Goal: Task Accomplishment & Management: Use online tool/utility

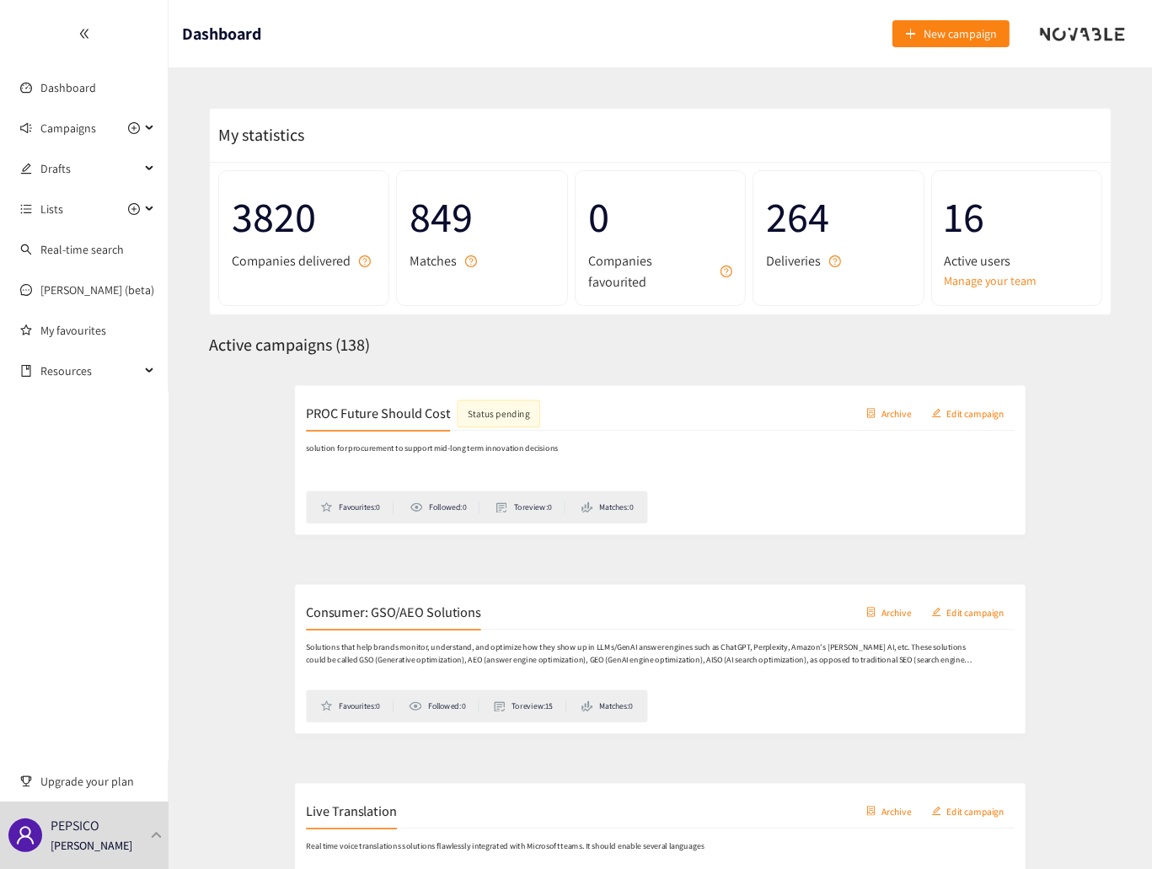
click at [425, 602] on h2 "Consumer: GSO/AEO Solutions" at bounding box center [331, 601] width 216 height 24
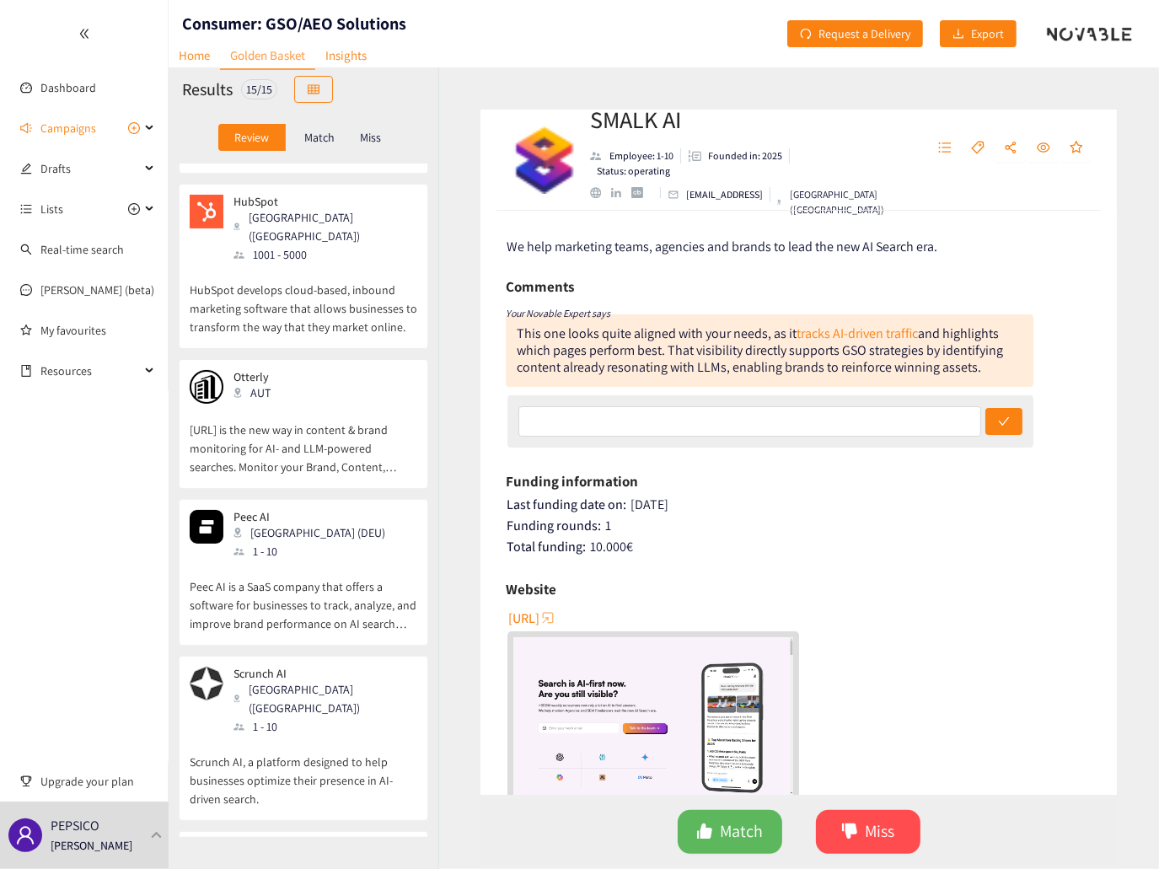
scroll to position [266, 0]
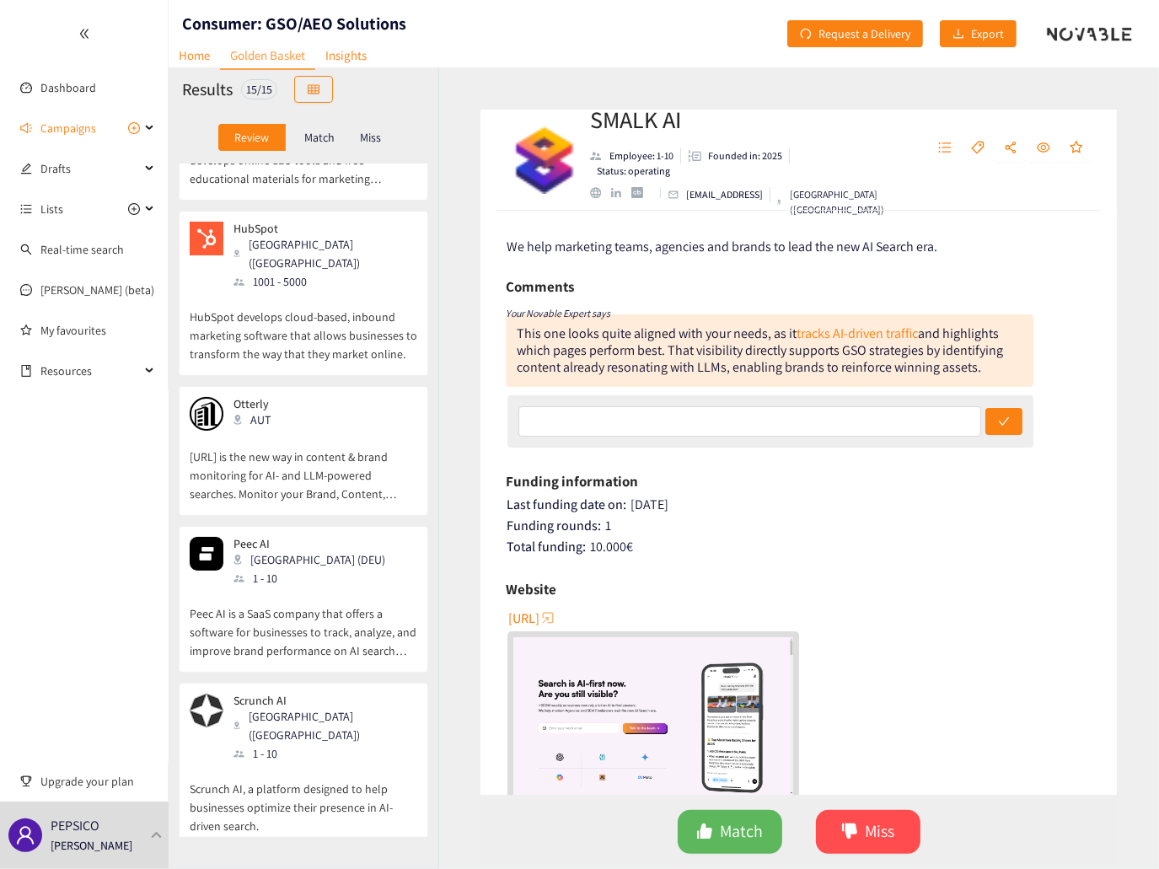
click at [324, 537] on div "Peec AI Berlin (DEU) 1 - 10" at bounding box center [304, 562] width 228 height 51
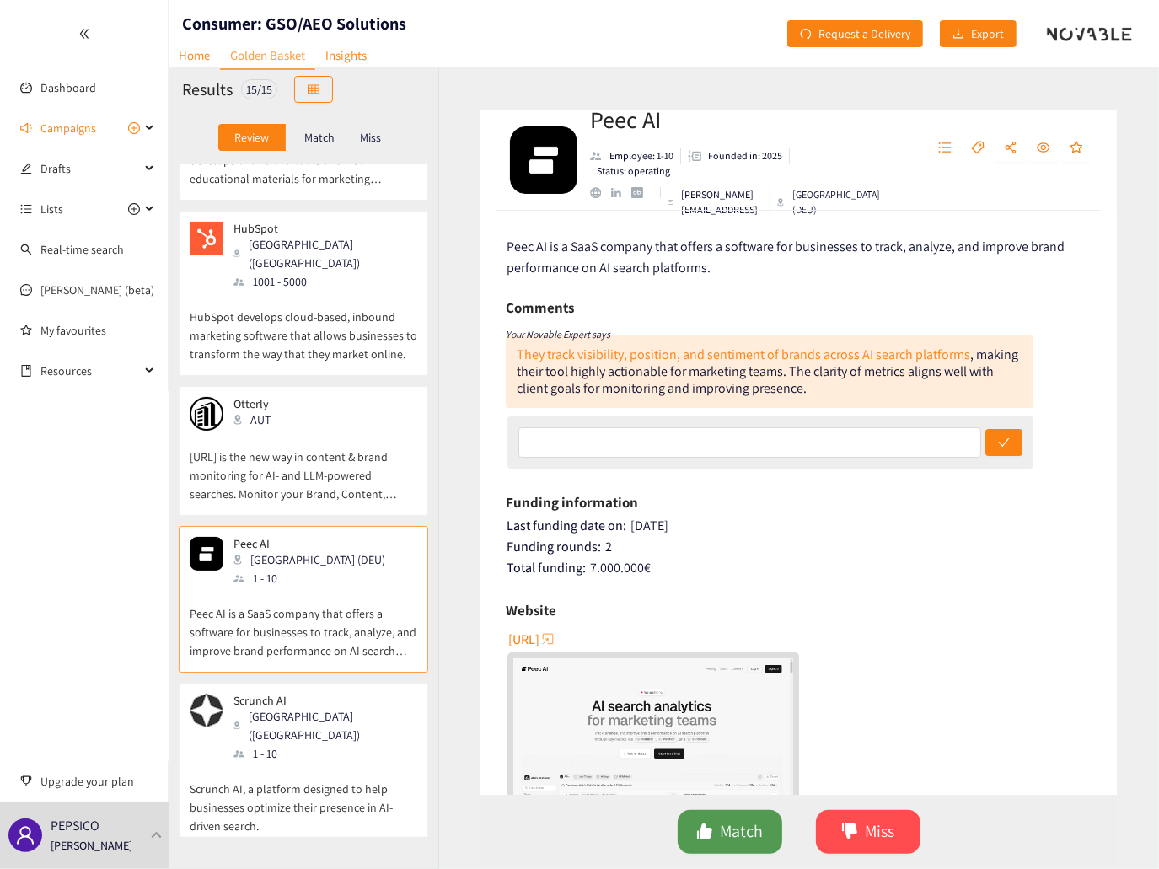
click at [747, 824] on span "Match" at bounding box center [741, 831] width 43 height 26
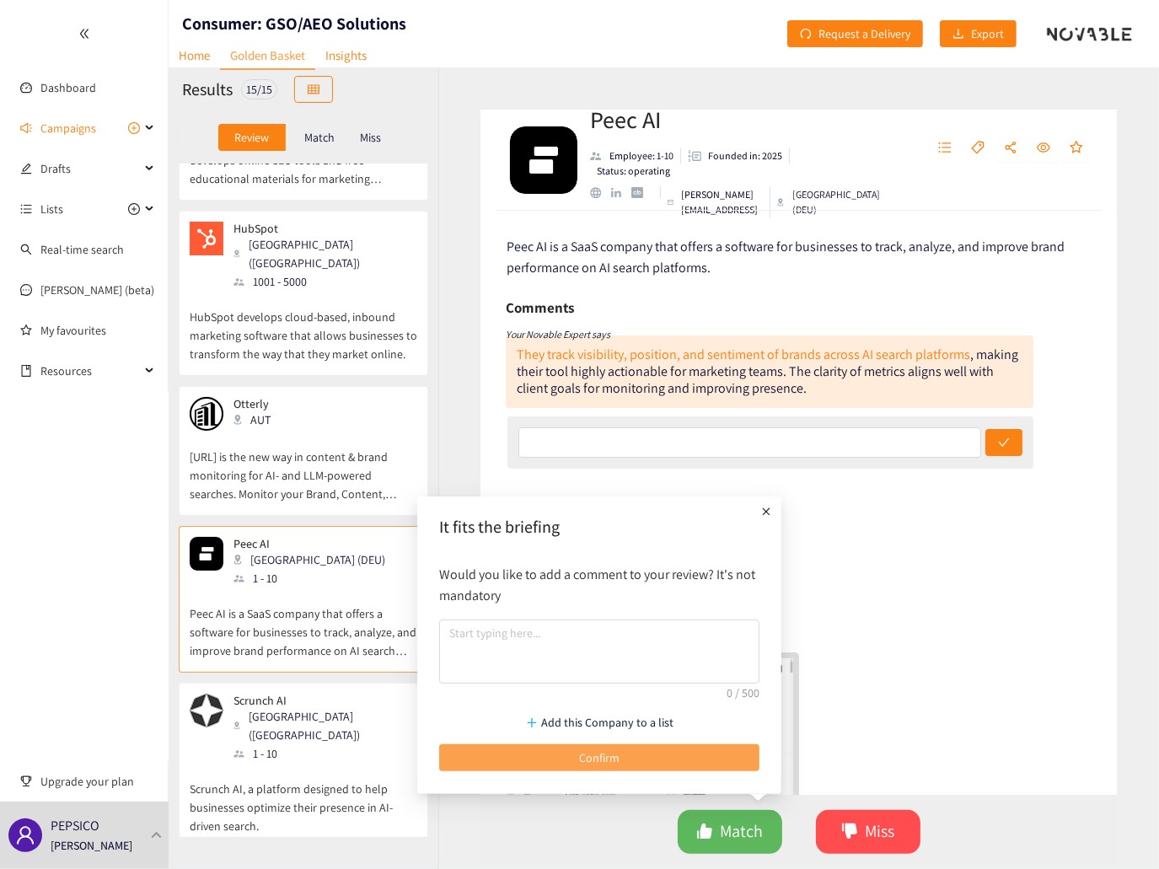
click at [550, 760] on button "Confirm" at bounding box center [599, 757] width 320 height 27
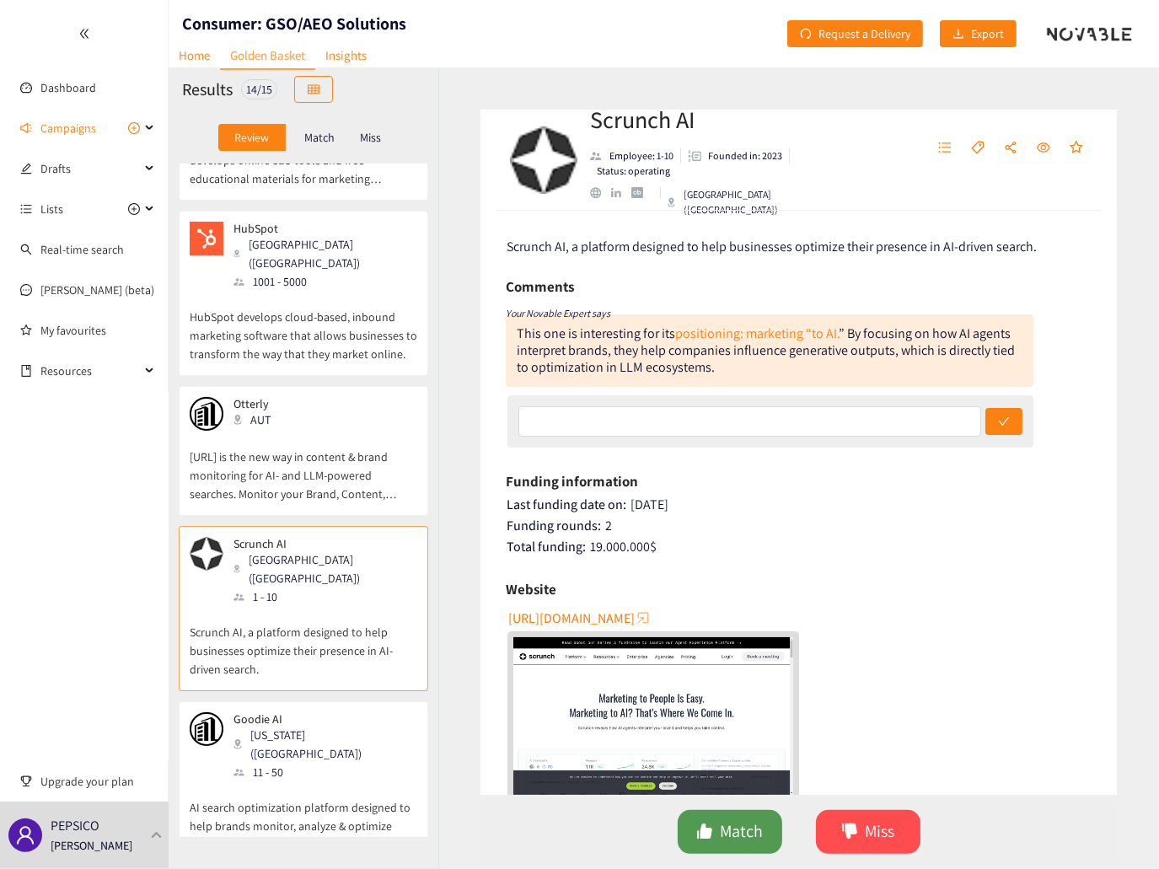
click at [748, 832] on span "Match" at bounding box center [741, 831] width 43 height 26
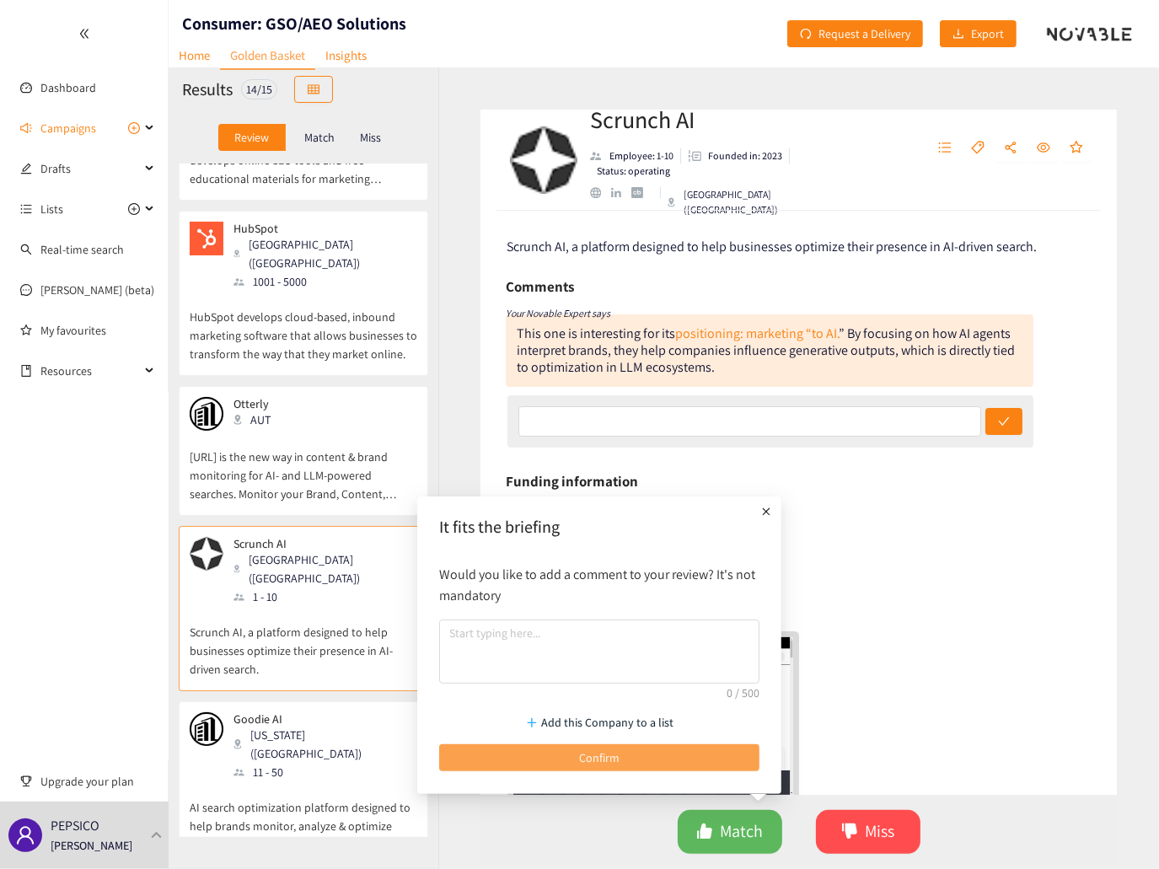
click at [550, 764] on button "Confirm" at bounding box center [599, 757] width 320 height 27
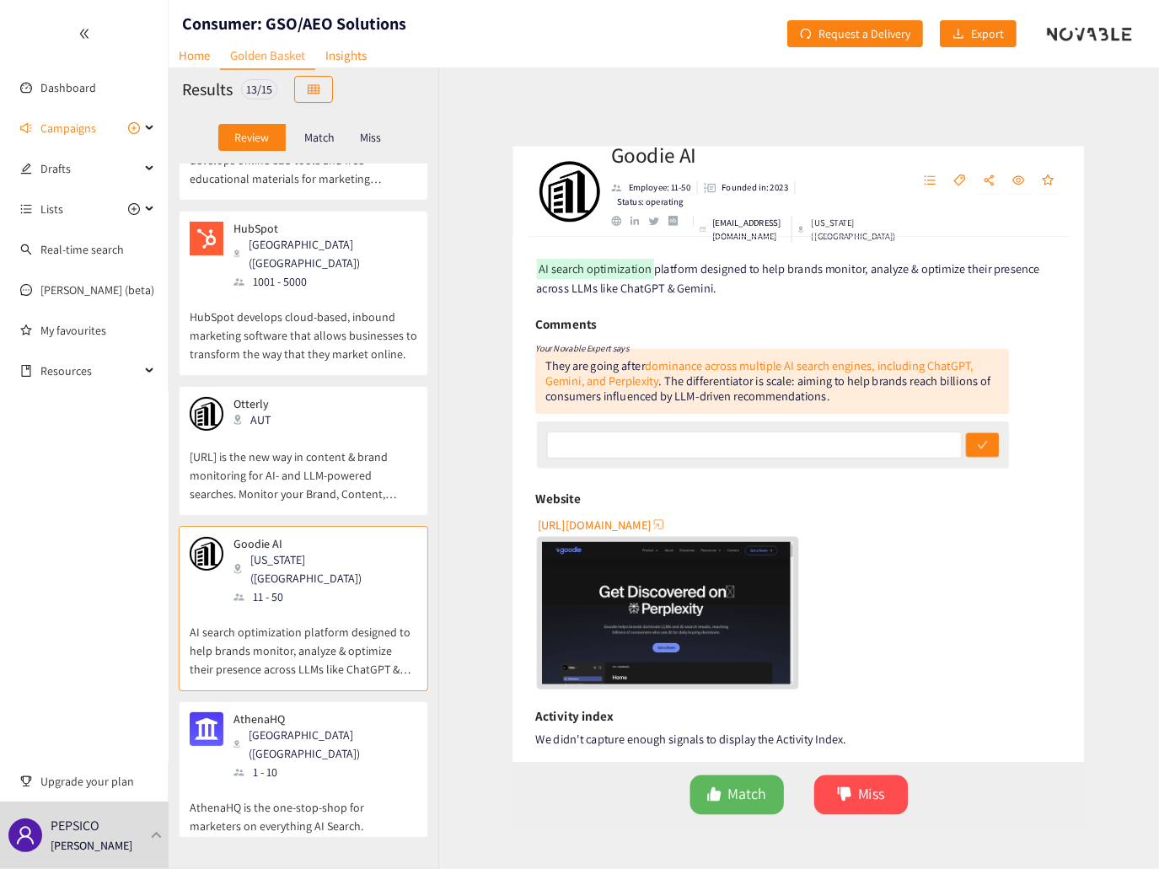
click at [307, 431] on p "[URL] is the new way in content & brand monitoring for AI- and LLM-powered sear…" at bounding box center [304, 467] width 228 height 72
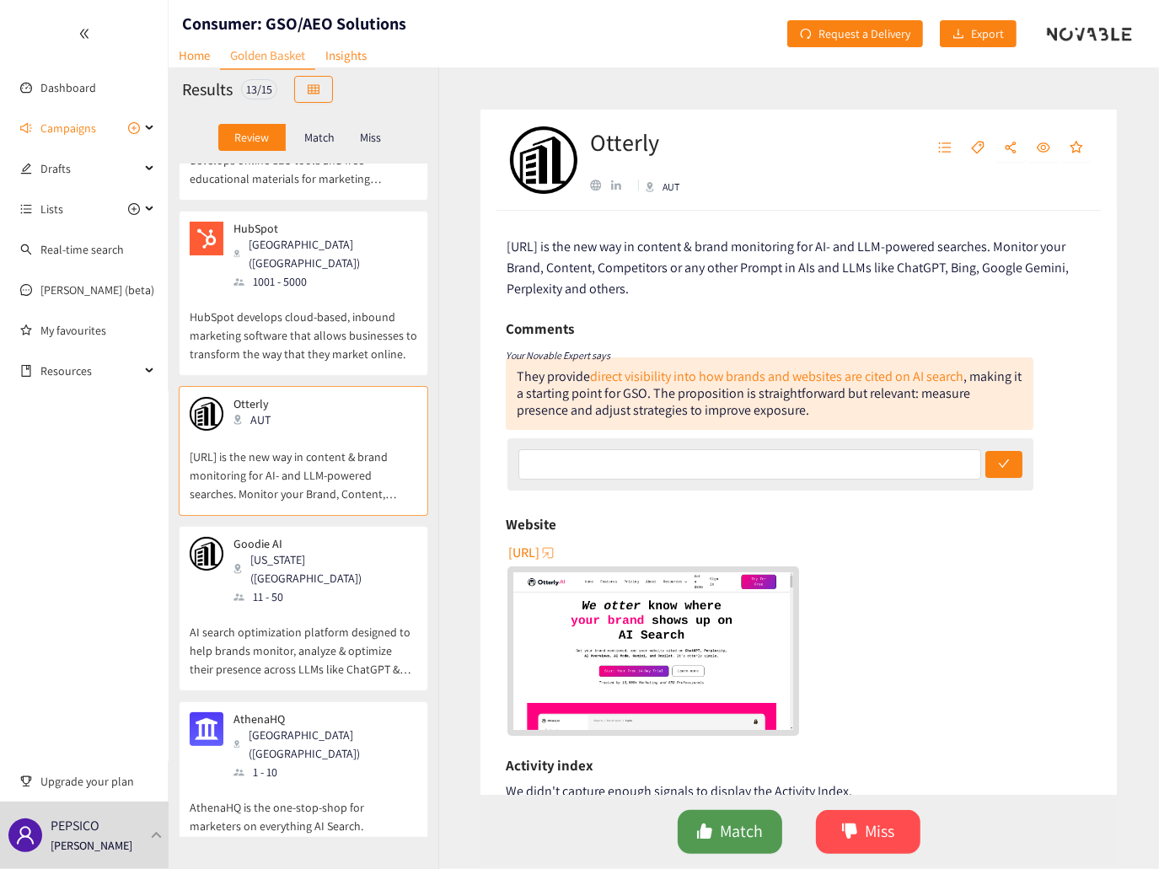
click at [716, 839] on button "Match" at bounding box center [730, 832] width 105 height 44
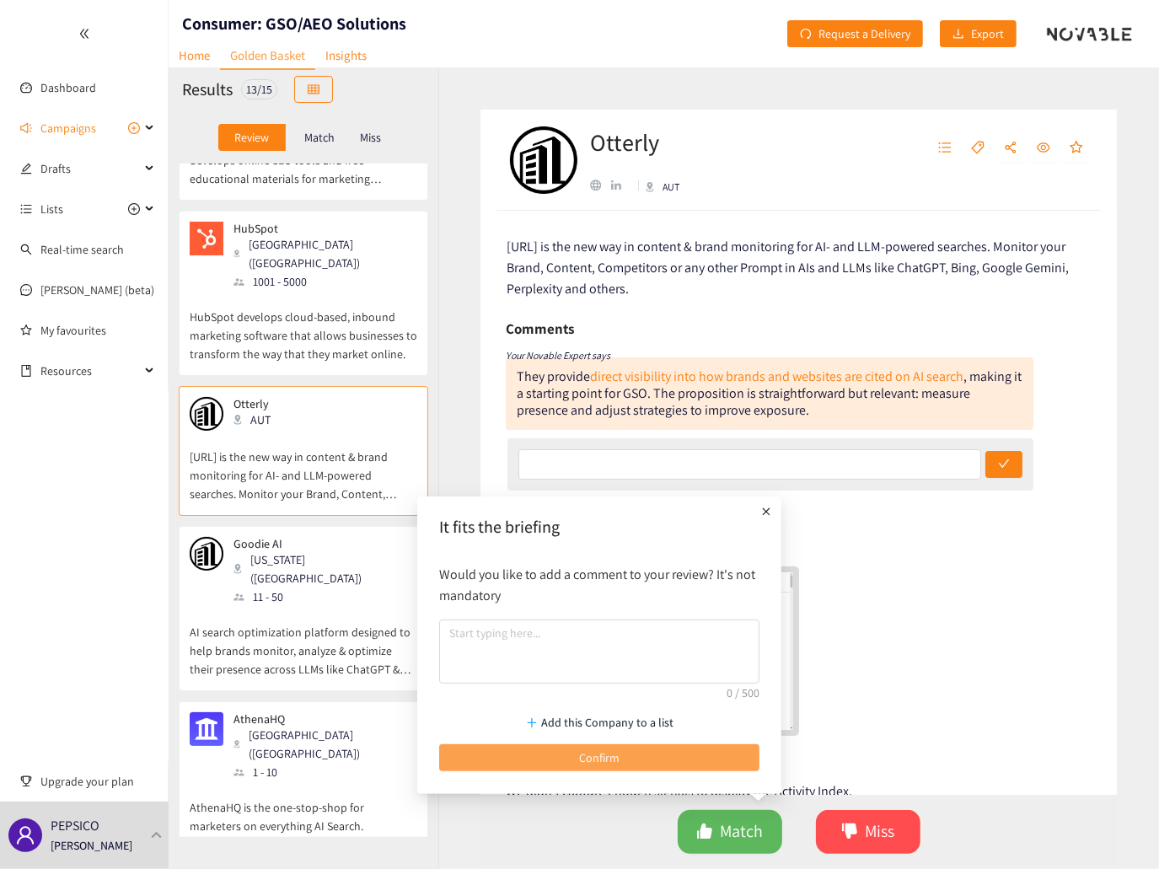
click at [638, 764] on button "Confirm" at bounding box center [599, 757] width 320 height 27
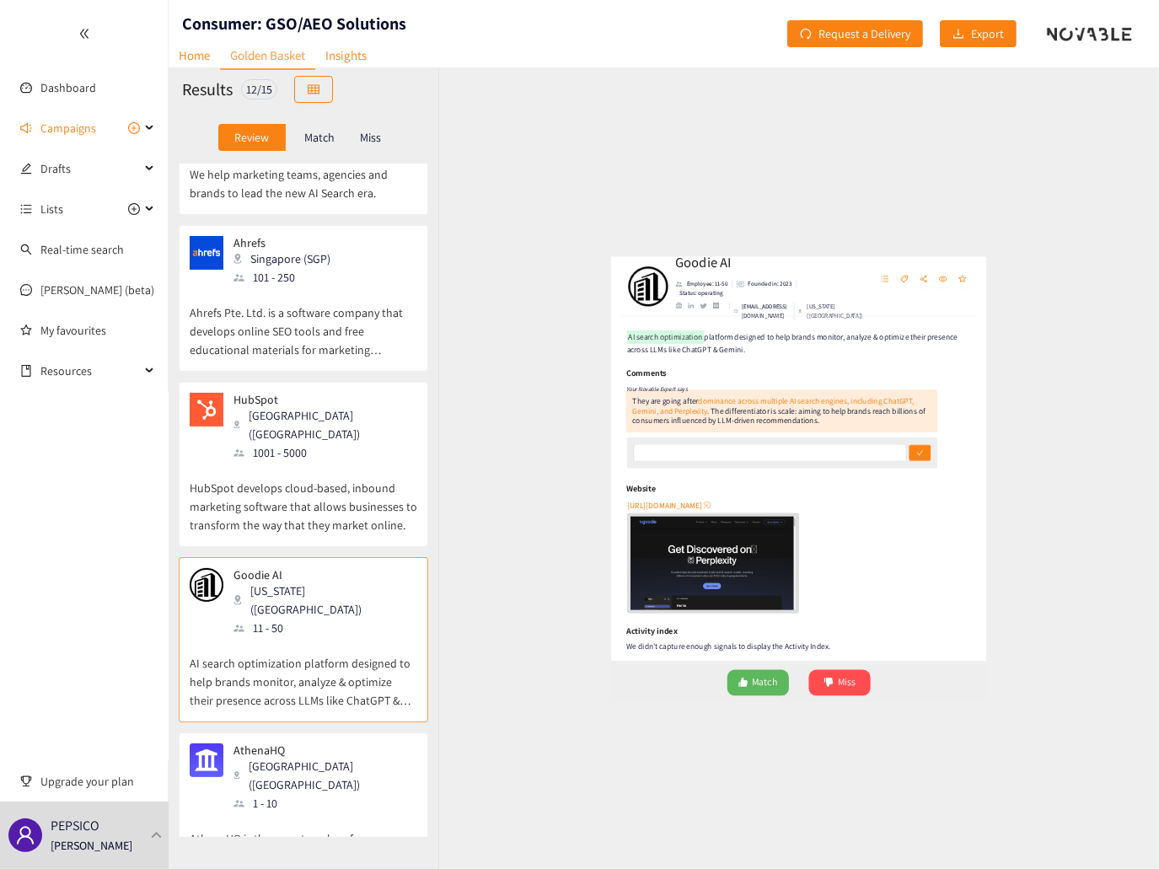
scroll to position [0, 0]
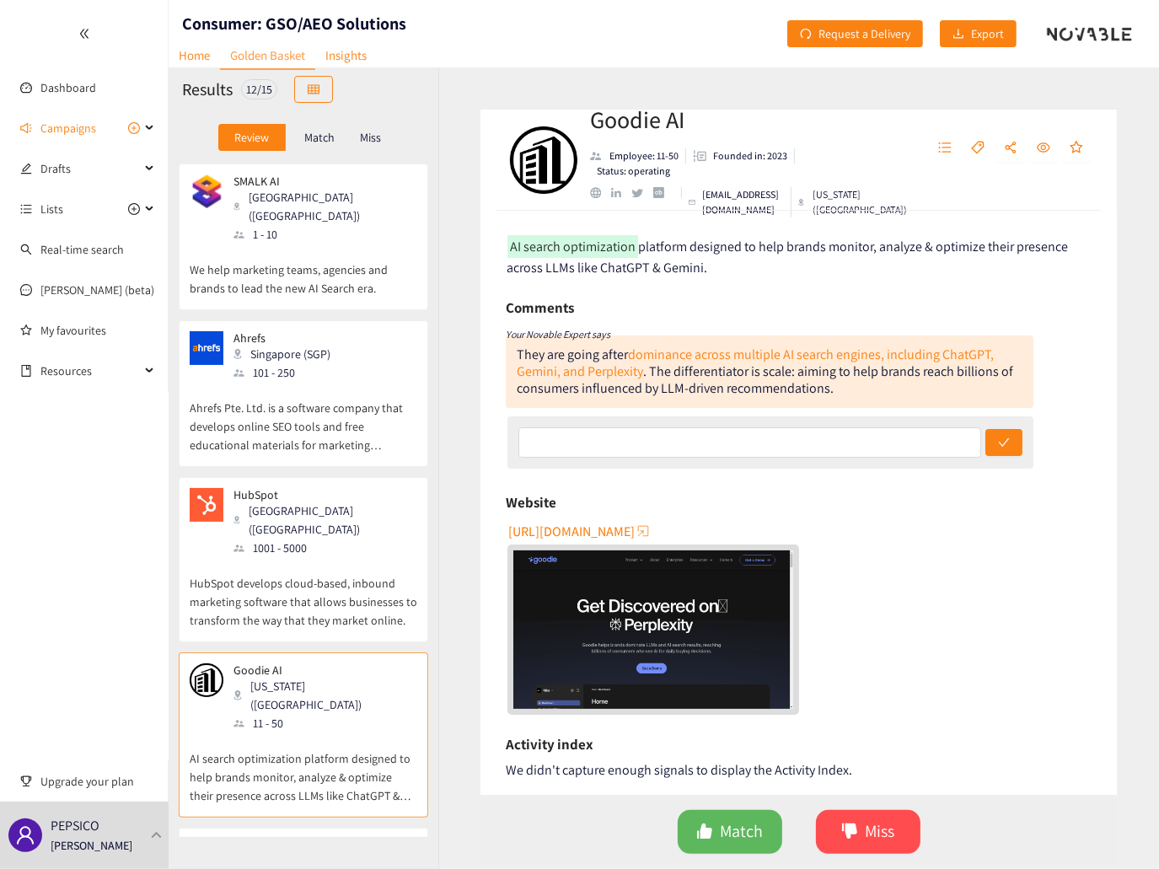
click at [330, 262] on p "We help marketing teams, agencies and brands to lead the new AI Search era." at bounding box center [304, 271] width 228 height 54
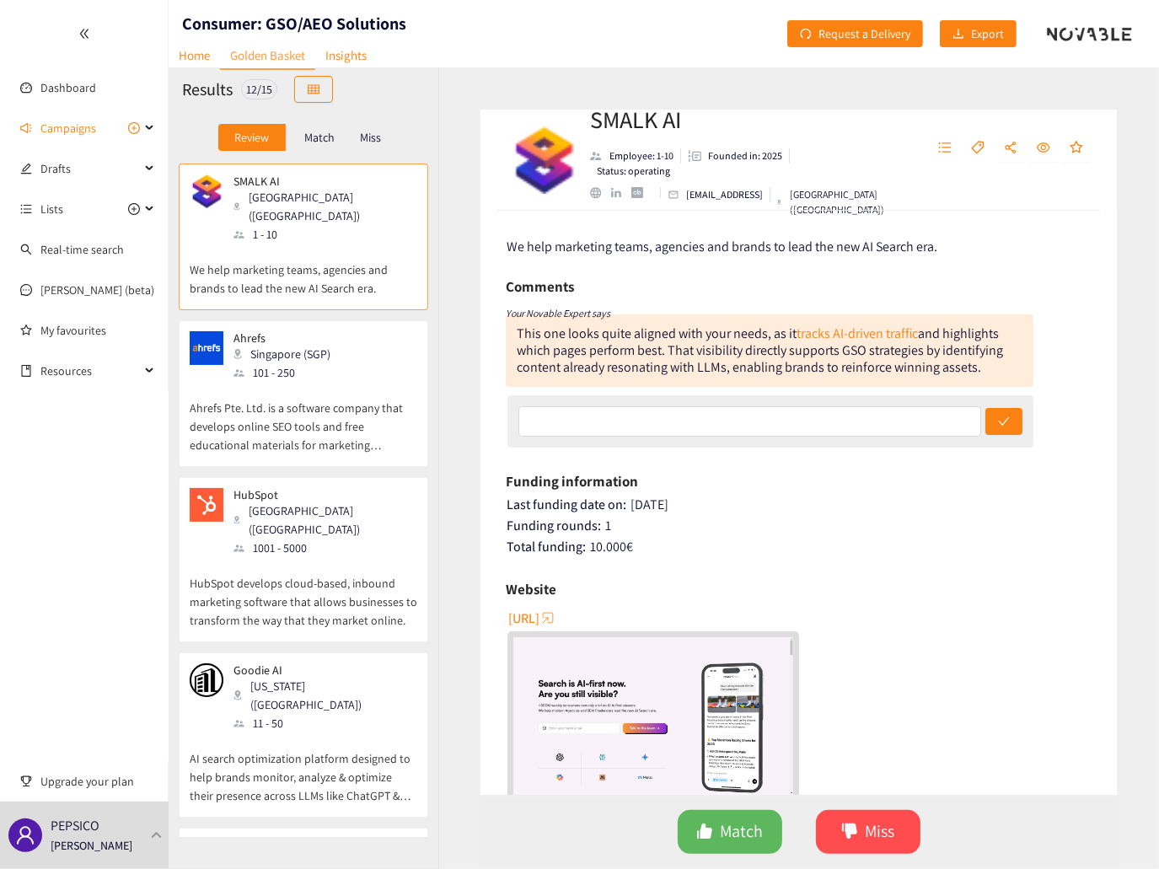
click at [350, 732] on p "AI search optimization platform designed to help brands monitor, analyze & opti…" at bounding box center [304, 768] width 228 height 72
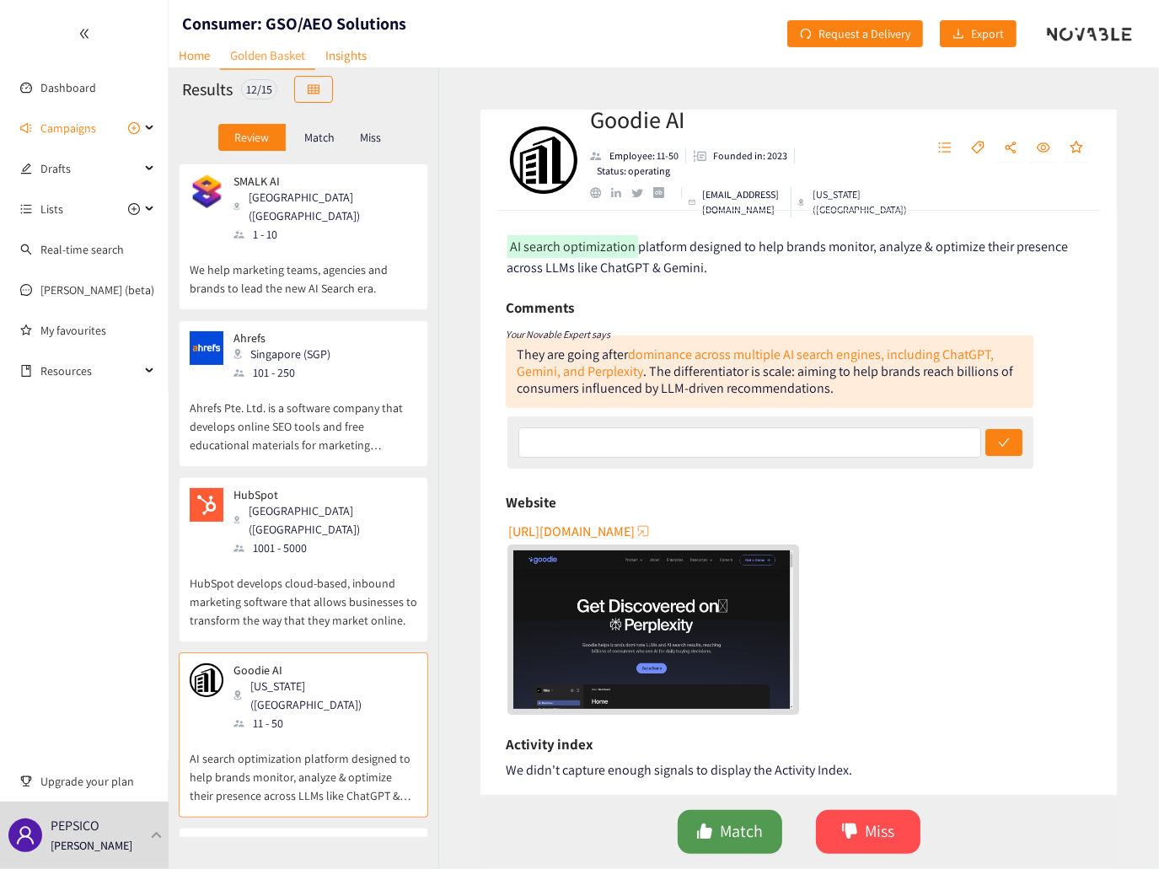
click at [745, 843] on span "Match" at bounding box center [741, 831] width 43 height 26
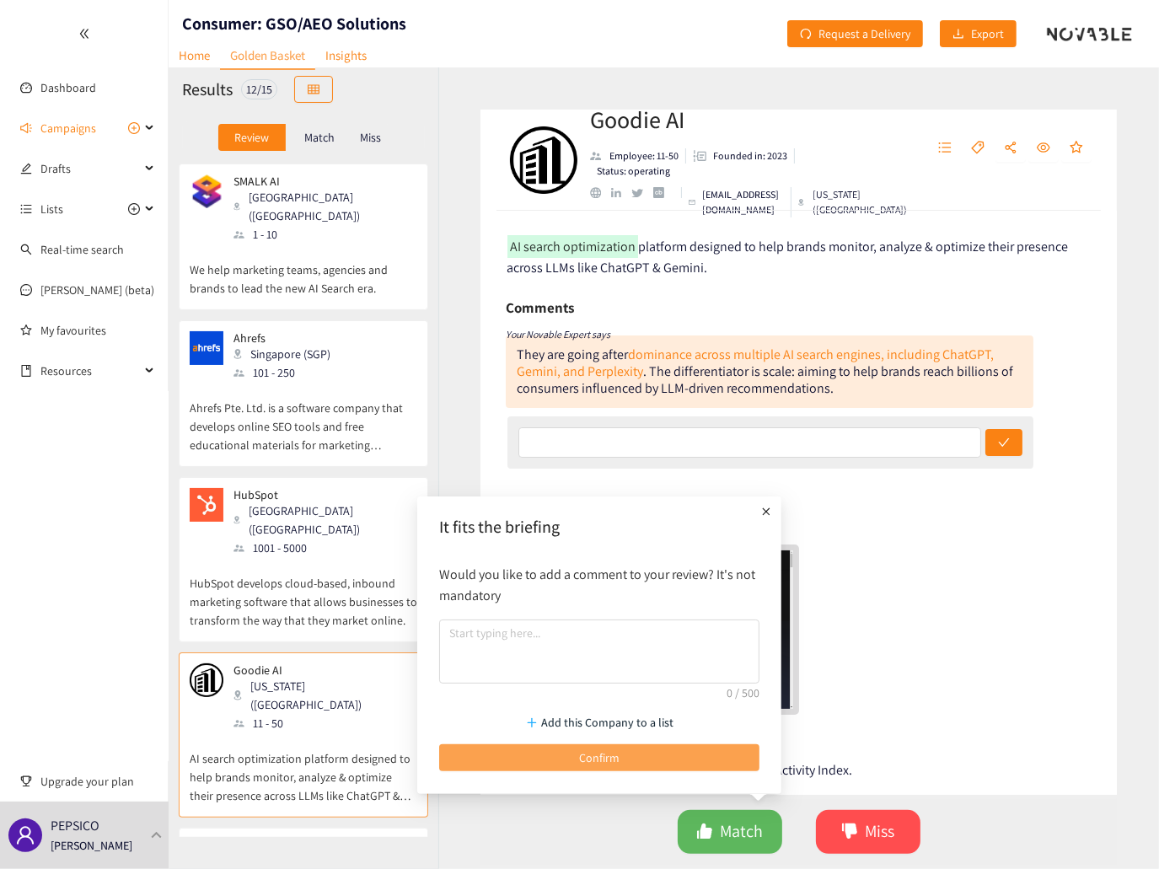
click at [614, 761] on span "Confirm" at bounding box center [599, 757] width 40 height 19
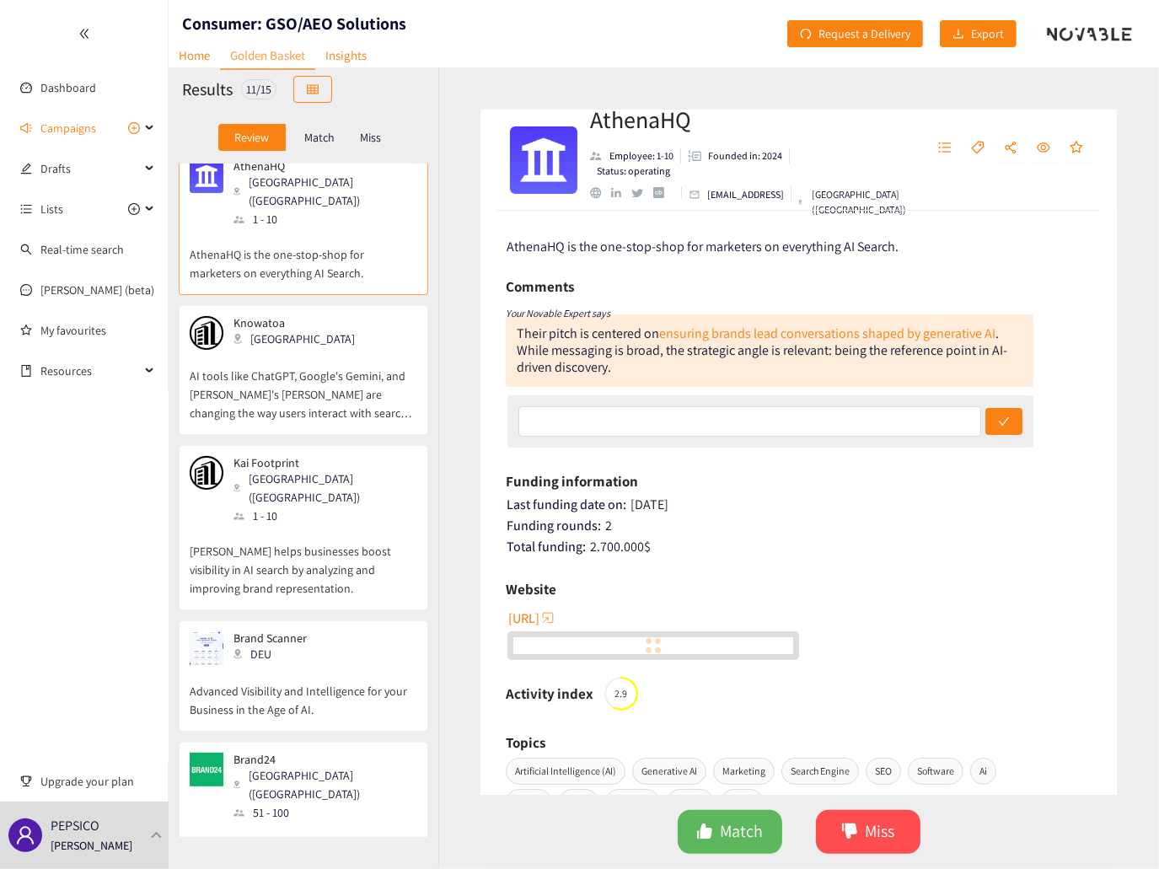
scroll to position [506, 0]
click at [364, 348] on p "AI tools like ChatGPT, Google's Gemini, and [PERSON_NAME]'s [PERSON_NAME] are c…" at bounding box center [304, 384] width 228 height 72
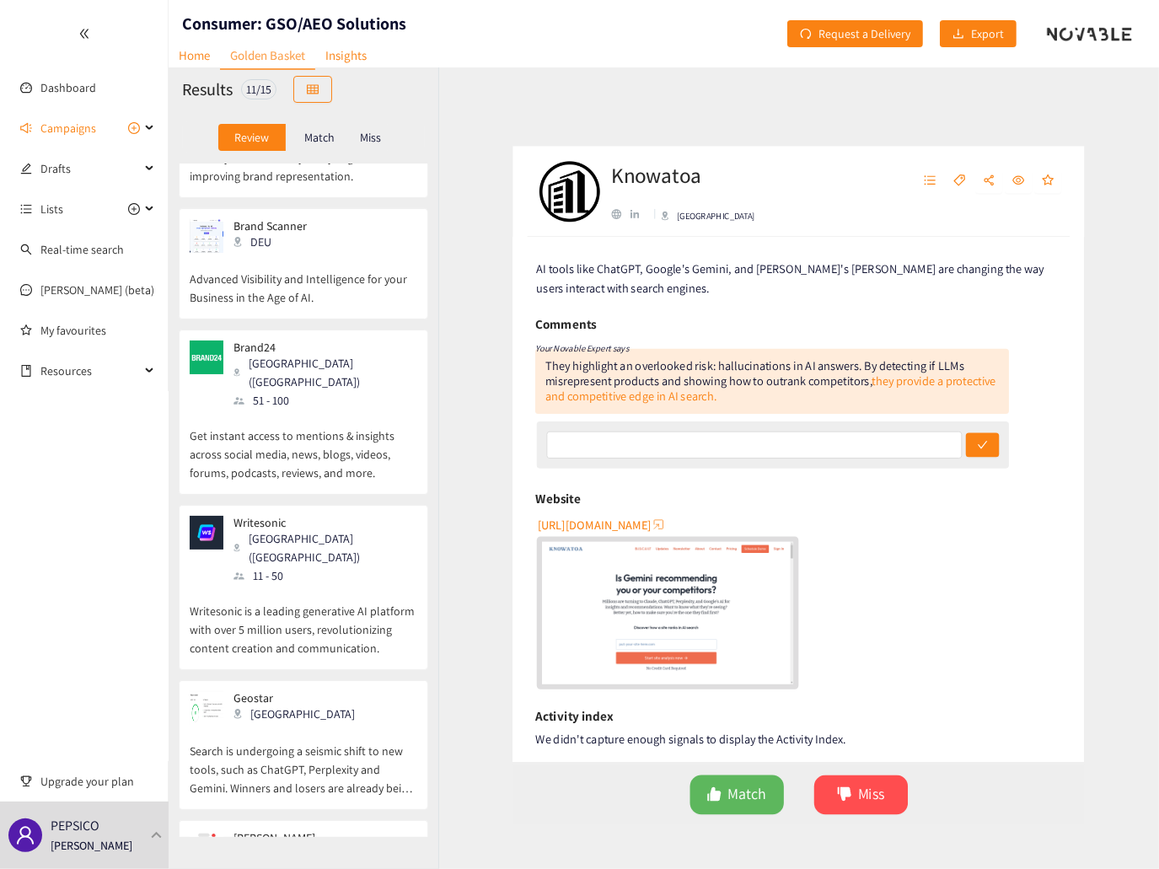
scroll to position [922, 0]
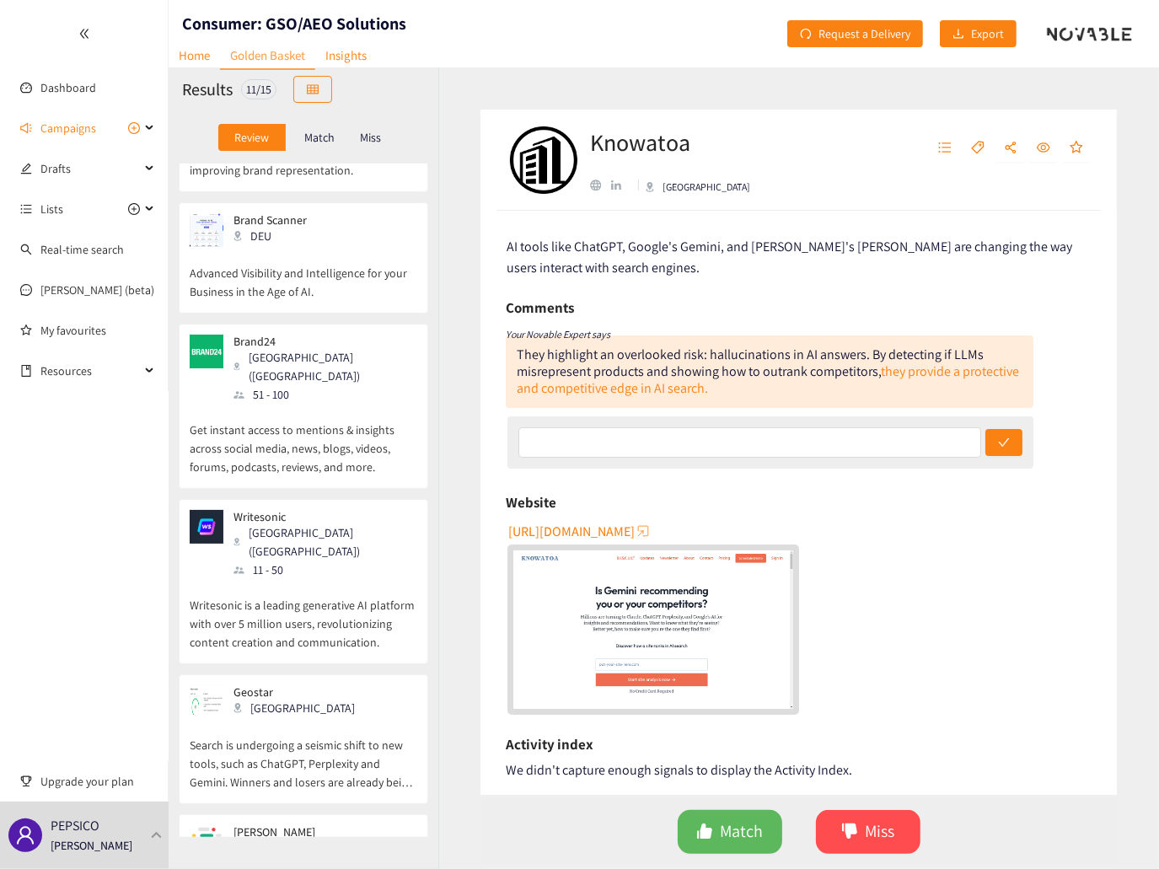
click at [368, 579] on p "Writesonic is a leading generative AI platform with over 5 million users, revol…" at bounding box center [304, 615] width 228 height 72
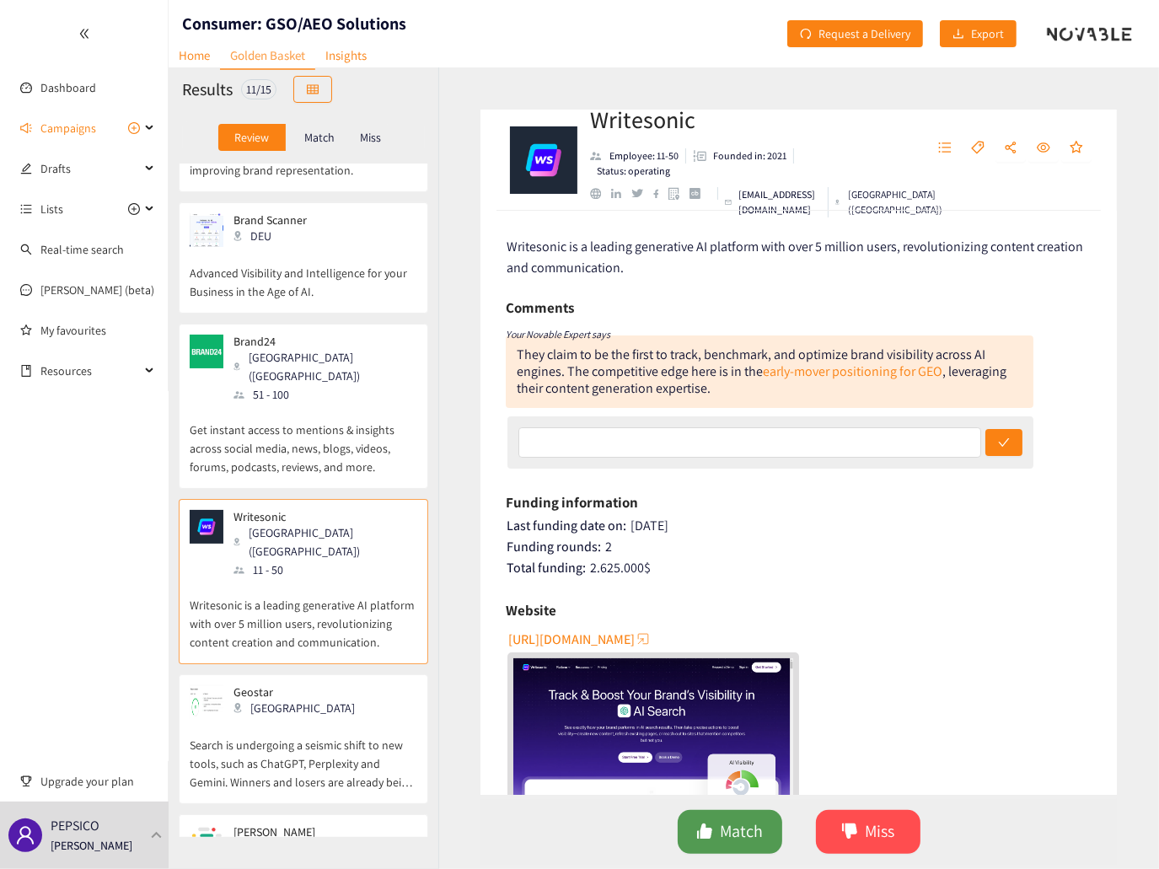
click at [727, 831] on span "Match" at bounding box center [741, 831] width 43 height 26
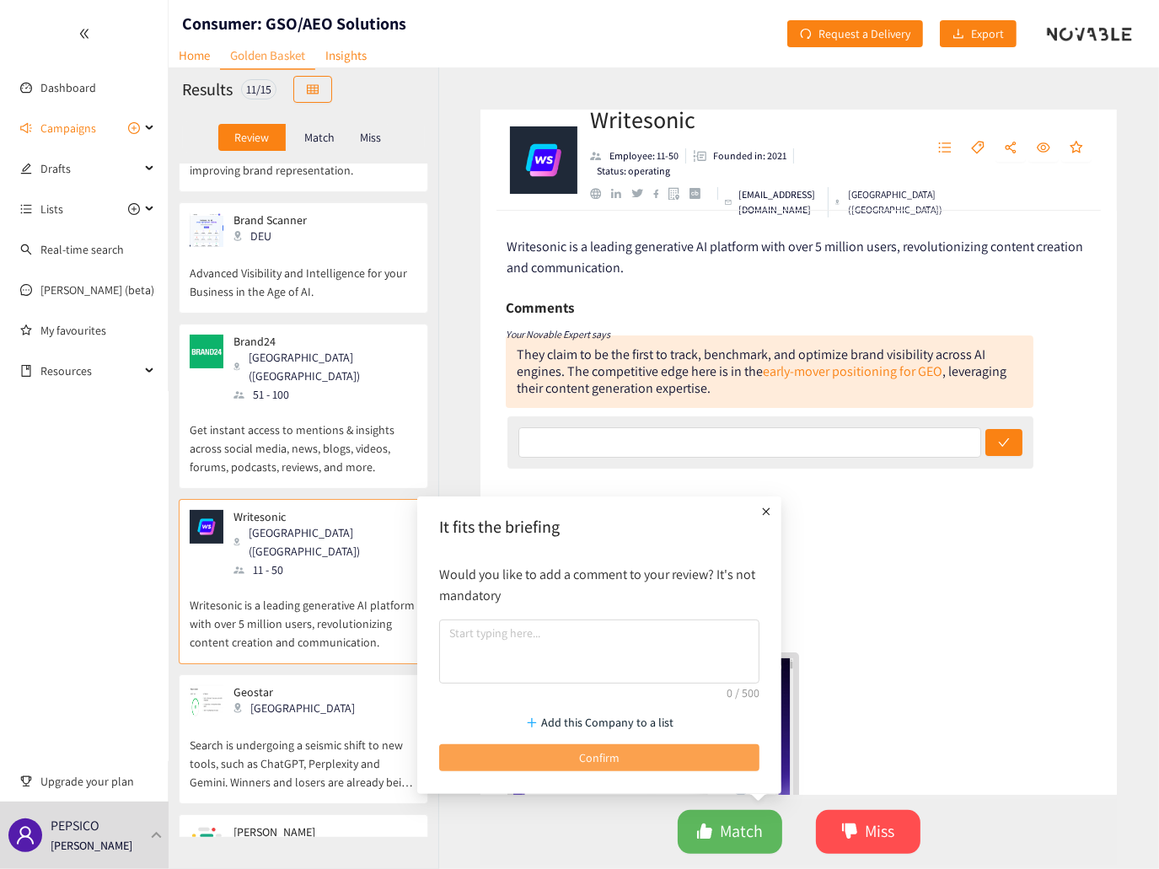
click at [657, 758] on button "Confirm" at bounding box center [599, 757] width 320 height 27
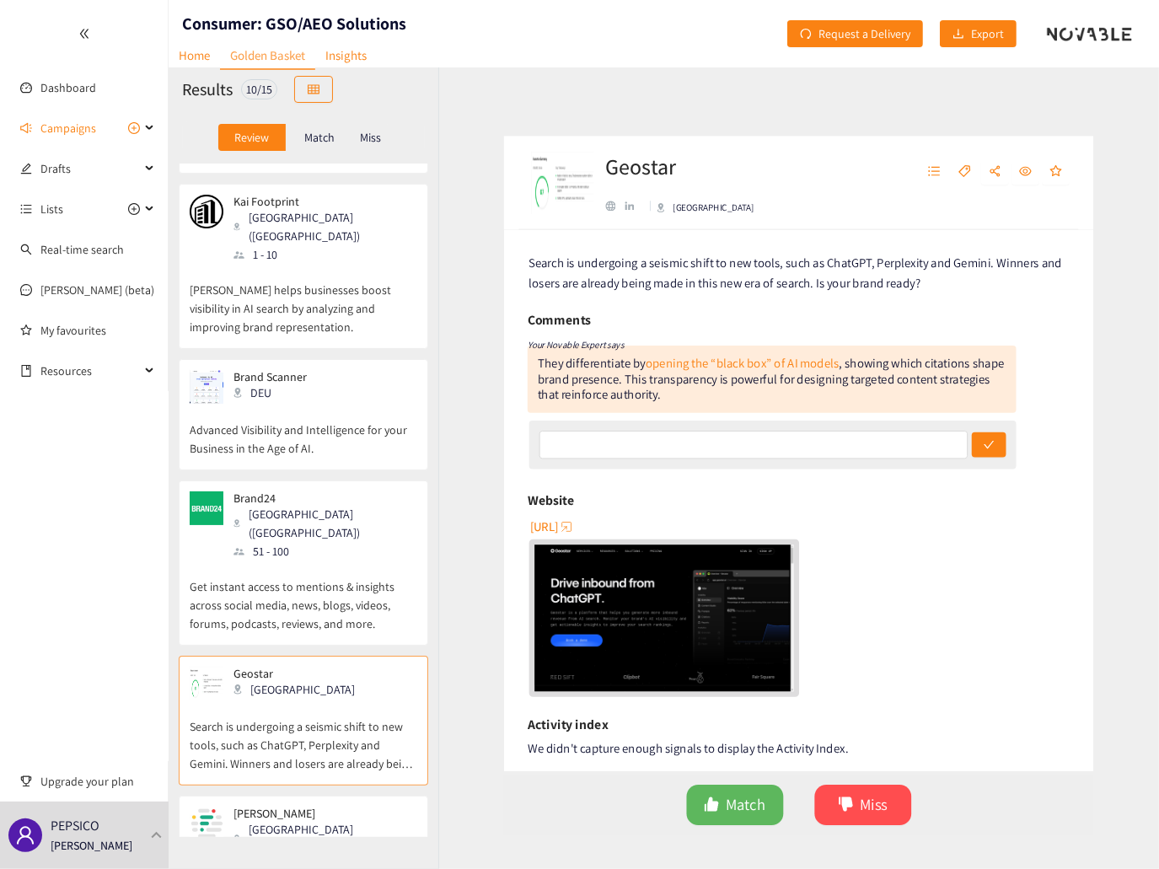
click at [322, 143] on p "Match" at bounding box center [319, 137] width 30 height 13
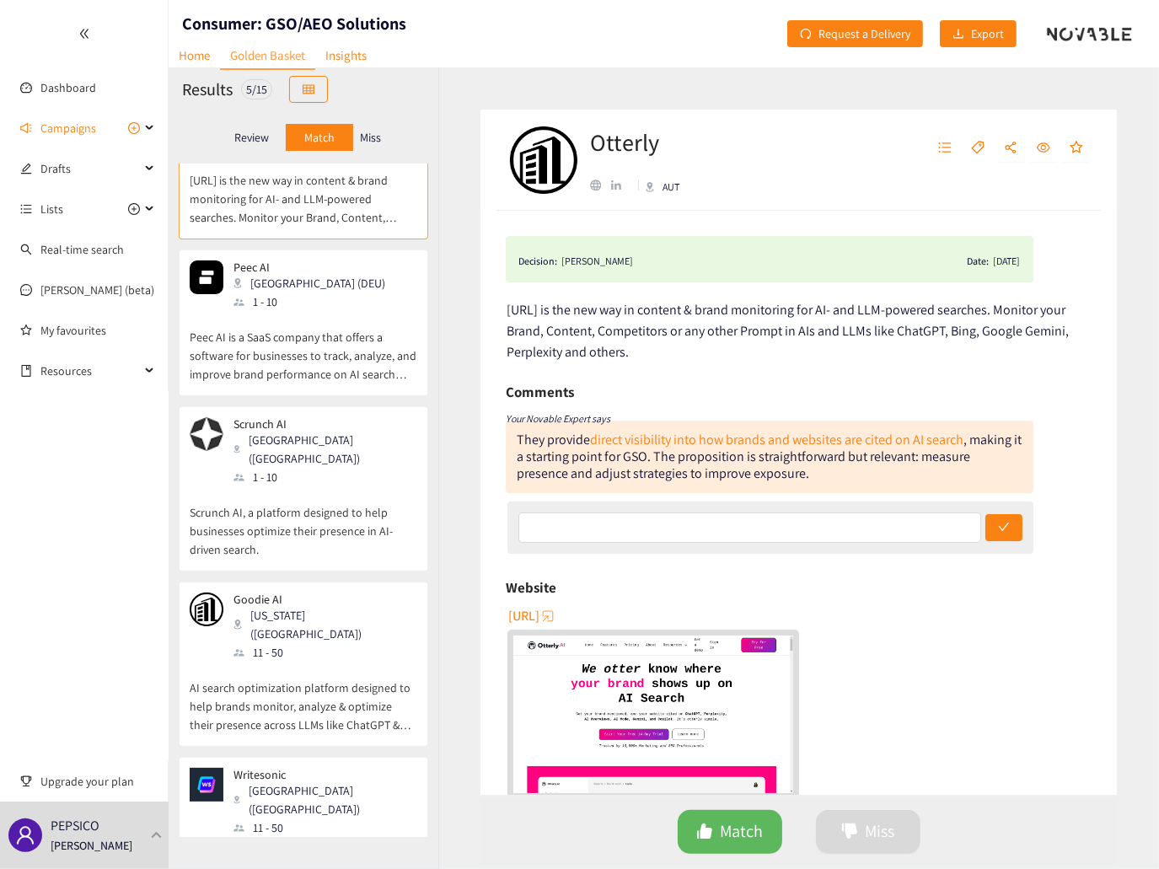
scroll to position [0, 0]
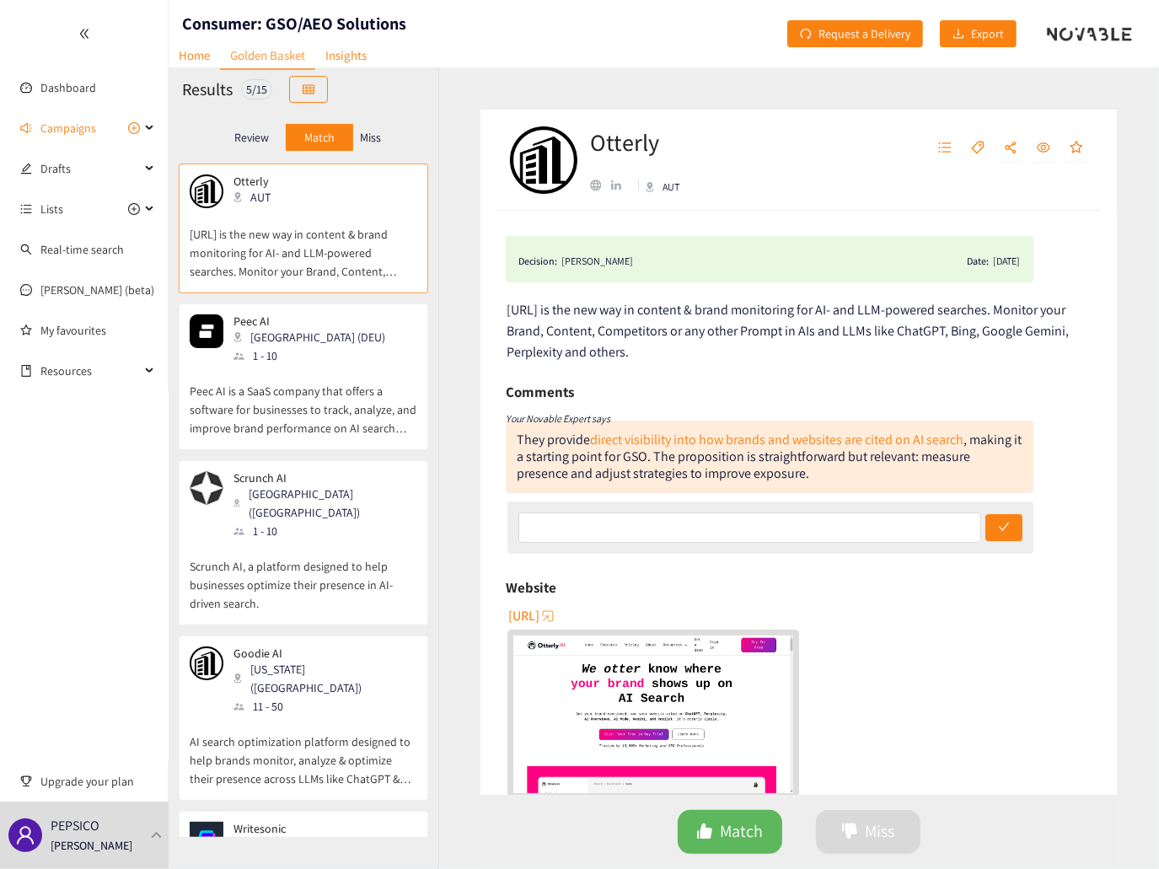
click at [249, 141] on p "Review" at bounding box center [251, 137] width 35 height 13
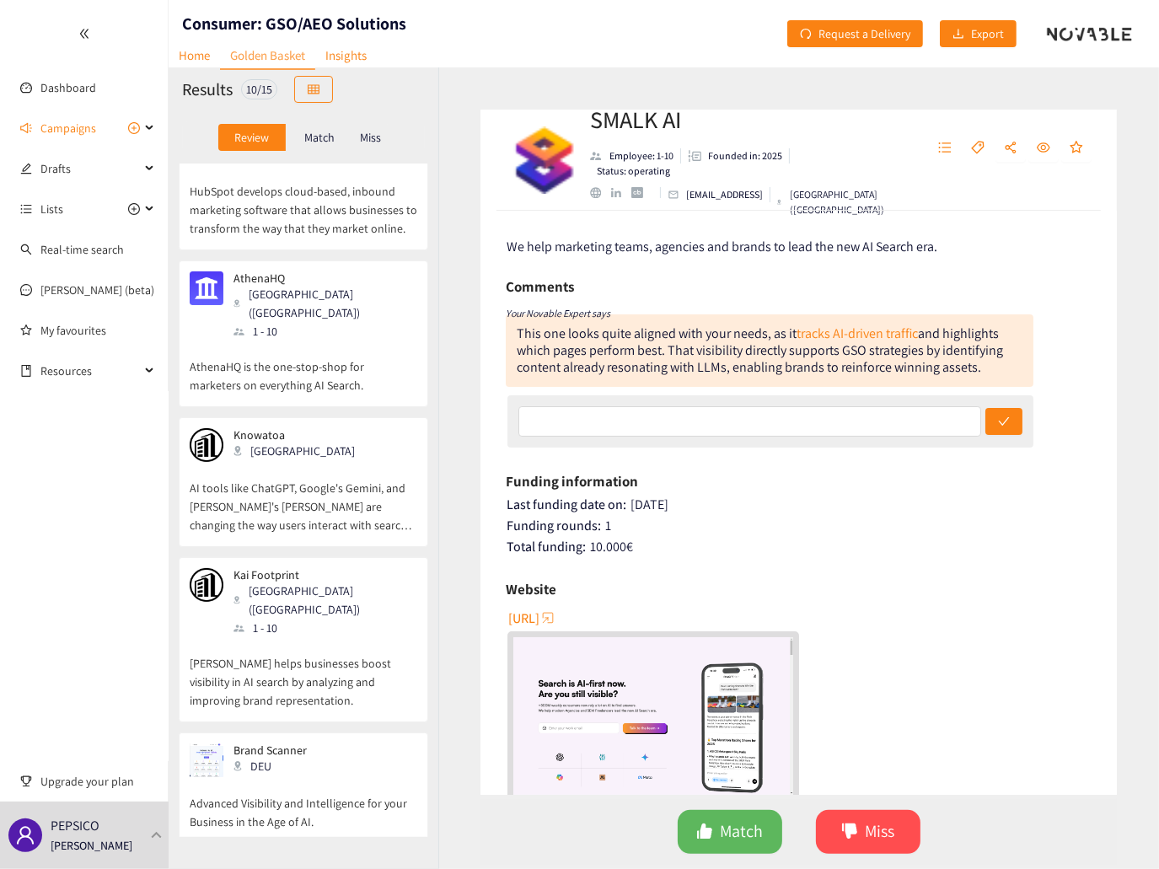
scroll to position [421, 0]
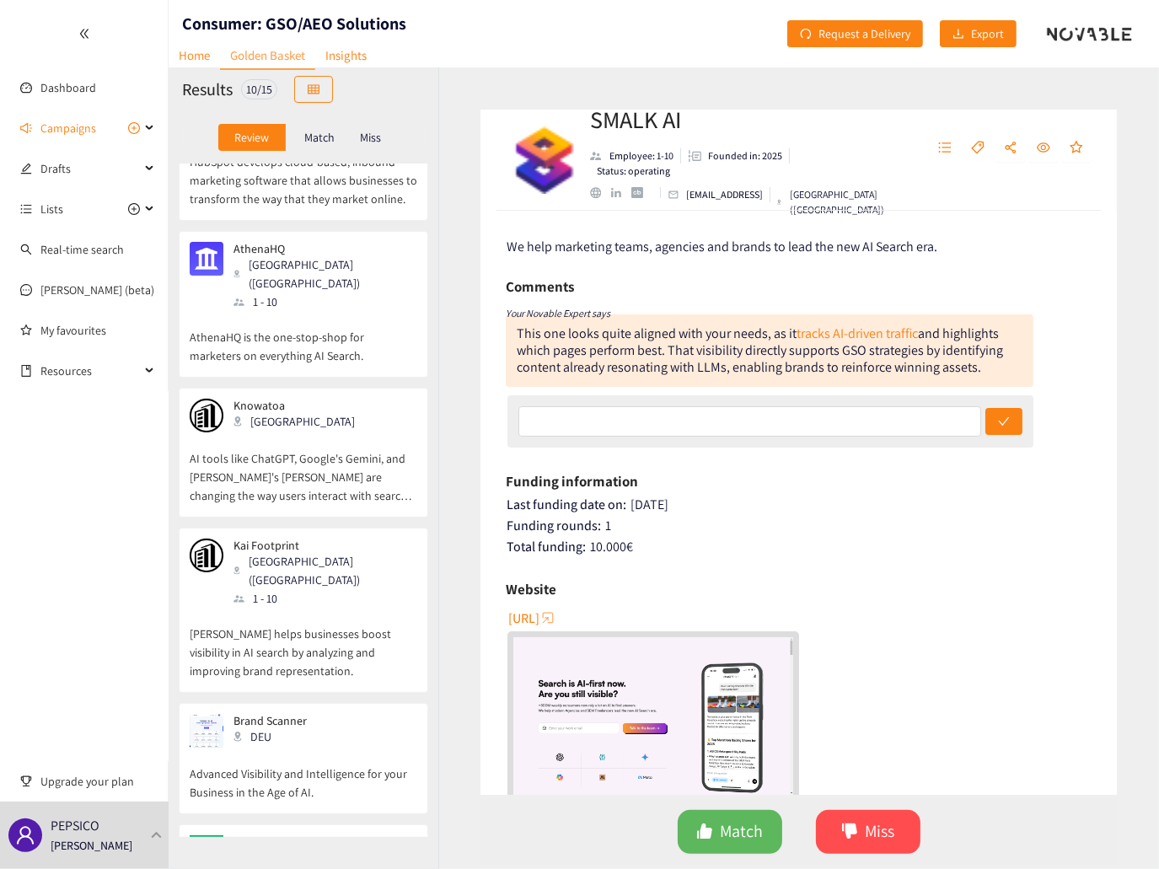
click at [346, 608] on p "[PERSON_NAME] helps businesses boost visibility in AI search by analyzing and i…" at bounding box center [304, 644] width 228 height 72
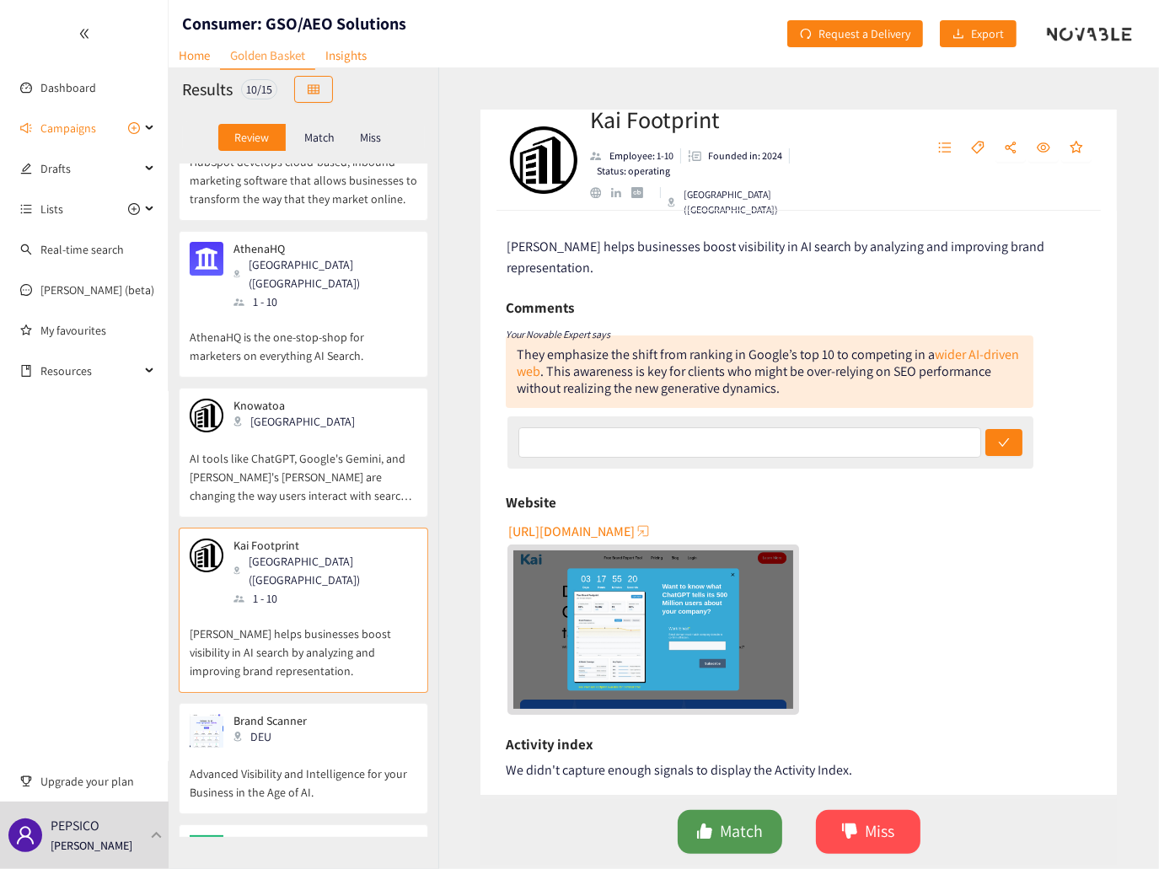
click at [712, 840] on span "like" at bounding box center [704, 832] width 17 height 19
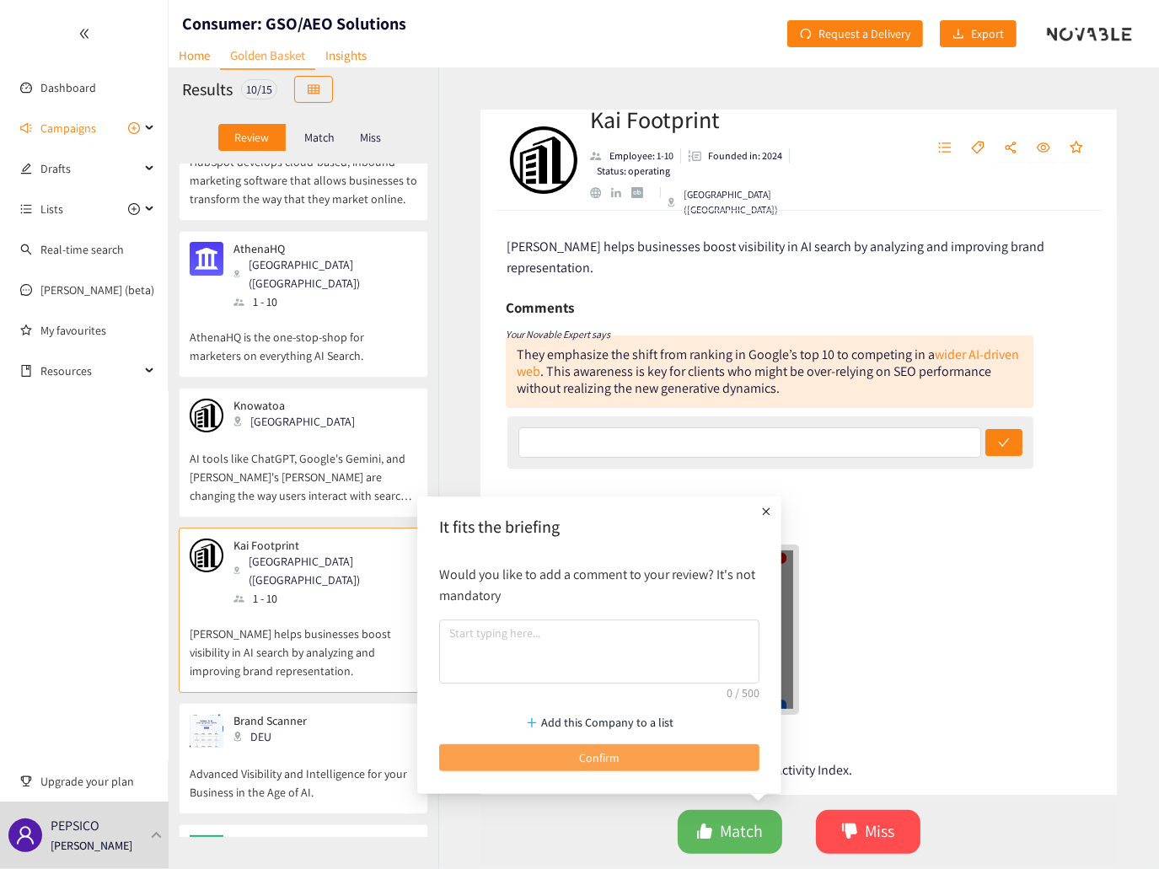
click at [688, 761] on button "Confirm" at bounding box center [599, 757] width 320 height 27
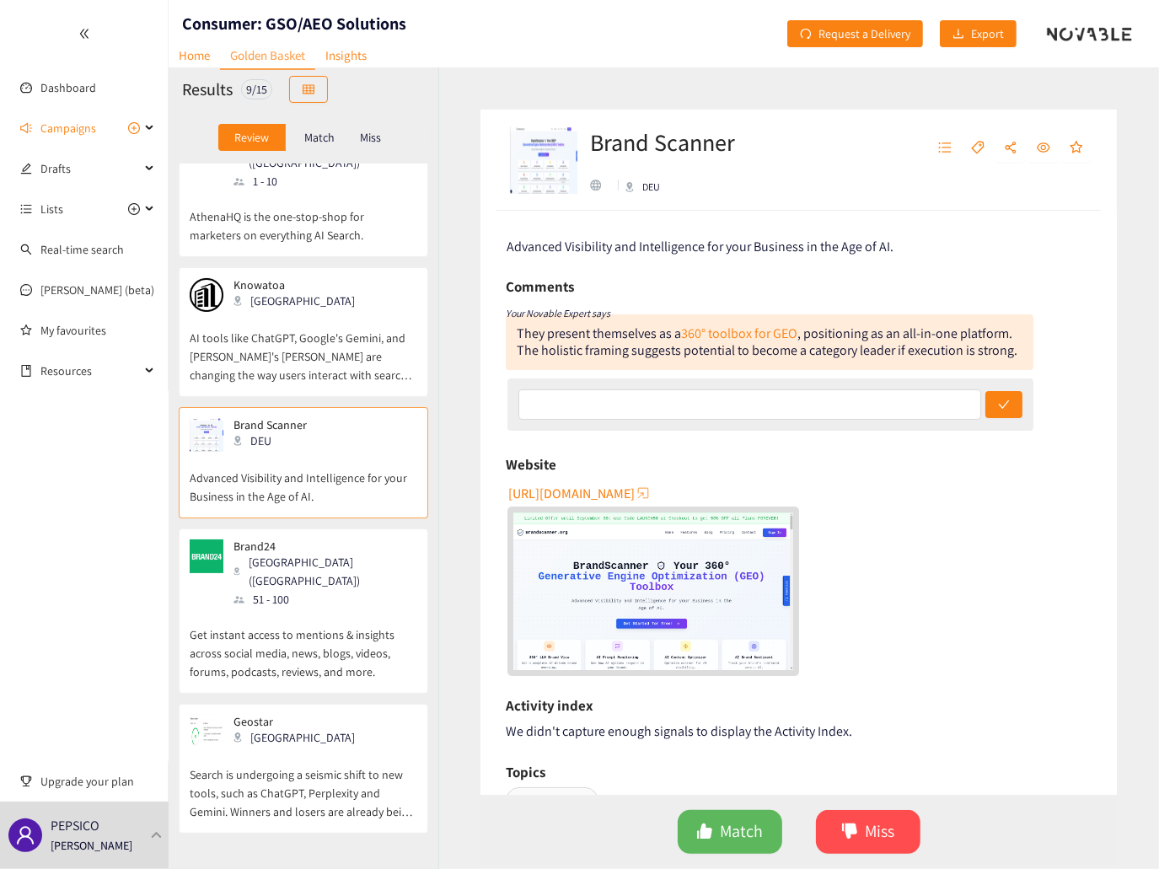
scroll to position [441, 0]
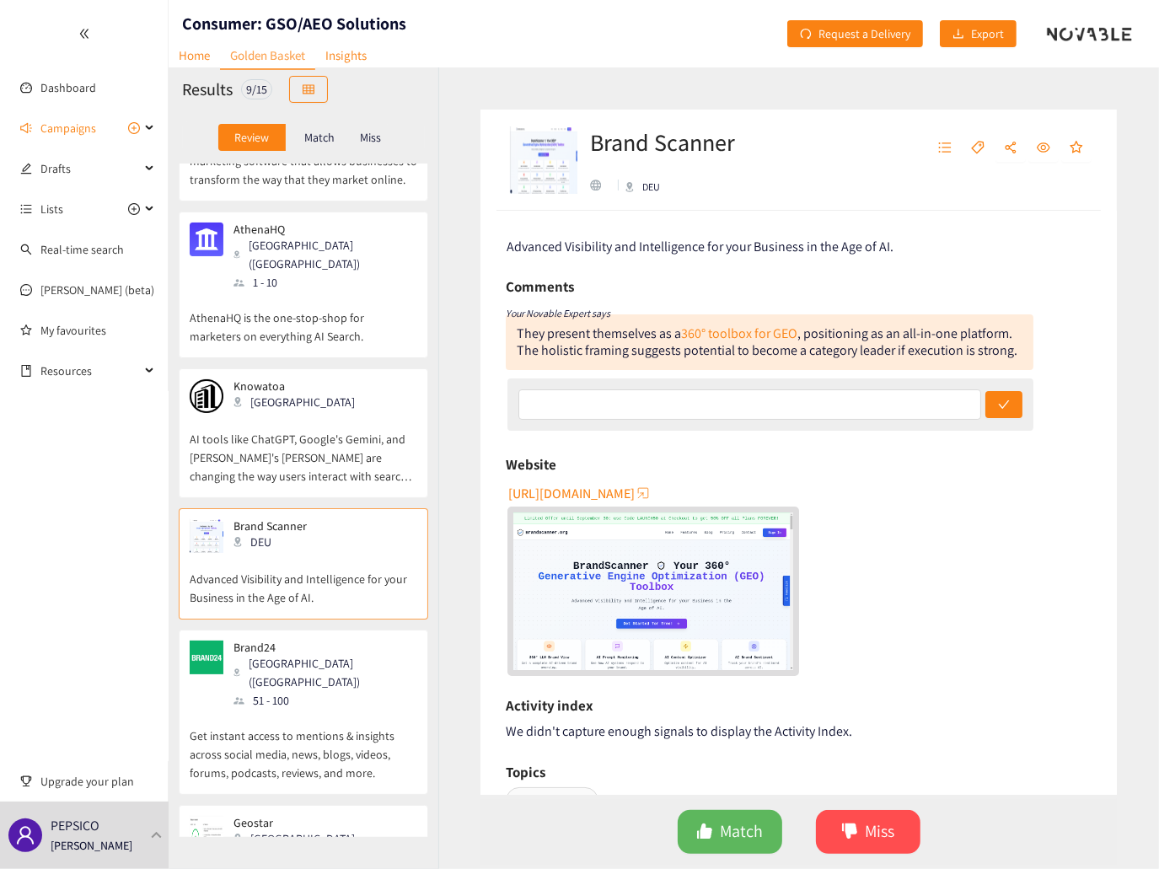
click at [366, 413] on p "AI tools like ChatGPT, Google's Gemini, and [PERSON_NAME]'s [PERSON_NAME] are c…" at bounding box center [304, 449] width 228 height 72
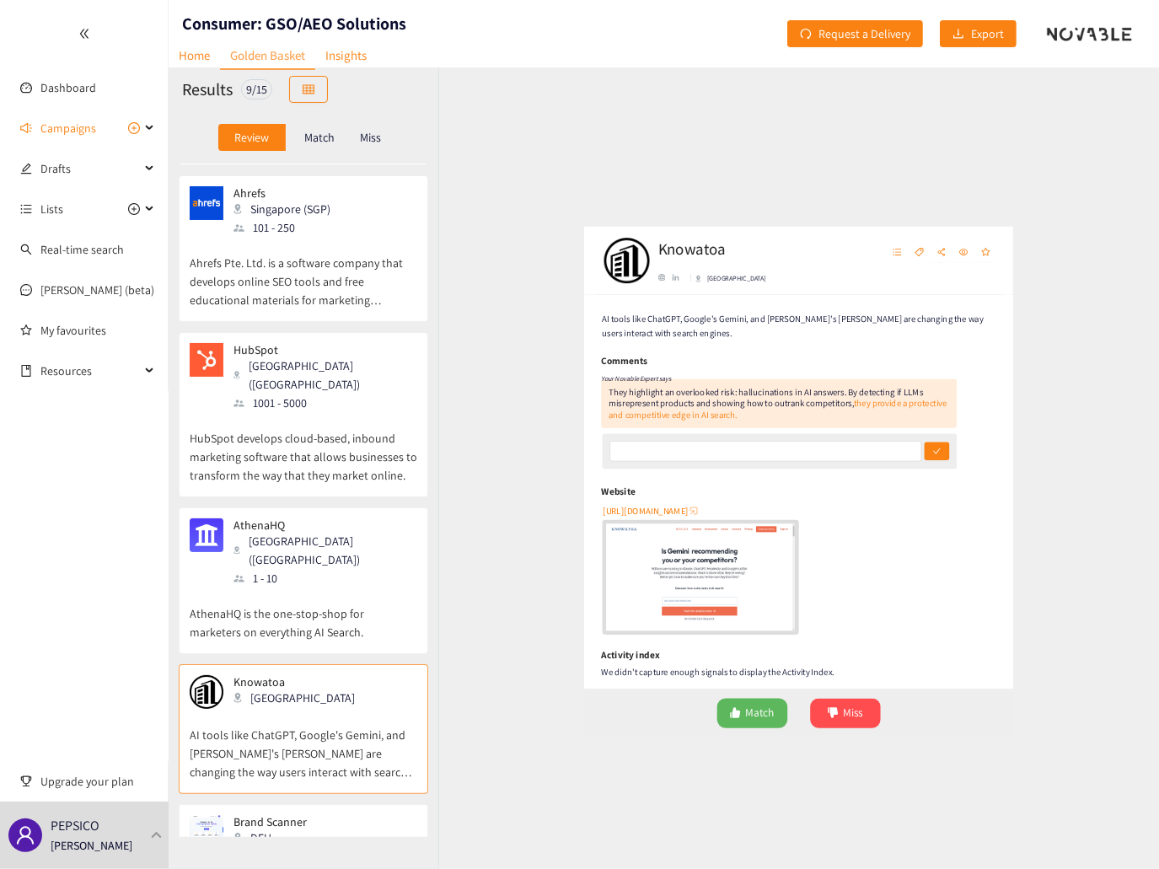
scroll to position [104, 0]
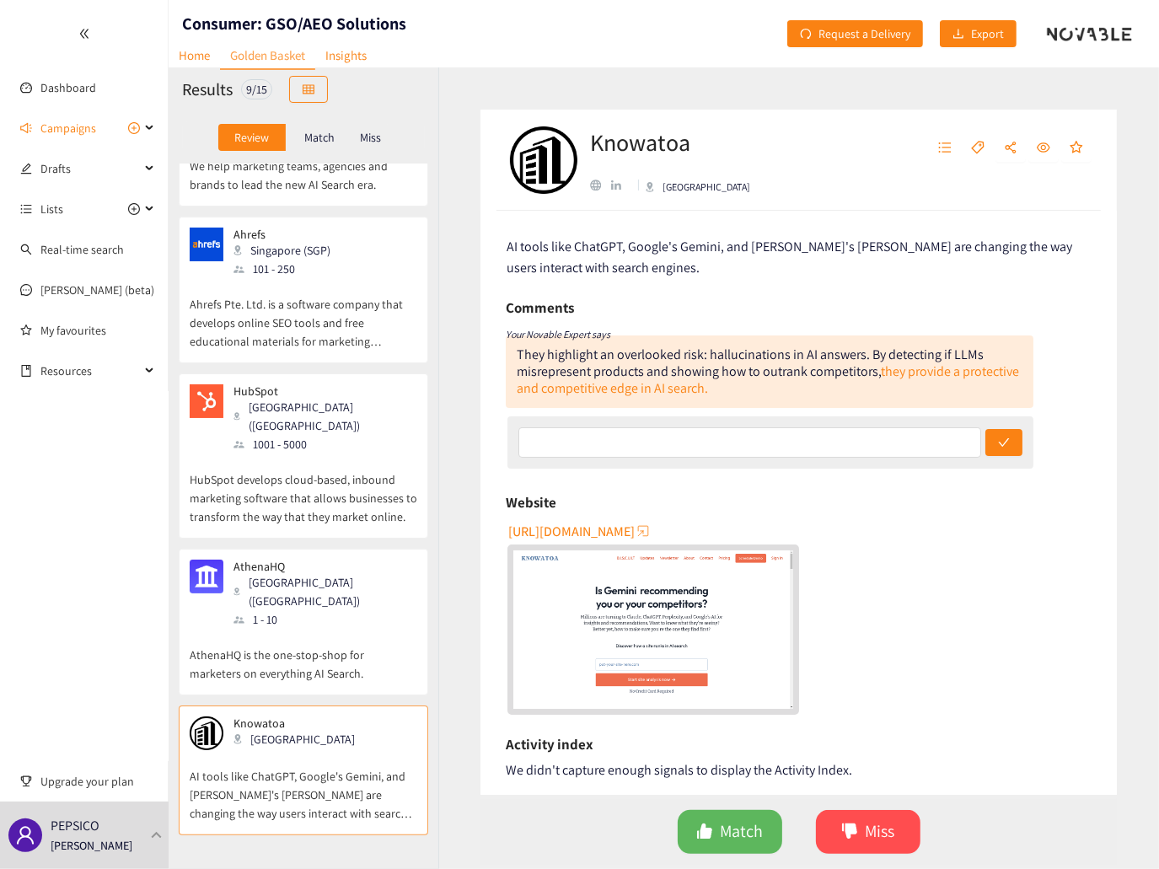
click at [357, 629] on p "AthenaHQ is the one-stop-shop for marketers on everything AI Search." at bounding box center [304, 656] width 228 height 54
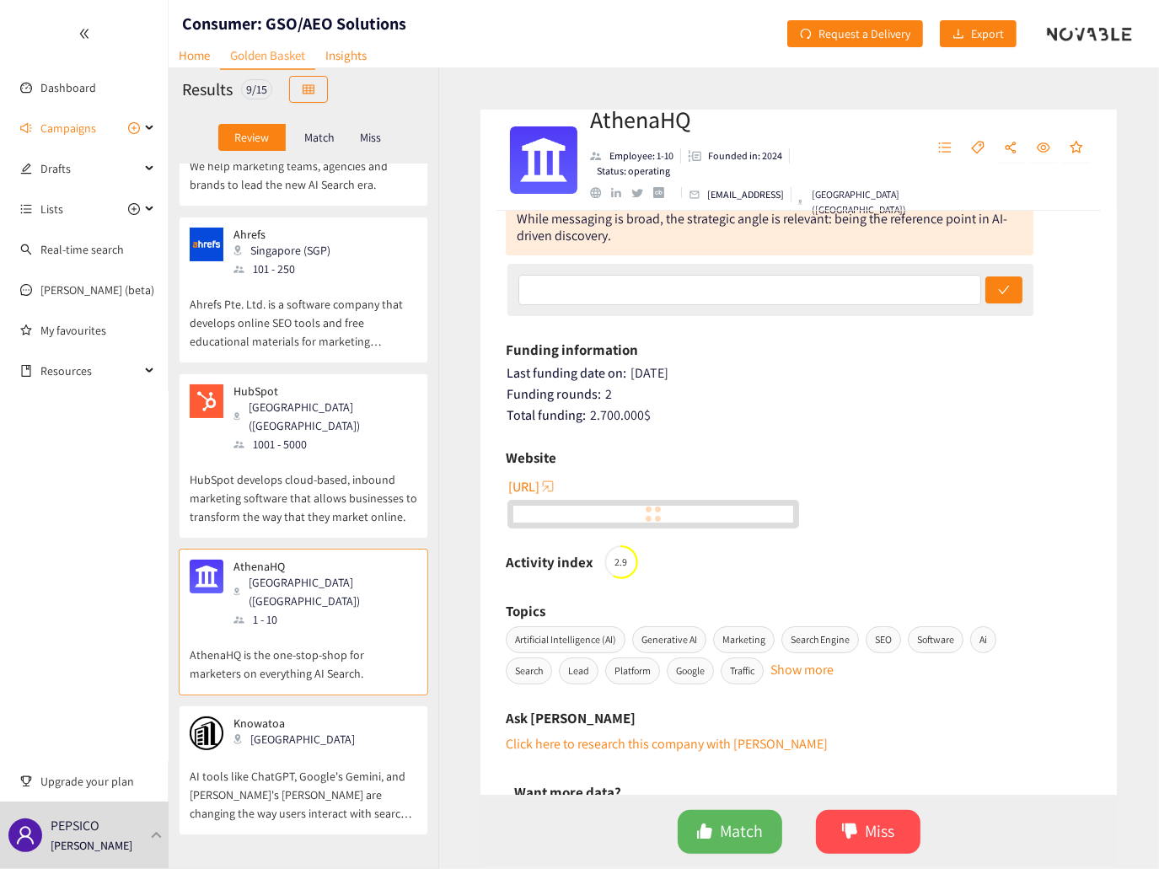
scroll to position [169, 0]
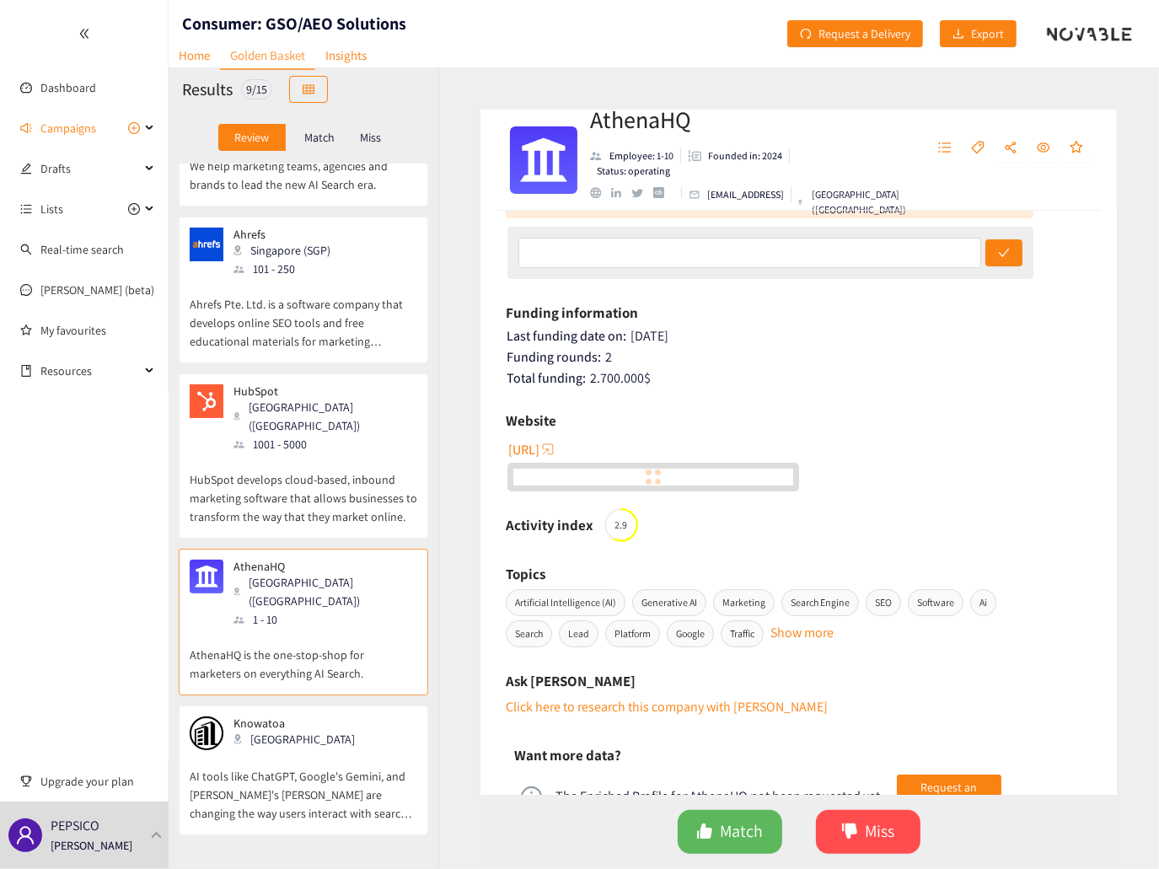
click at [539, 453] on span "[URL]" at bounding box center [523, 449] width 31 height 21
click at [744, 832] on span "Match" at bounding box center [741, 831] width 43 height 26
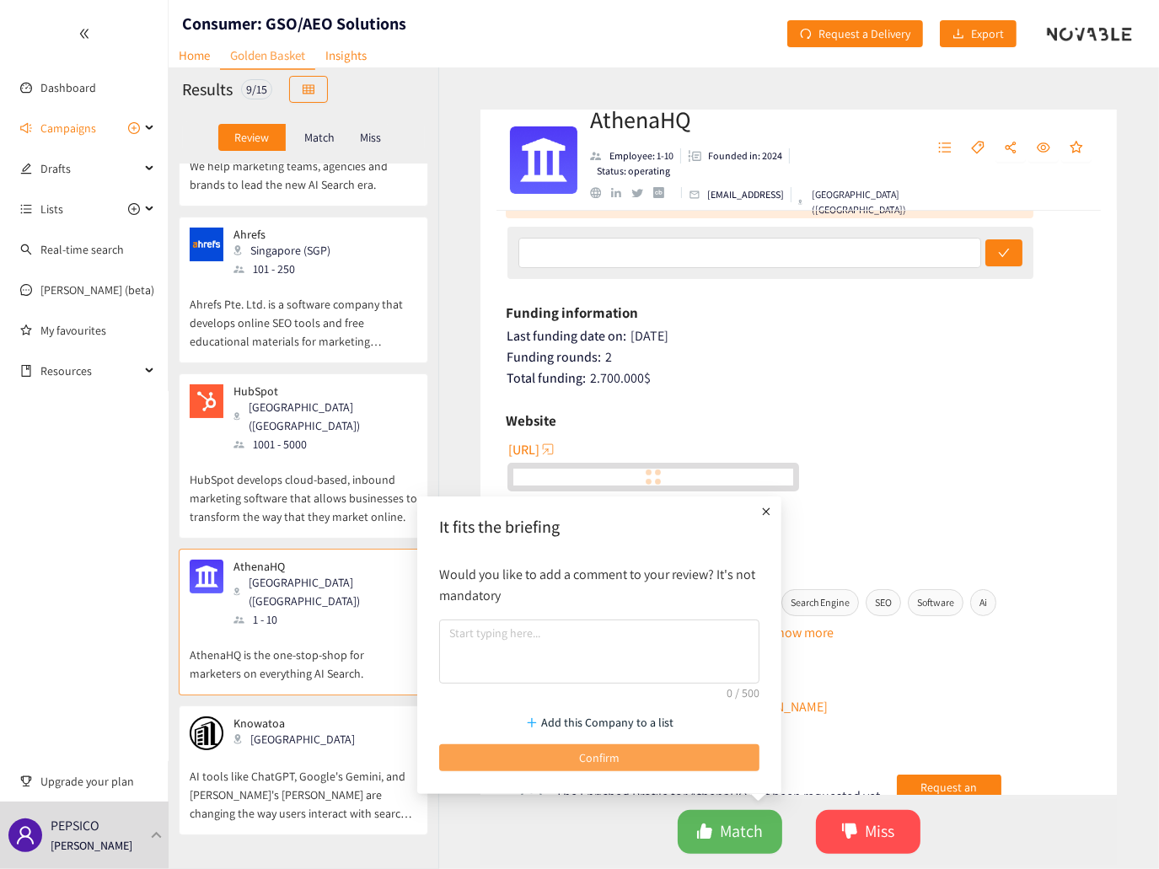
click at [610, 758] on span "Confirm" at bounding box center [599, 757] width 40 height 19
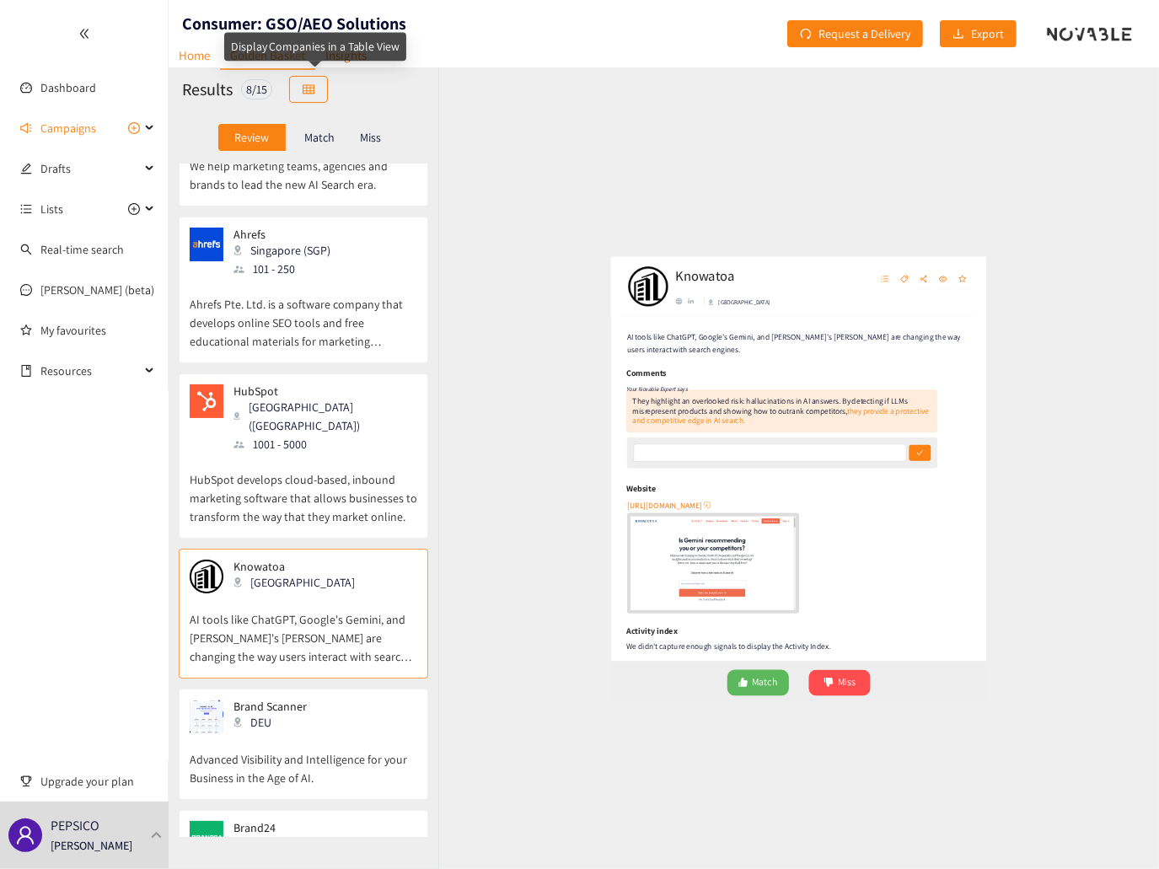
click at [319, 132] on p "Match" at bounding box center [319, 137] width 30 height 13
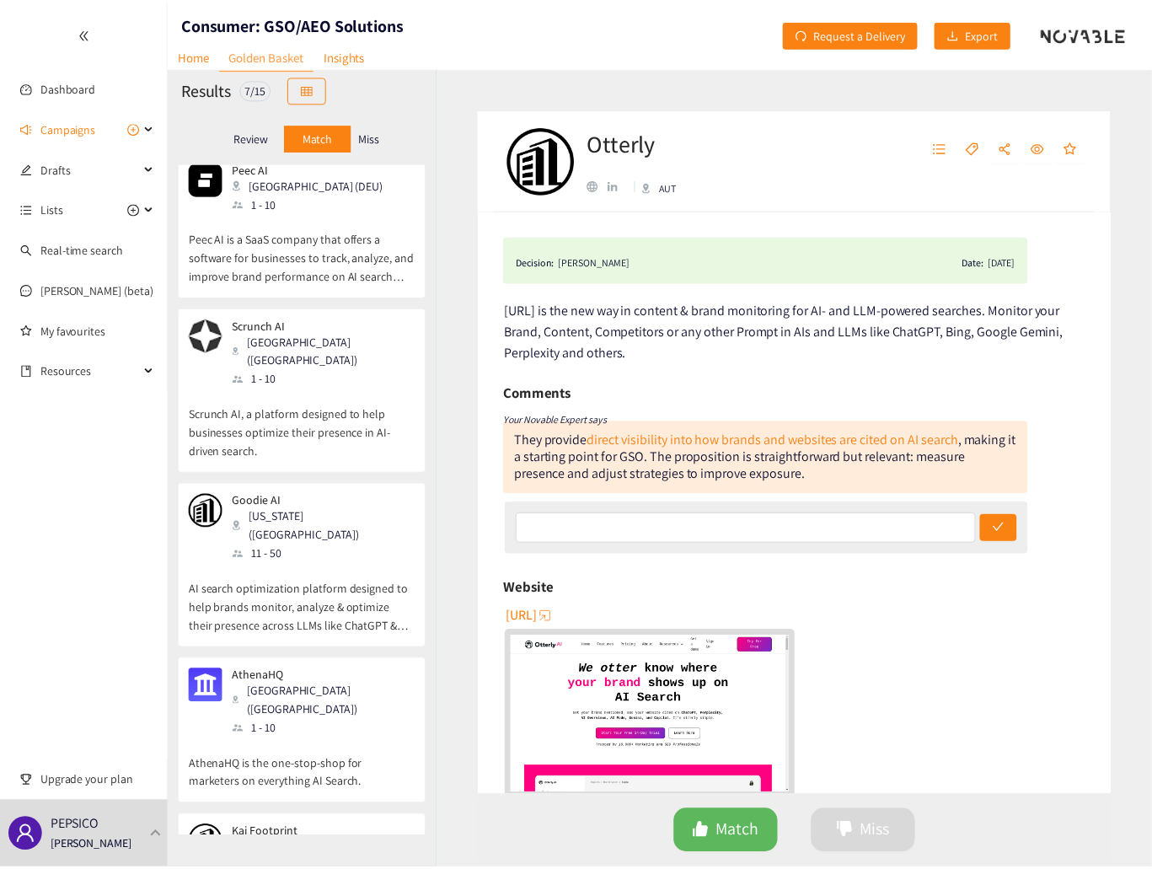
scroll to position [0, 0]
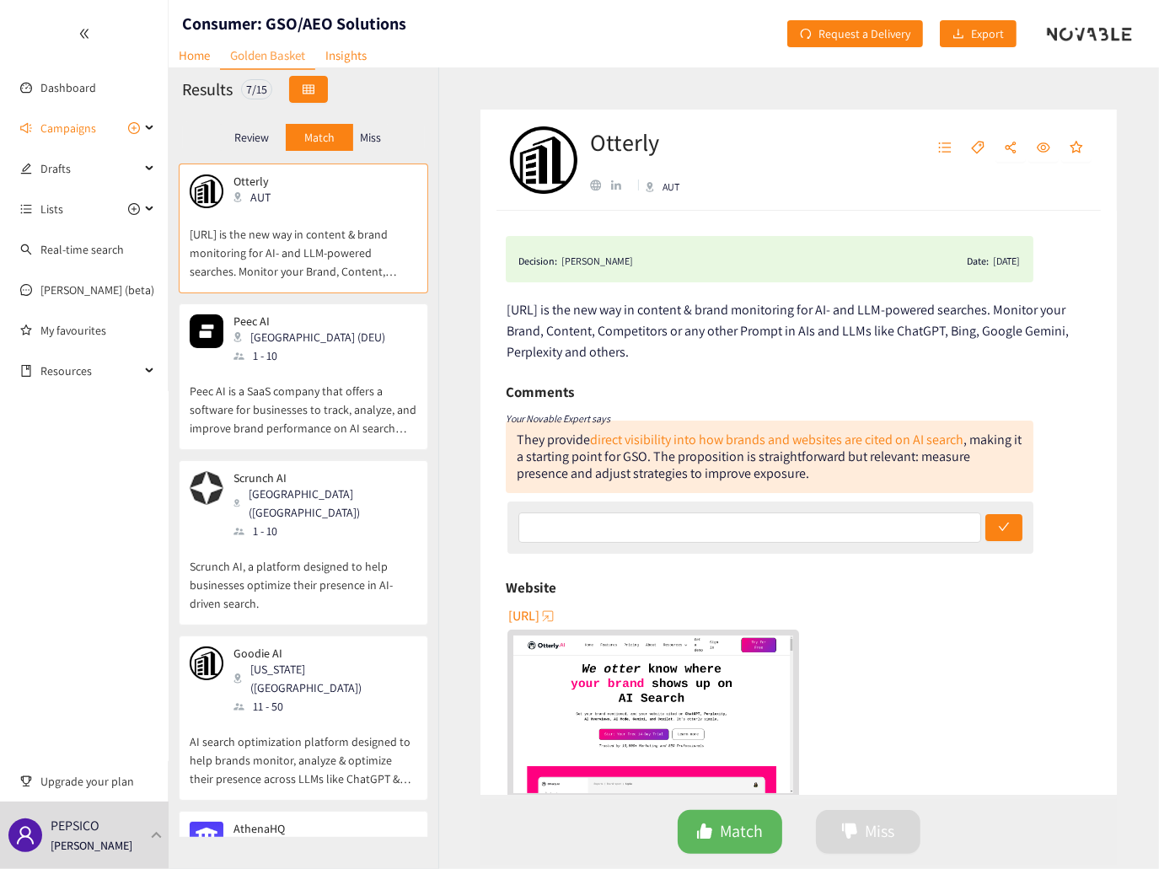
click at [314, 85] on icon "table" at bounding box center [309, 89] width 12 height 12
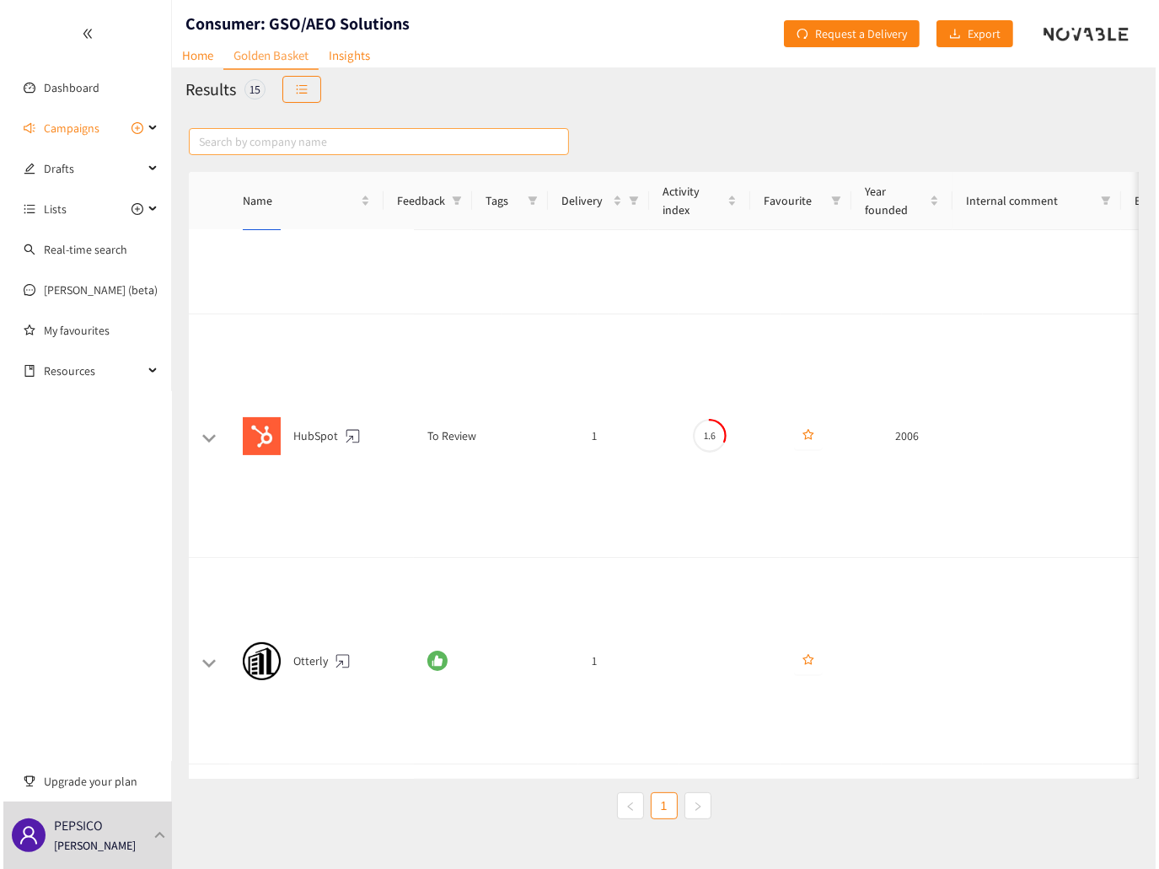
scroll to position [337, 0]
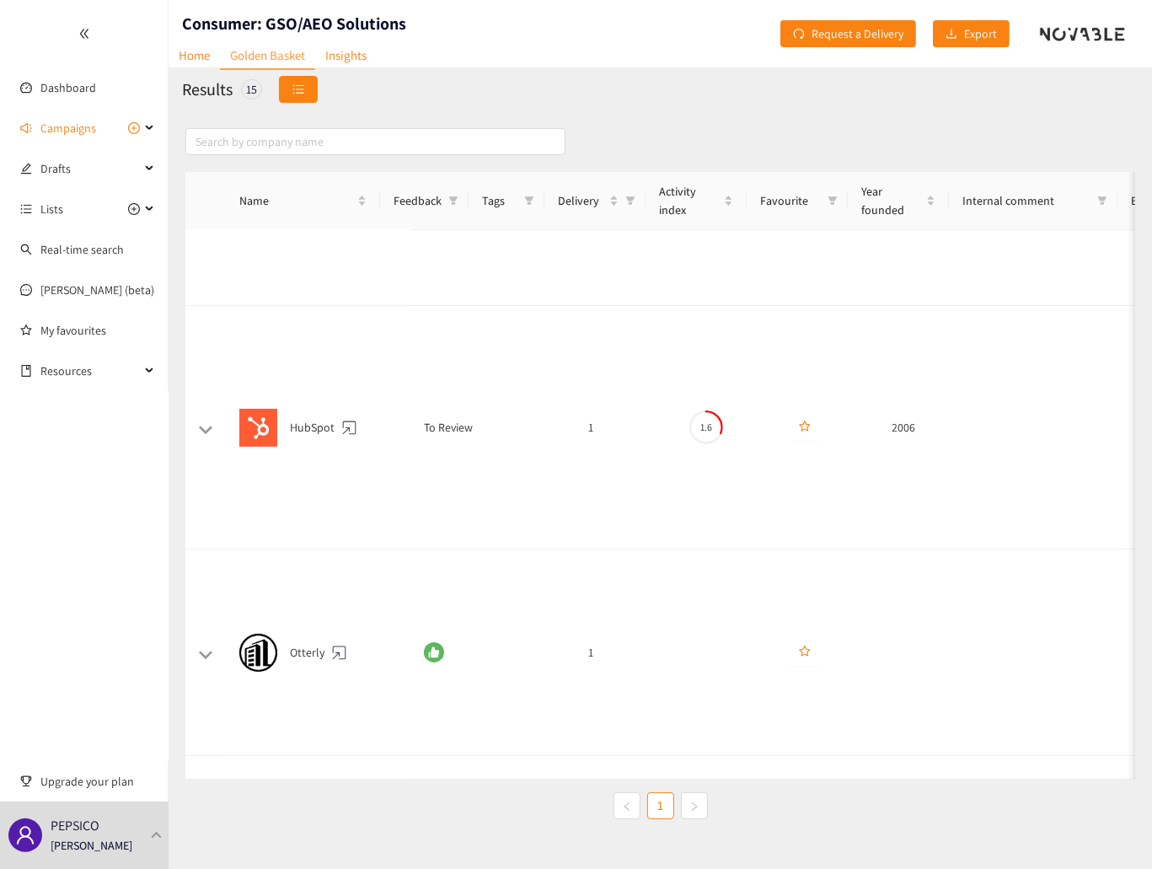
click at [307, 95] on button "button" at bounding box center [298, 89] width 39 height 27
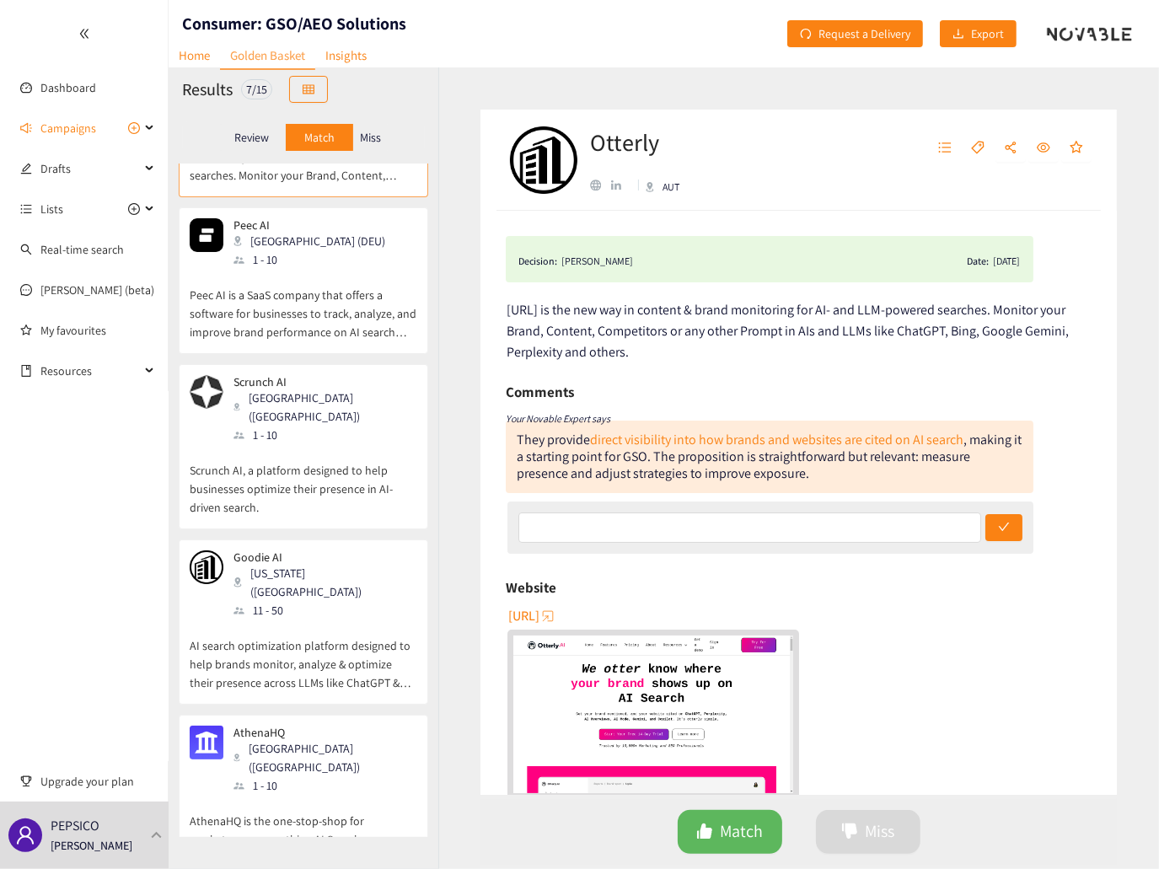
scroll to position [0, 0]
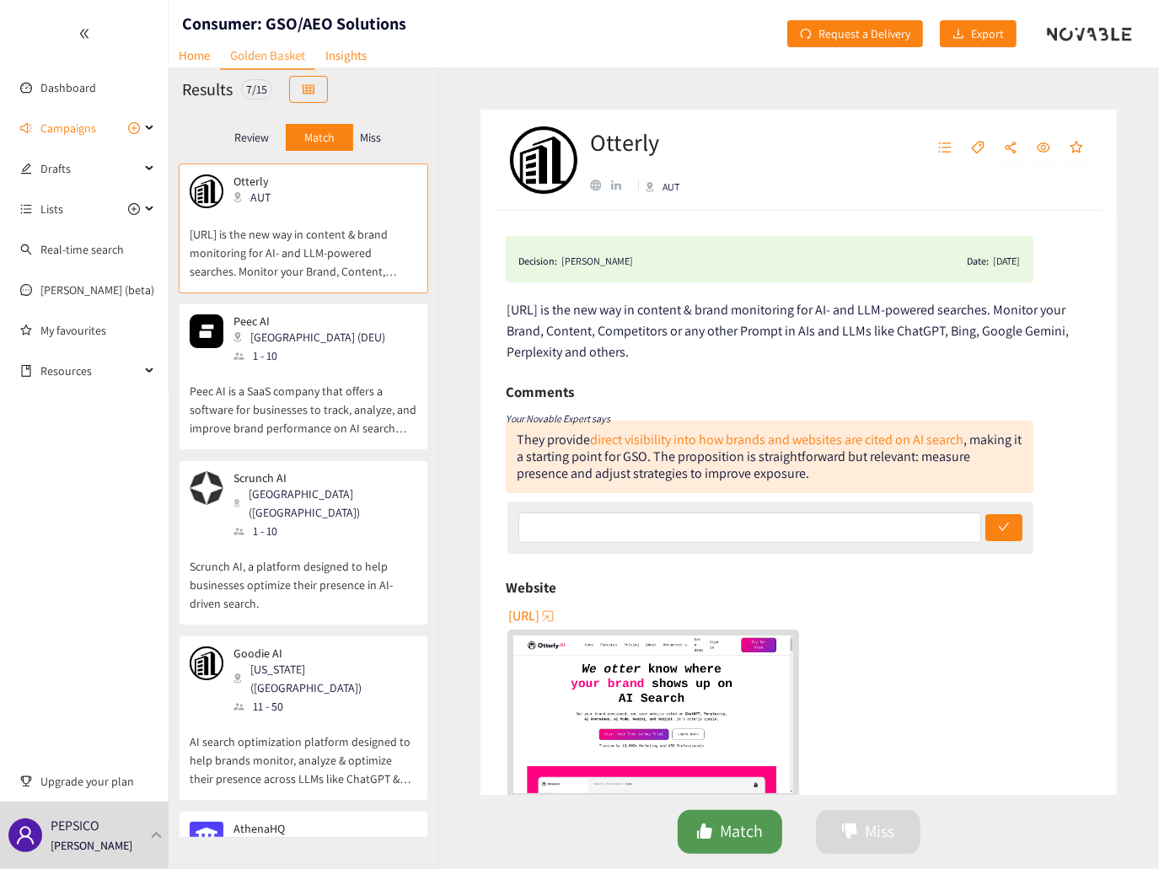
click at [700, 830] on icon "like" at bounding box center [704, 831] width 17 height 17
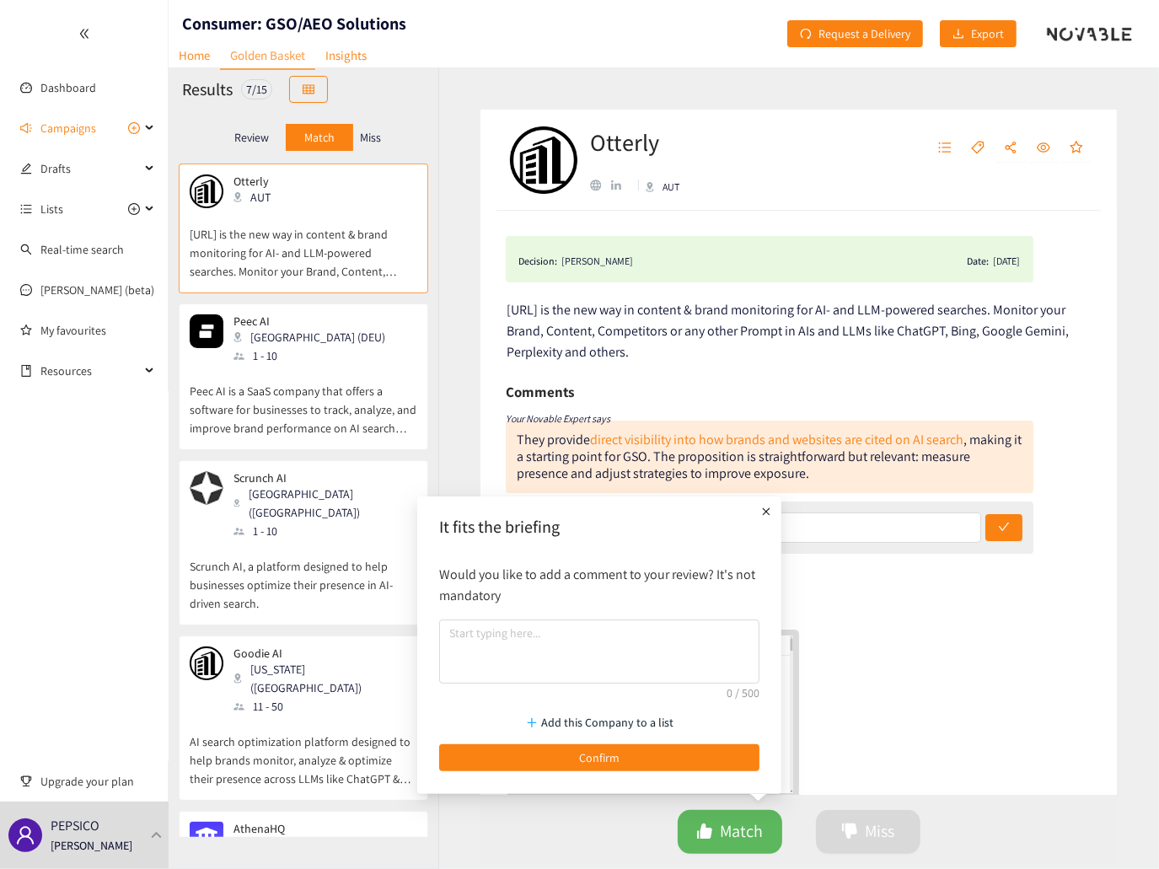
click at [762, 508] on icon "plus" at bounding box center [766, 511] width 17 height 17
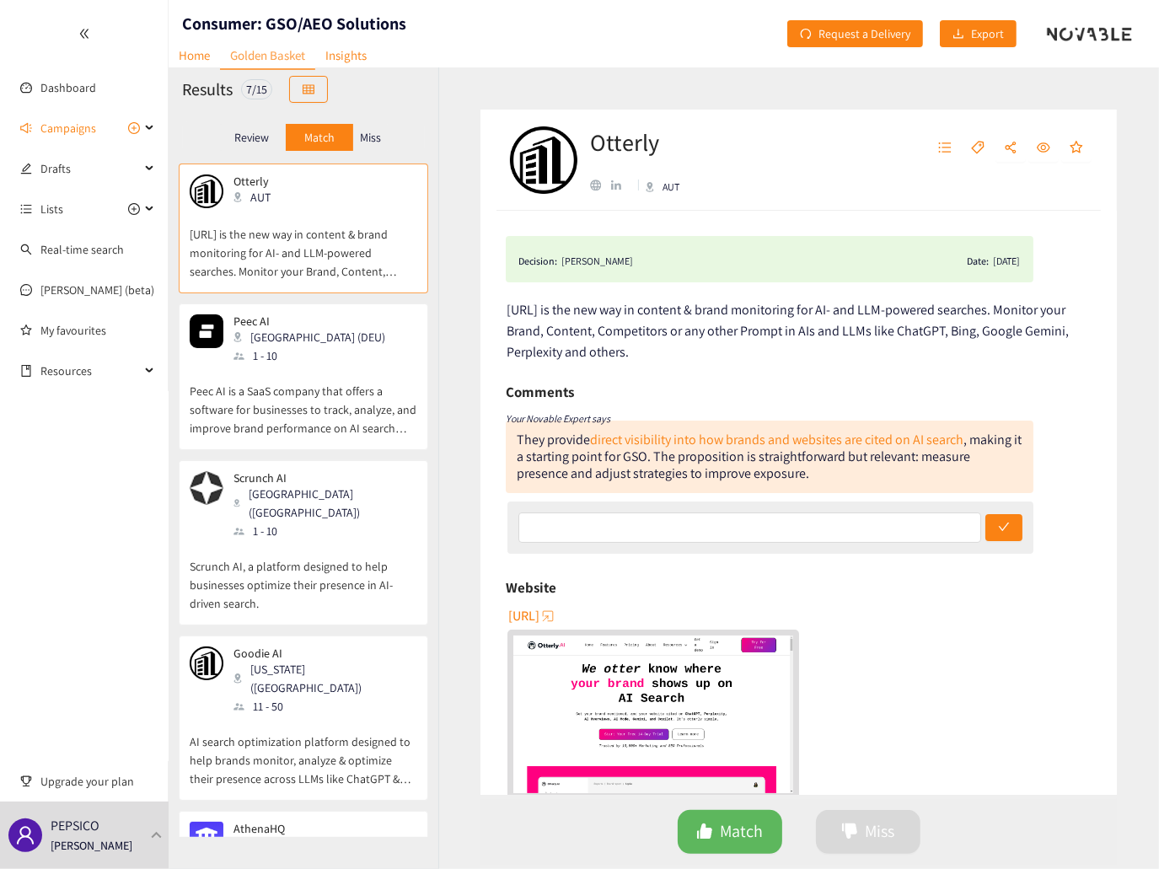
click at [1047, 555] on div "Decision: [PERSON_NAME] Date: [DATE] [URL] is the new way in content & brand mo…" at bounding box center [798, 503] width 636 height 584
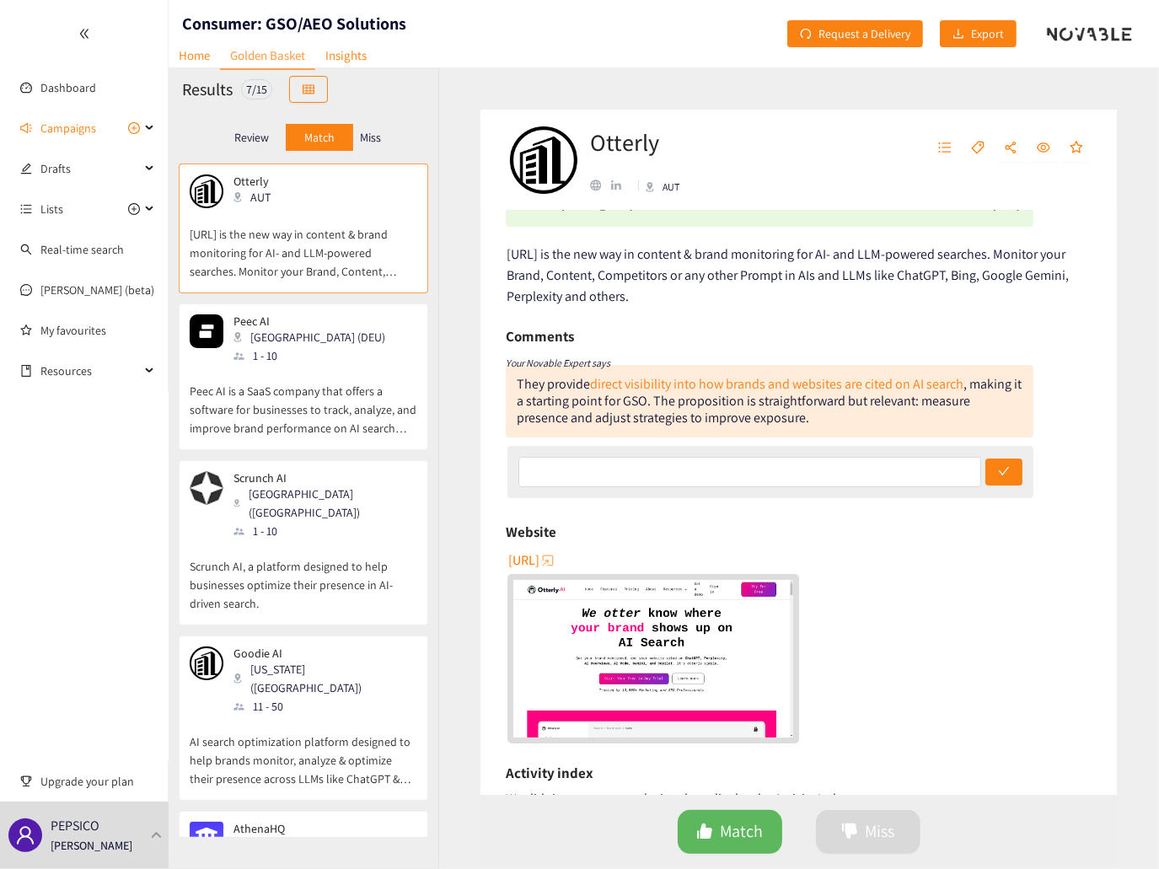
scroll to position [169, 0]
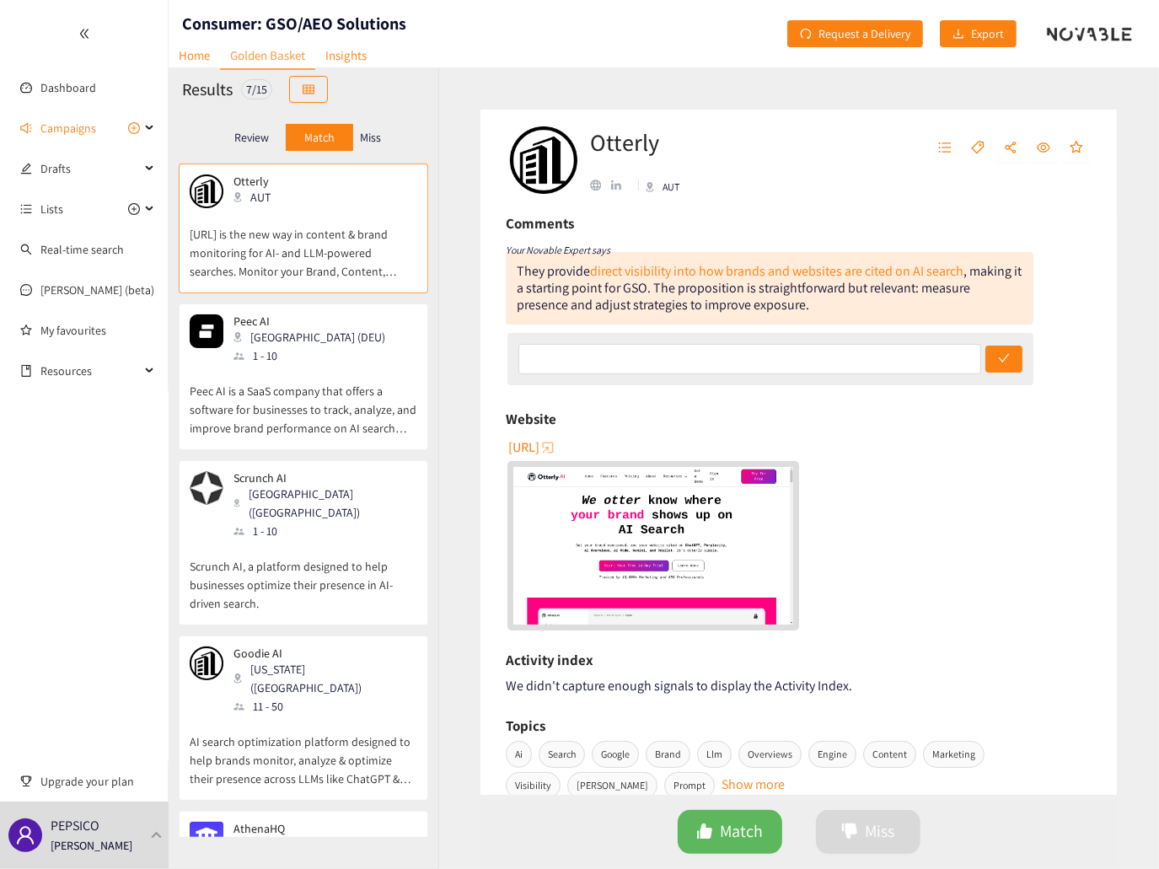
click at [539, 444] on span "[URL]" at bounding box center [523, 447] width 31 height 21
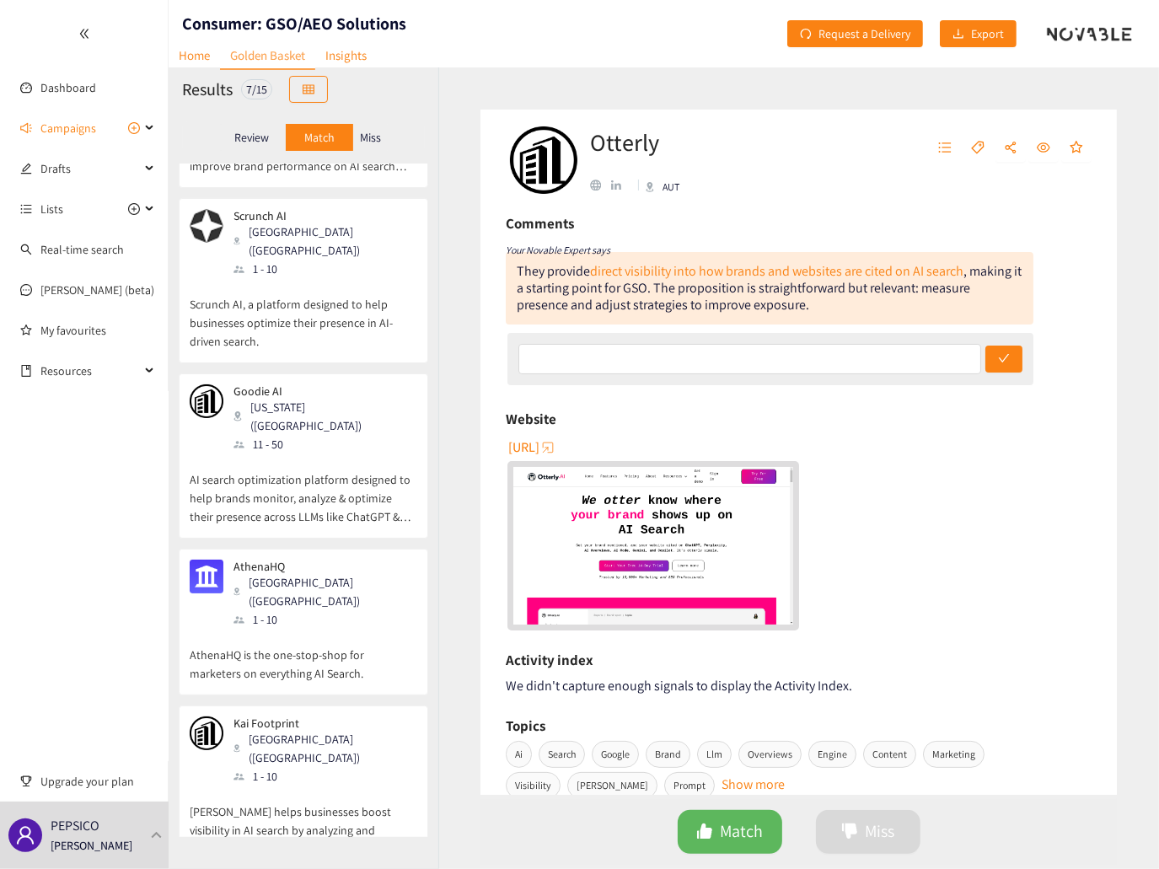
scroll to position [385, 0]
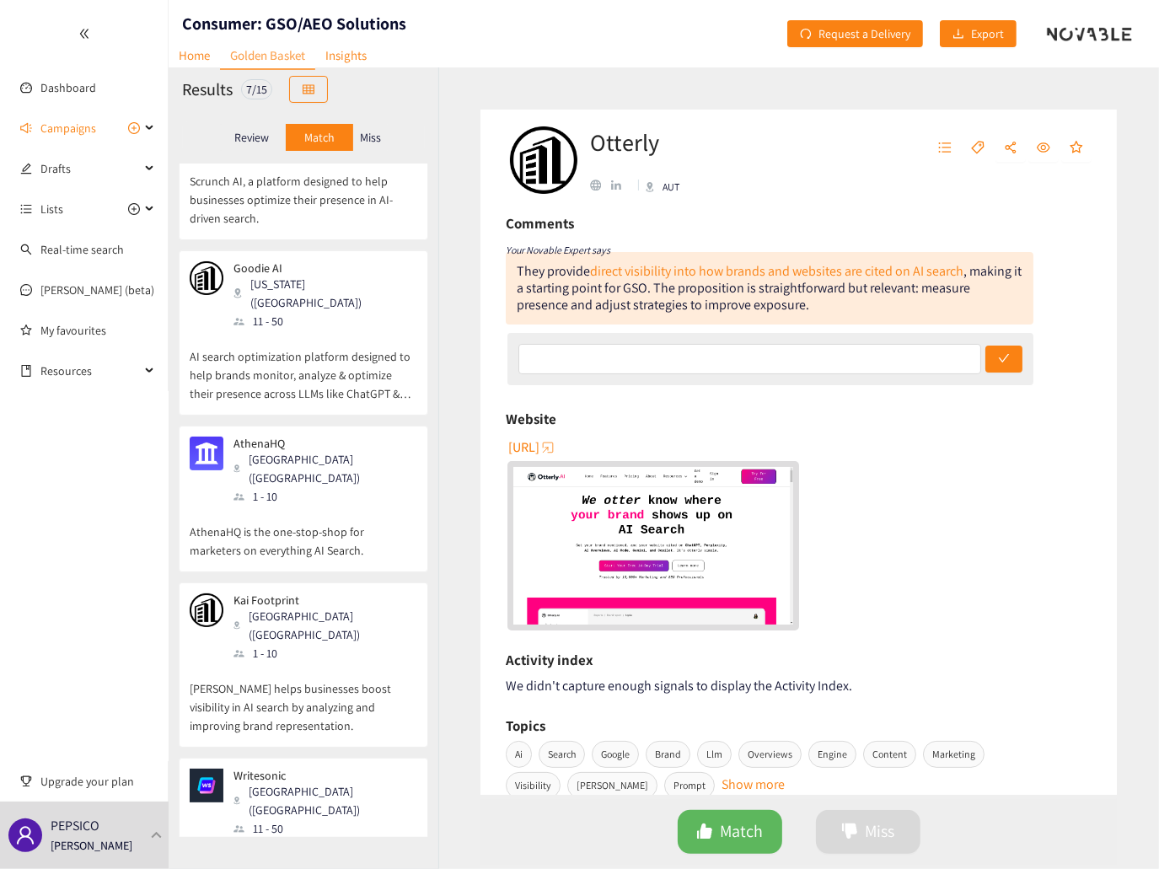
click at [320, 838] on p "Writesonic is a leading generative AI platform with over 5 million users, revol…" at bounding box center [304, 874] width 228 height 72
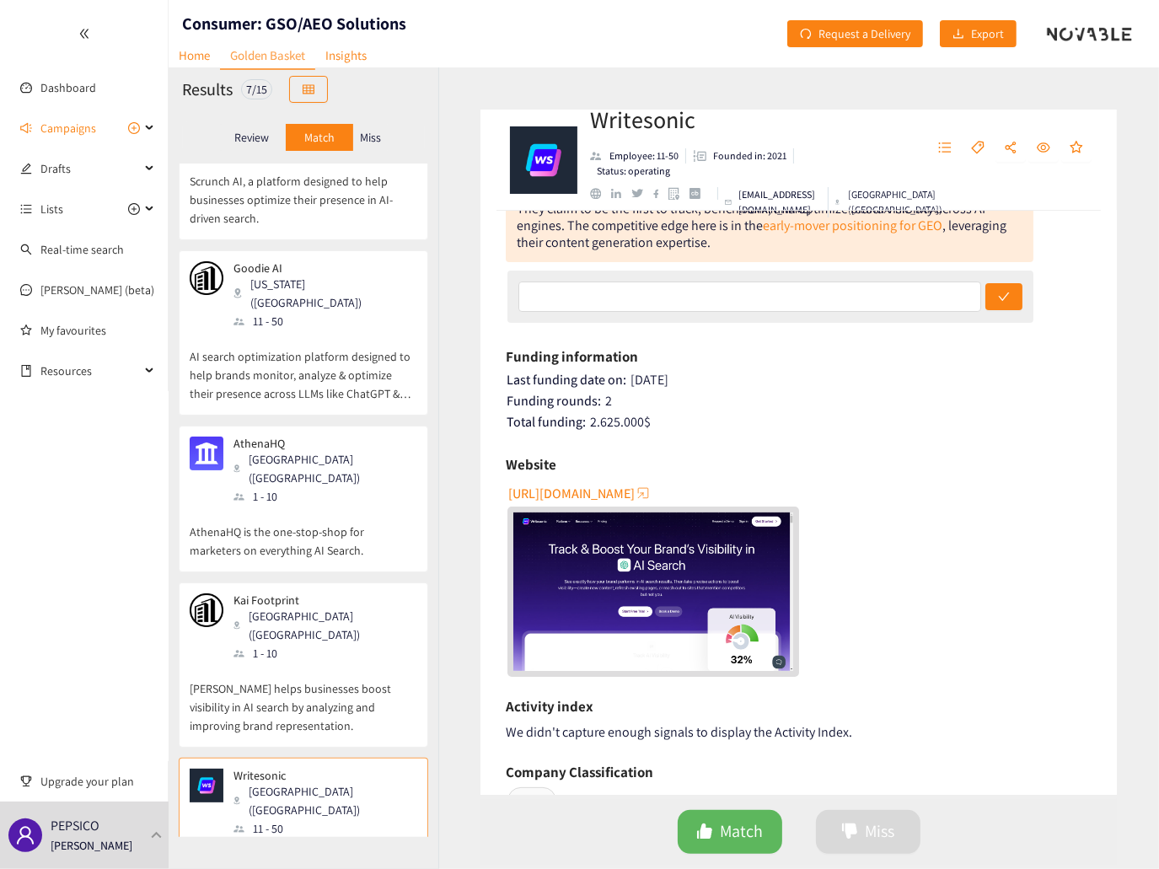
scroll to position [169, 0]
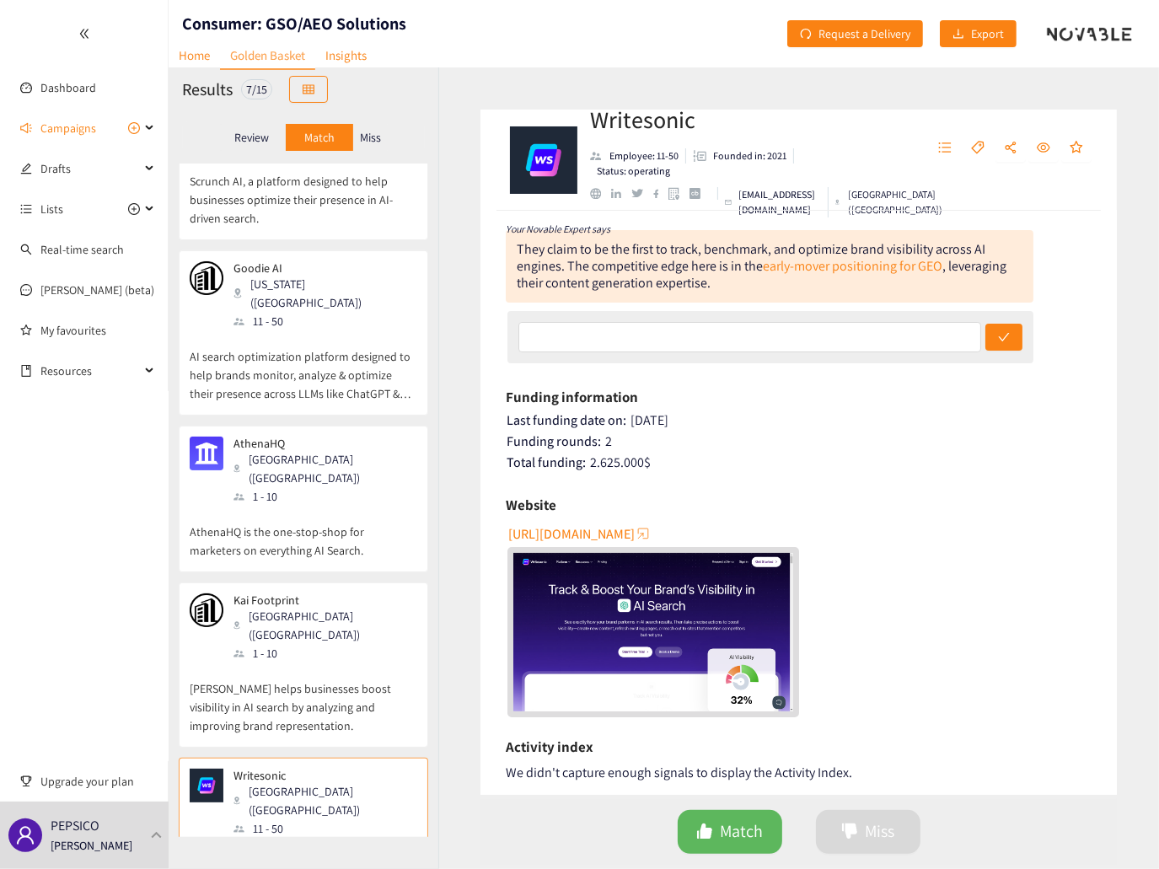
click at [556, 539] on span "[URL][DOMAIN_NAME]" at bounding box center [571, 533] width 126 height 21
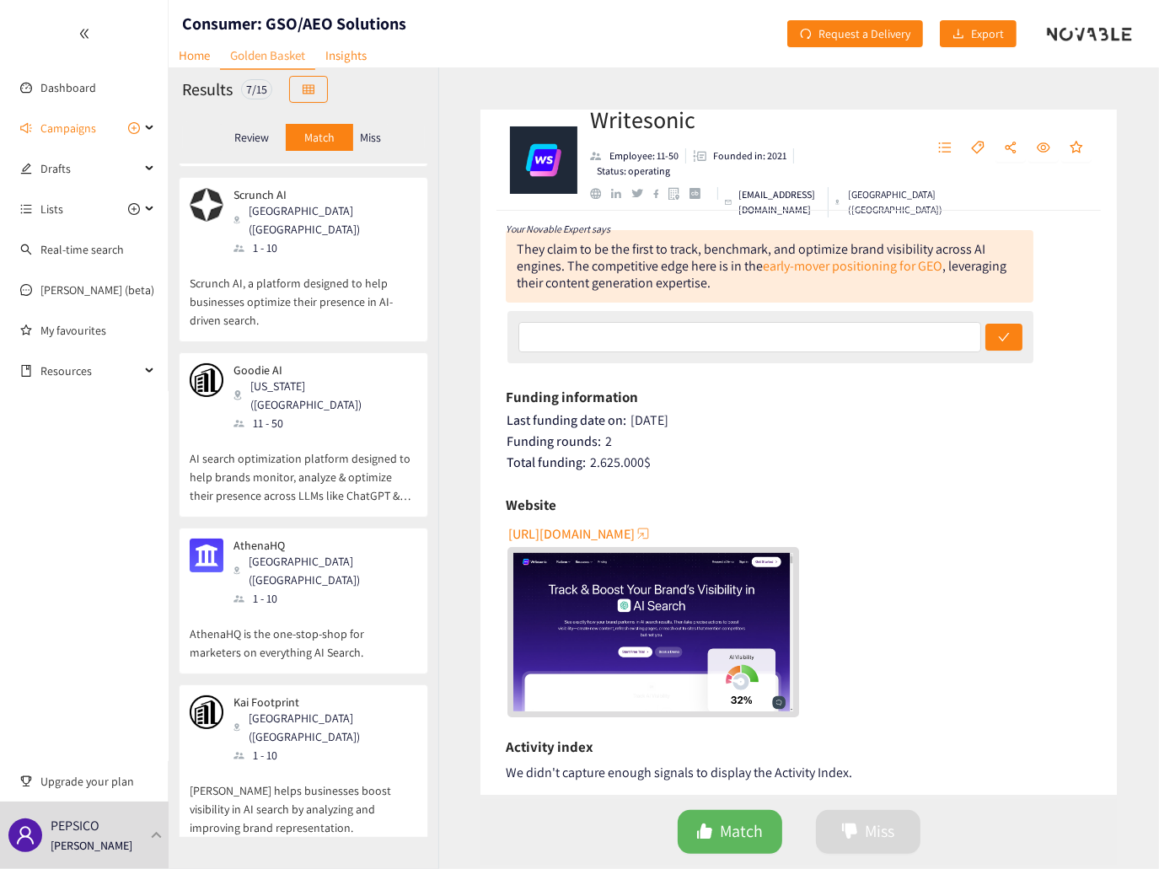
scroll to position [0, 0]
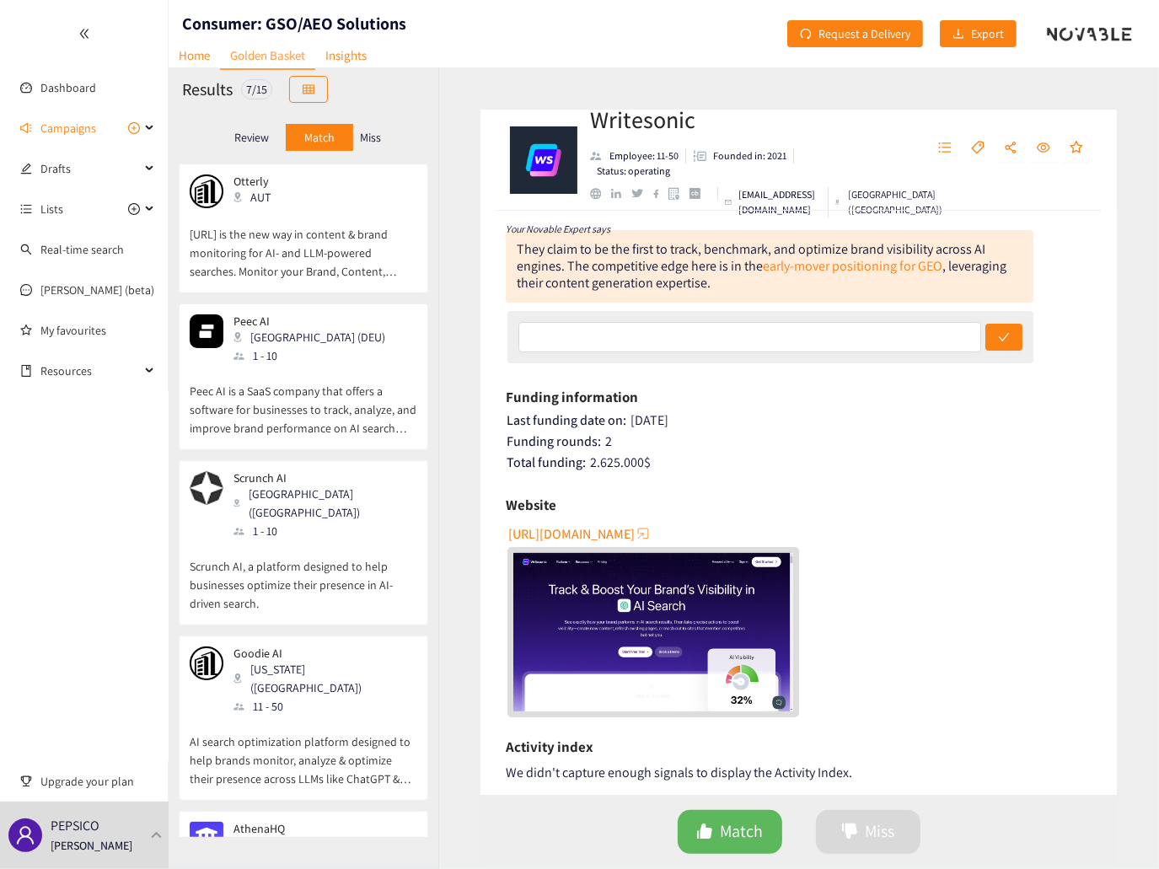
click at [255, 140] on p "Review" at bounding box center [251, 137] width 35 height 13
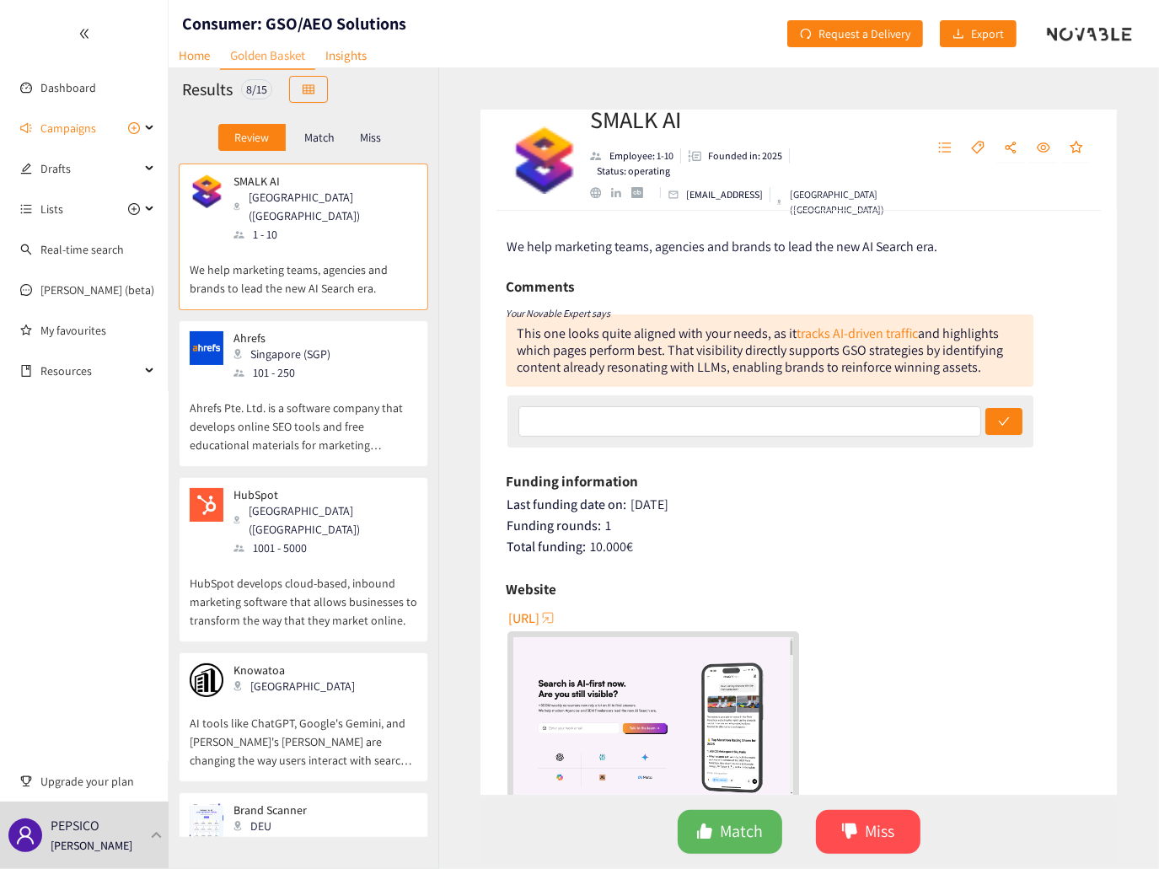
click at [335, 274] on p "We help marketing teams, agencies and brands to lead the new AI Search era." at bounding box center [304, 271] width 228 height 54
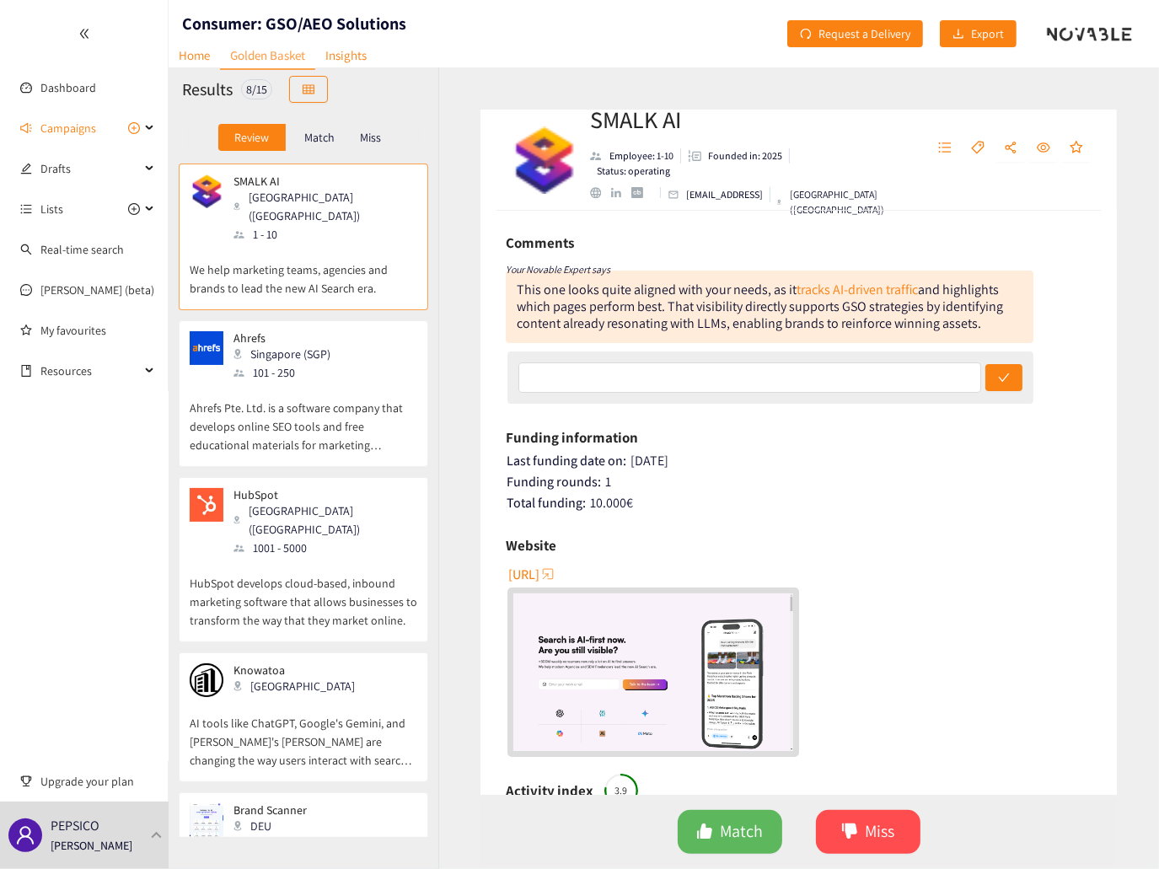
scroll to position [84, 0]
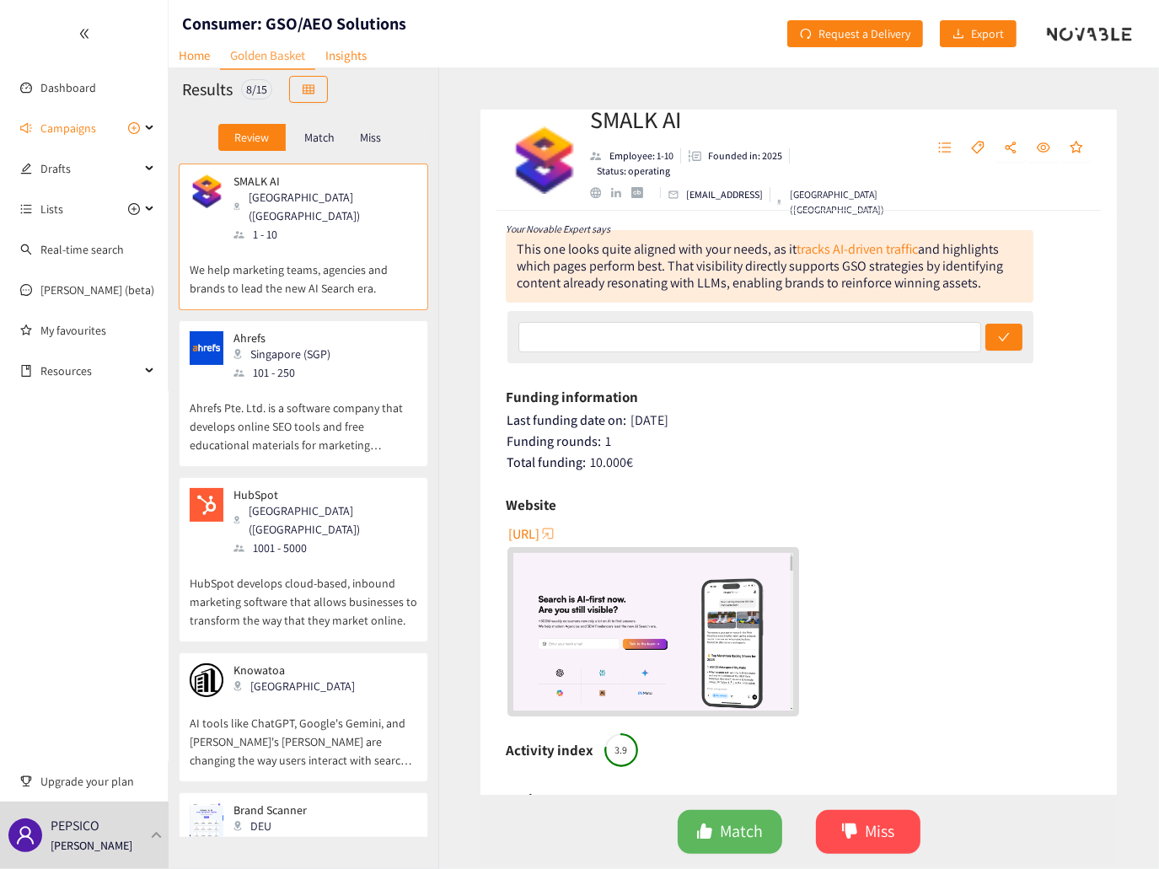
click at [539, 534] on span "[URL]" at bounding box center [523, 533] width 31 height 21
click at [735, 814] on button "Match" at bounding box center [730, 832] width 105 height 44
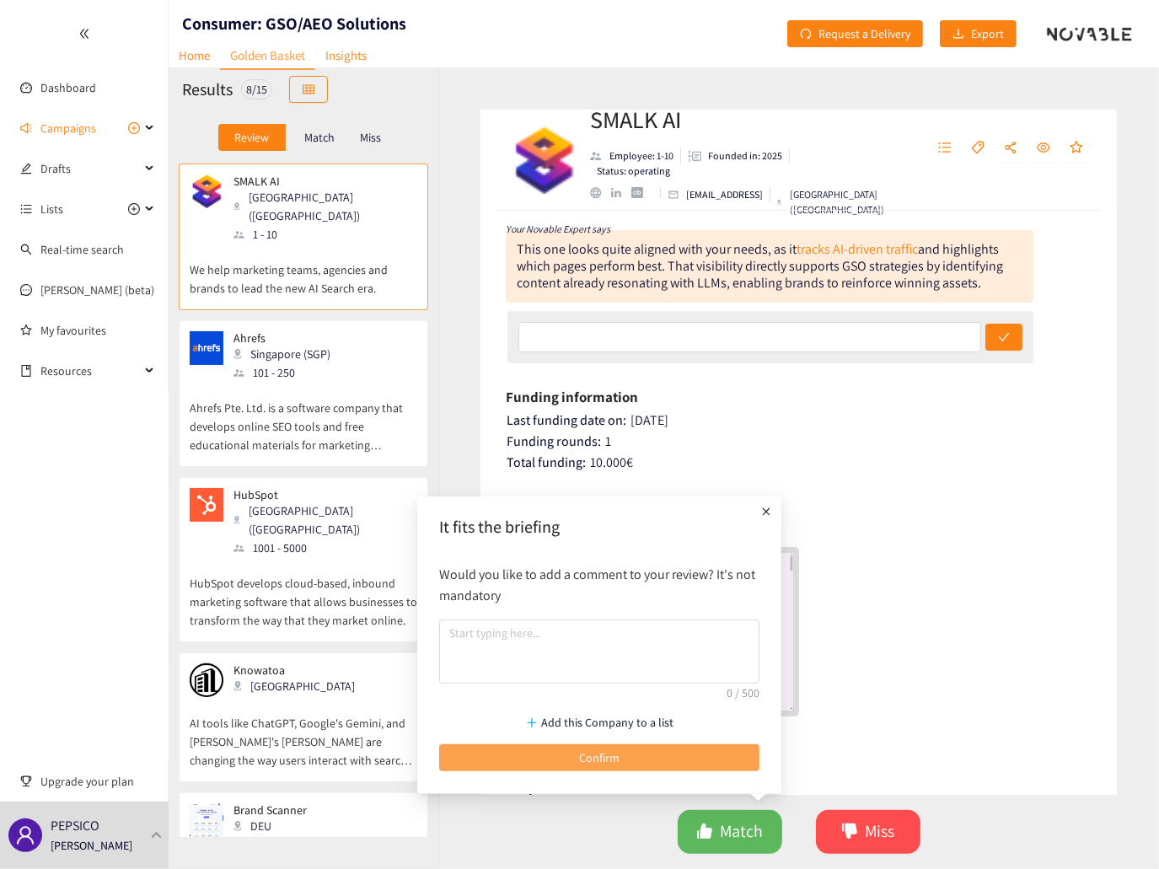
click at [668, 757] on button "Confirm" at bounding box center [599, 757] width 320 height 27
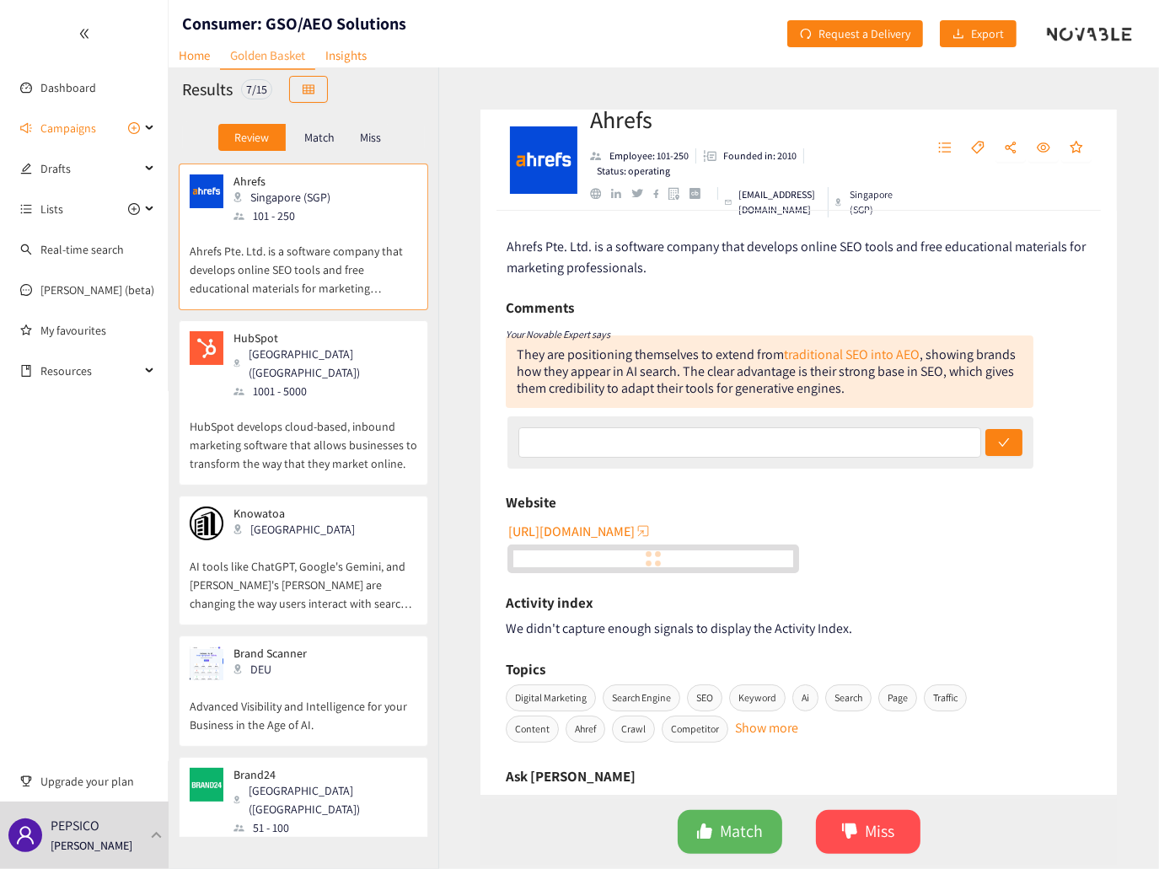
click at [344, 688] on p "Advanced Visibility and Intelligence for your Business in the Age of AI." at bounding box center [304, 707] width 228 height 54
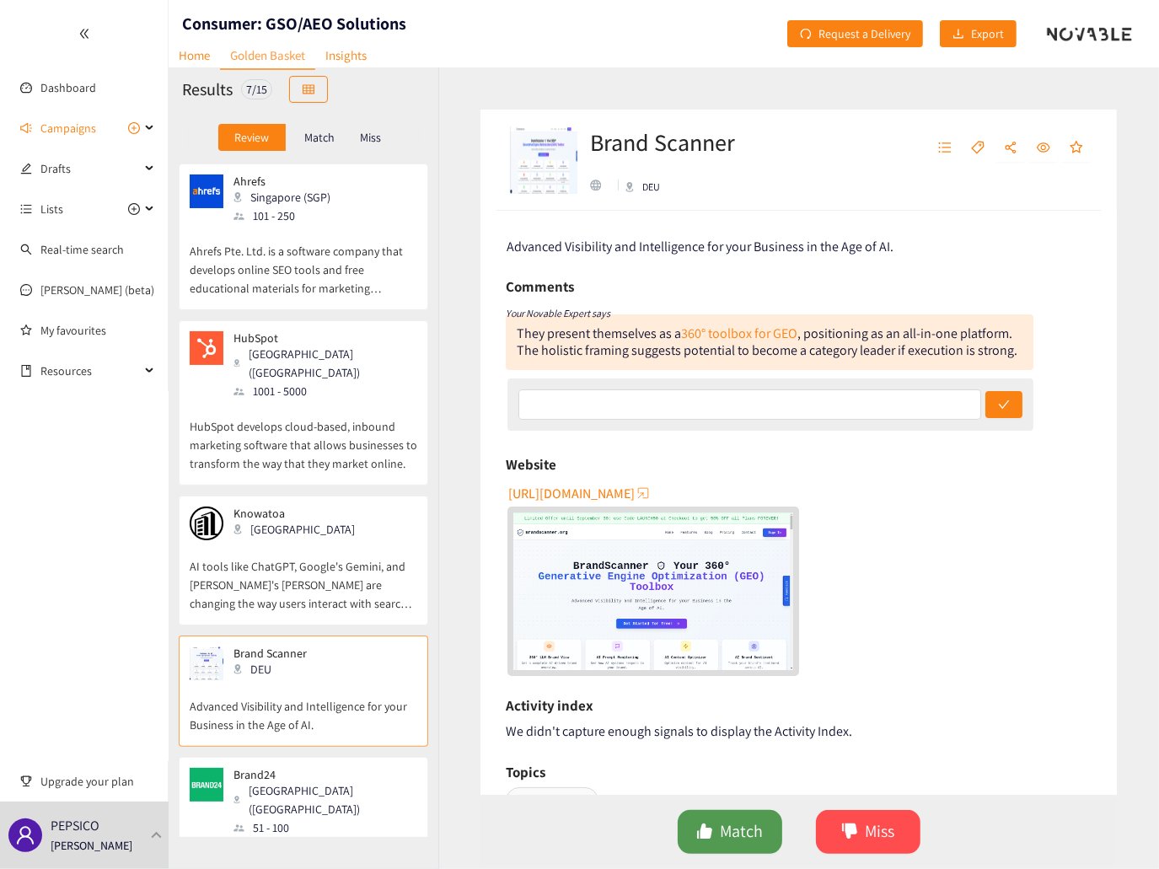
click at [730, 811] on button "Match" at bounding box center [730, 832] width 105 height 44
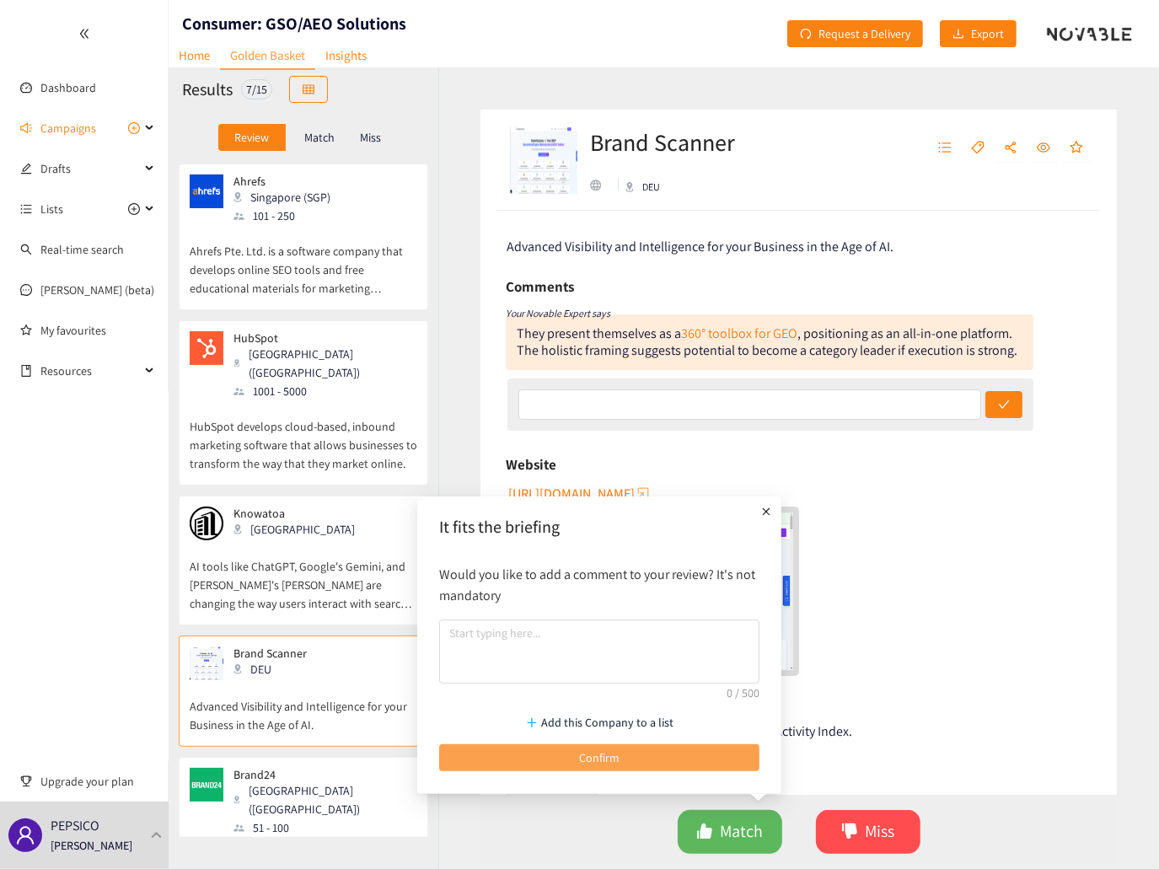
click at [636, 759] on button "Confirm" at bounding box center [599, 757] width 320 height 27
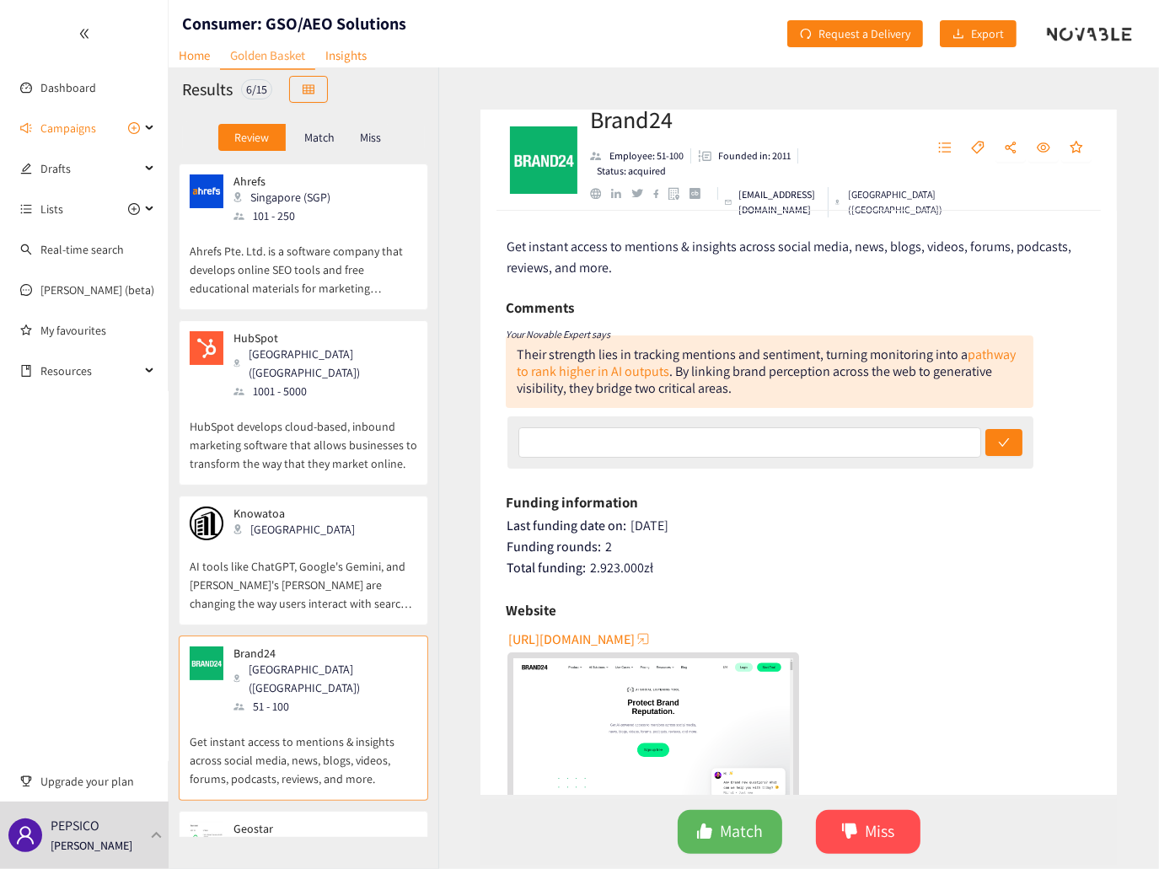
click at [362, 552] on p "AI tools like ChatGPT, Google's Gemini, and [PERSON_NAME]'s [PERSON_NAME] are c…" at bounding box center [304, 576] width 228 height 72
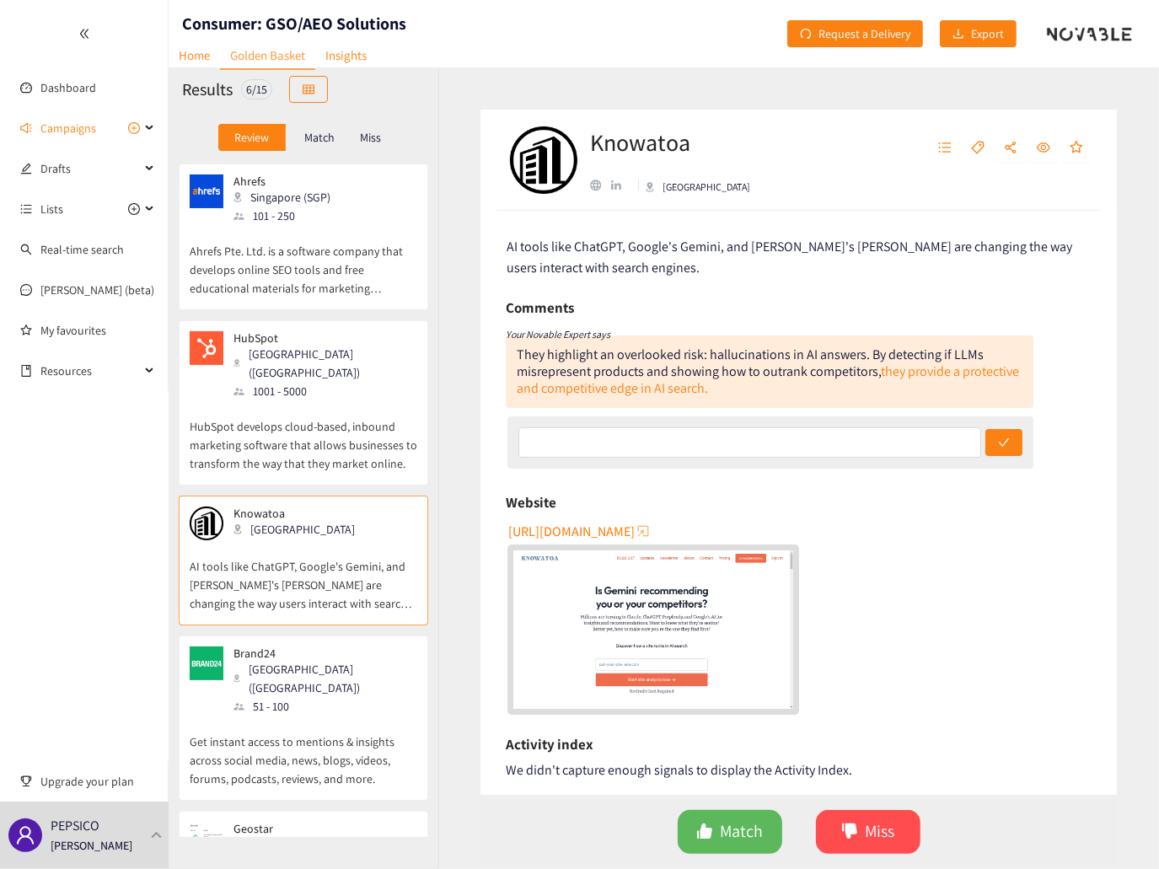
click at [606, 535] on span "[URL][DOMAIN_NAME]" at bounding box center [571, 531] width 126 height 21
click at [727, 830] on span "Match" at bounding box center [741, 831] width 43 height 26
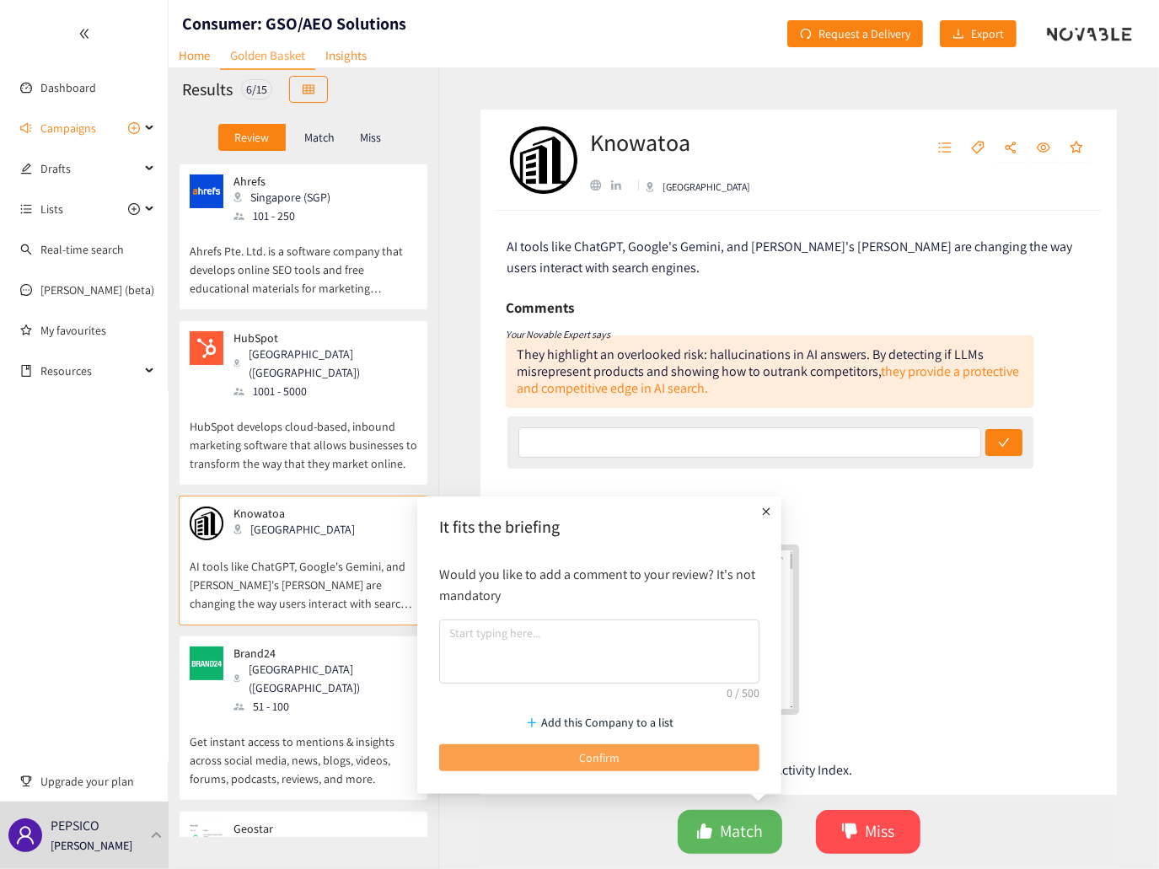
click at [664, 751] on button "Confirm" at bounding box center [599, 757] width 320 height 27
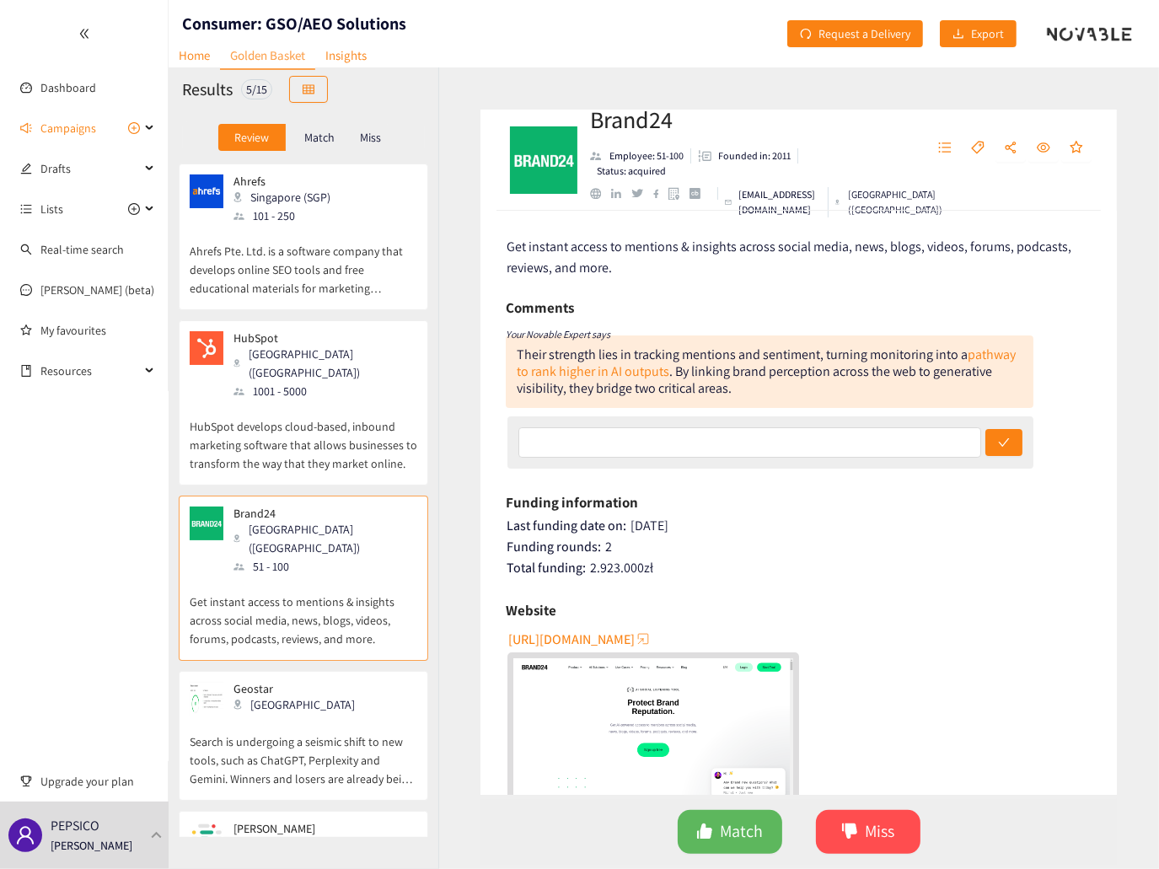
scroll to position [72, 0]
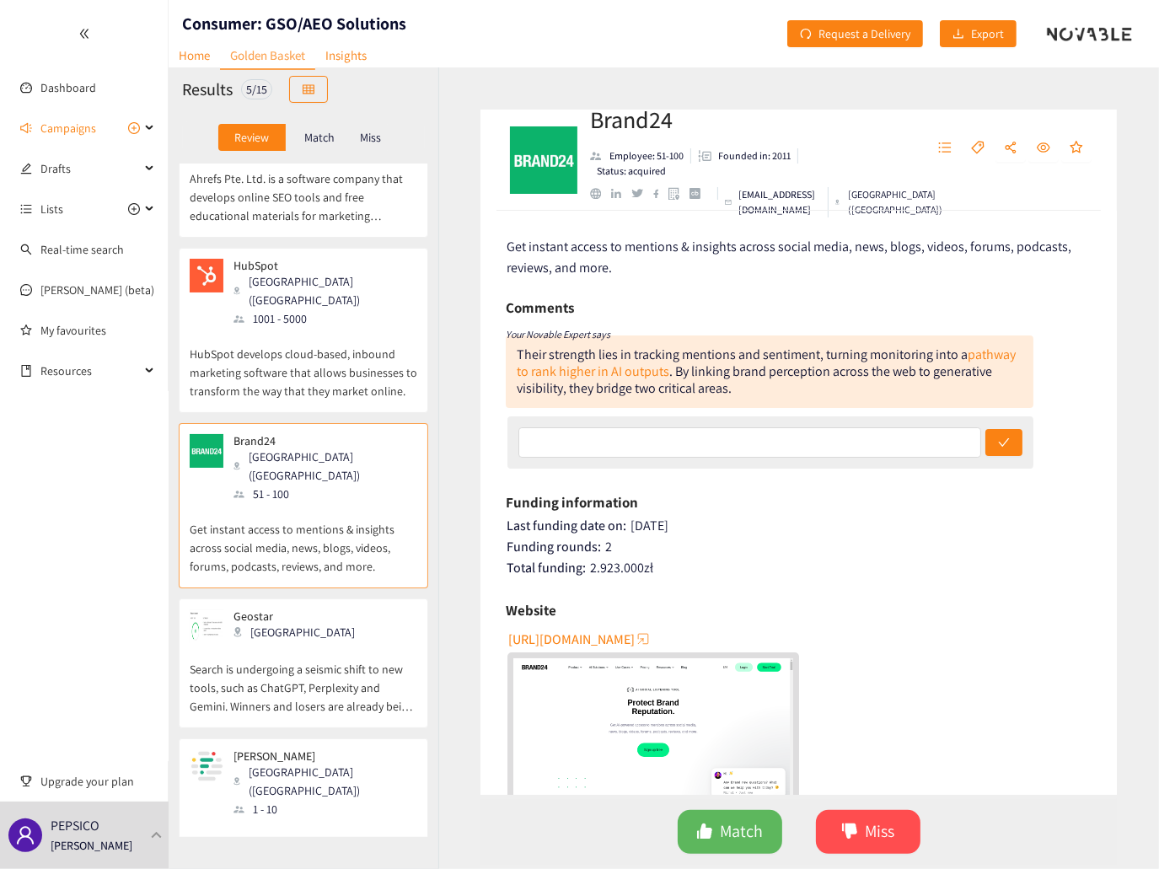
click at [361, 749] on div "[PERSON_NAME] [GEOGRAPHIC_DATA] ([GEOGRAPHIC_DATA]) 1 - 10" at bounding box center [304, 783] width 228 height 69
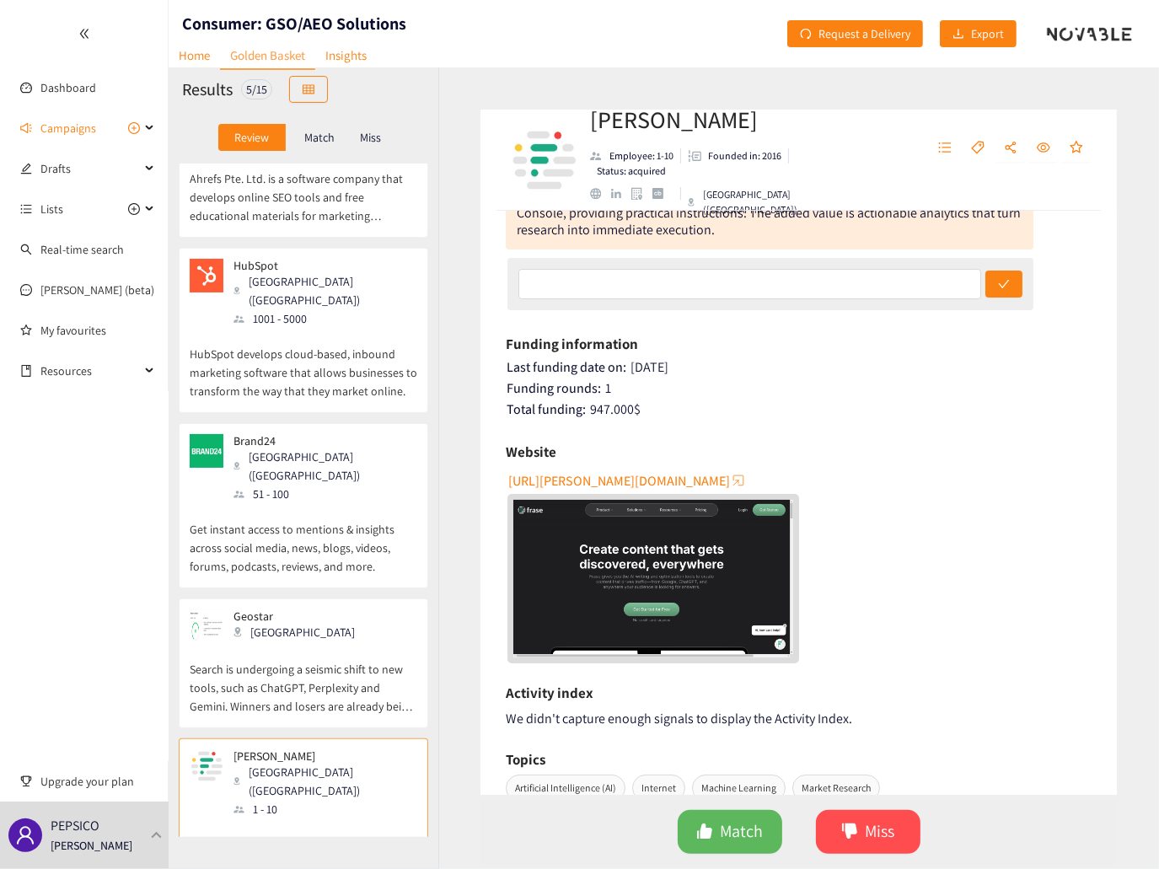
scroll to position [169, 0]
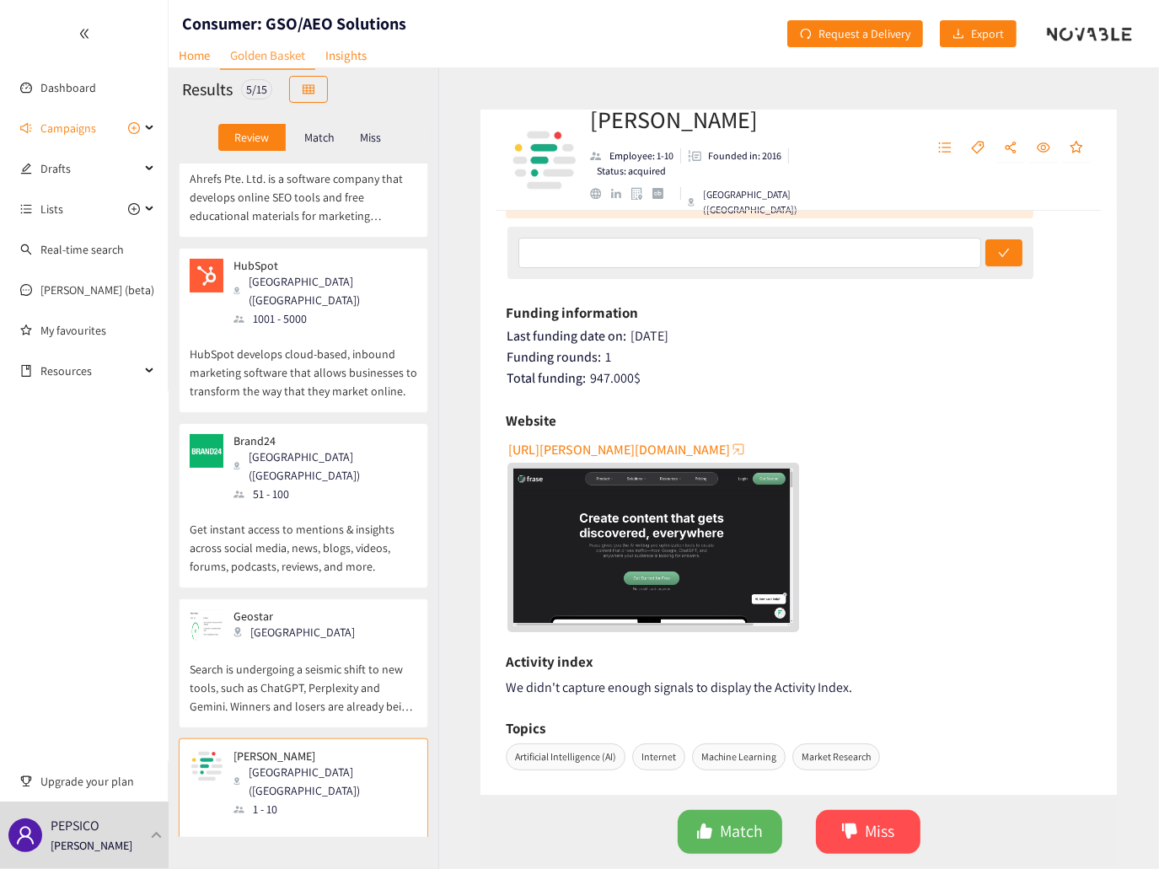
click at [570, 448] on span "[URL][PERSON_NAME][DOMAIN_NAME]" at bounding box center [619, 449] width 222 height 21
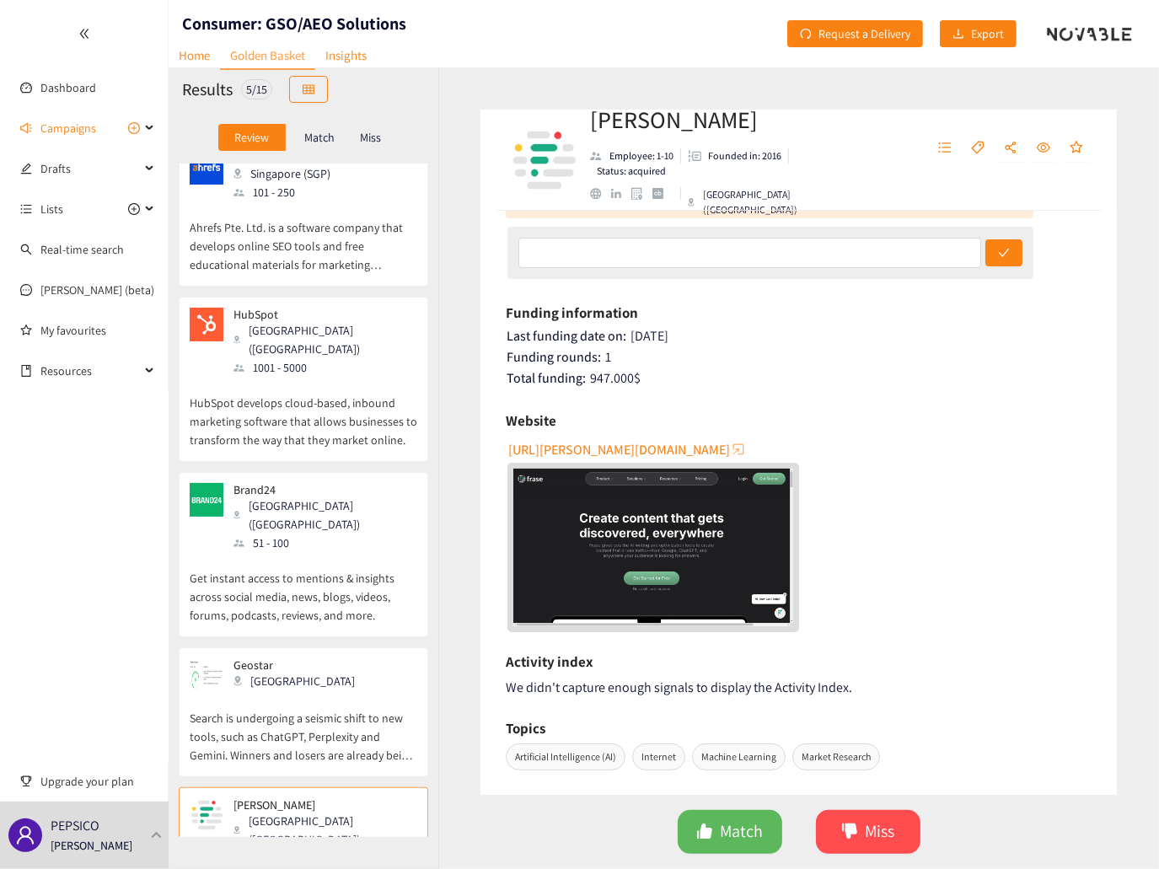
scroll to position [0, 0]
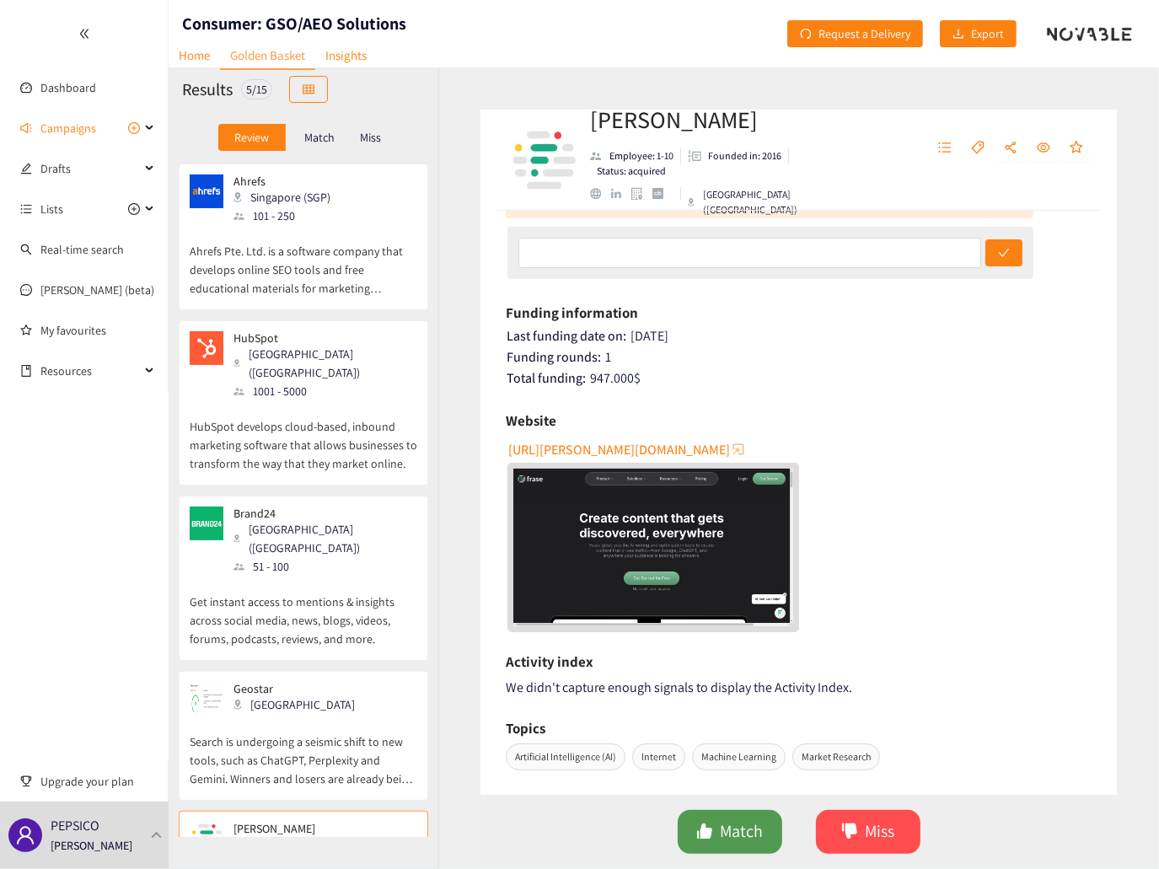
click at [718, 825] on button "Match" at bounding box center [730, 832] width 105 height 44
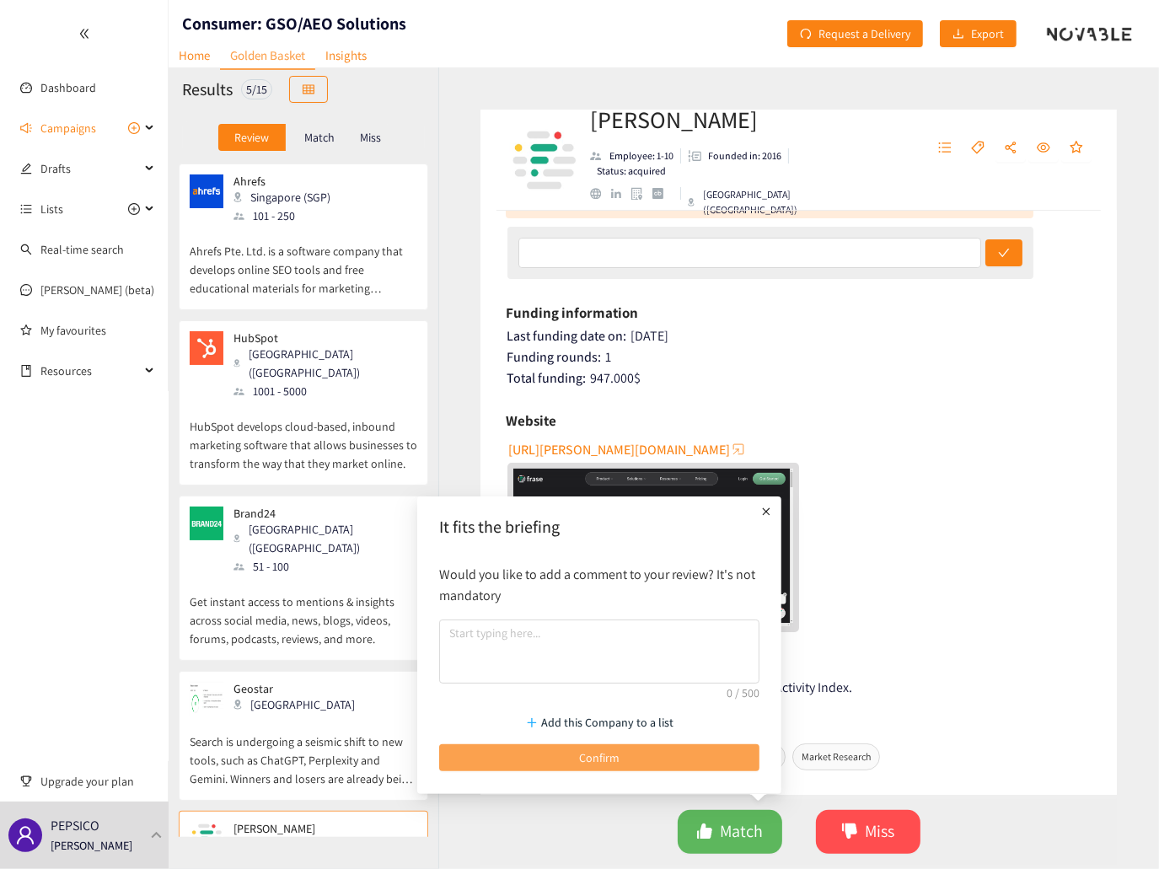
click at [646, 762] on button "Confirm" at bounding box center [599, 757] width 320 height 27
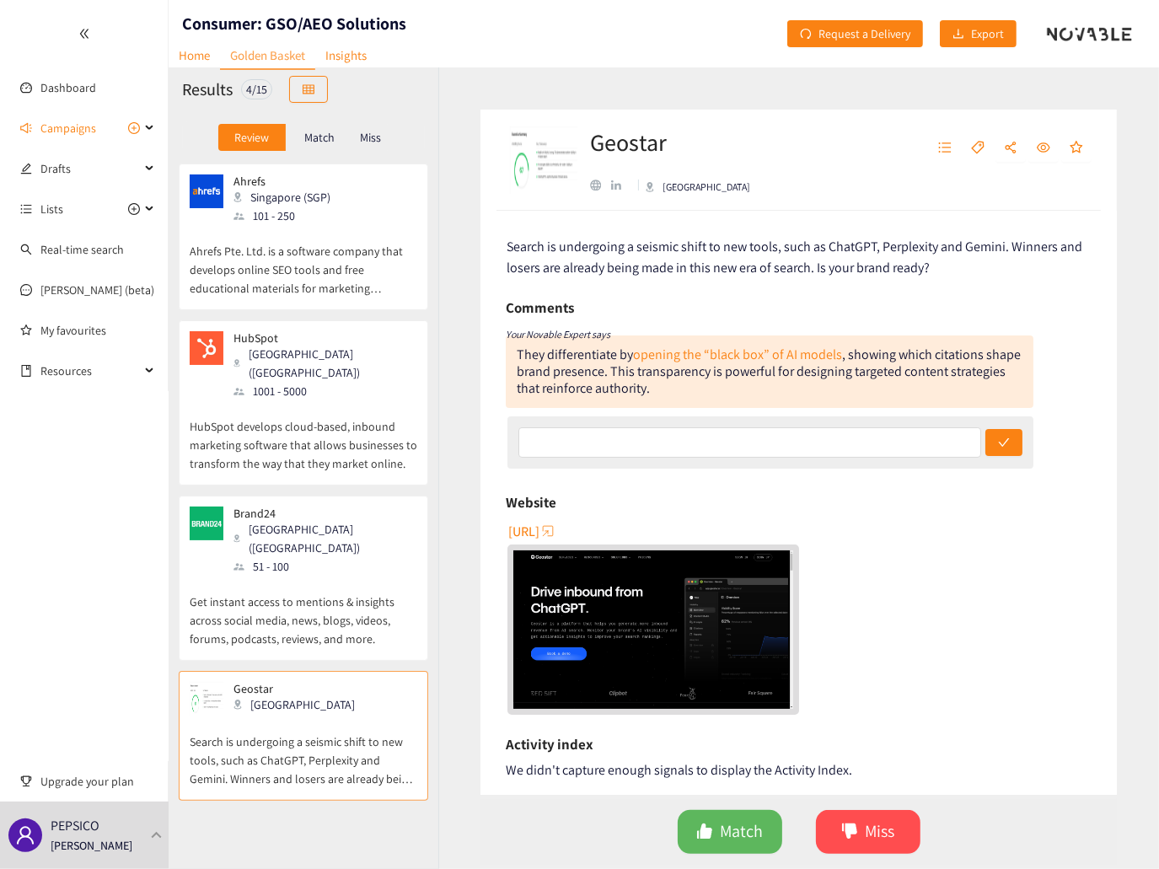
click at [297, 716] on p "Search is undergoing a seismic shift to new tools, such as ChatGPT, Perplexity …" at bounding box center [304, 752] width 228 height 72
click at [705, 823] on icon "like" at bounding box center [704, 831] width 17 height 17
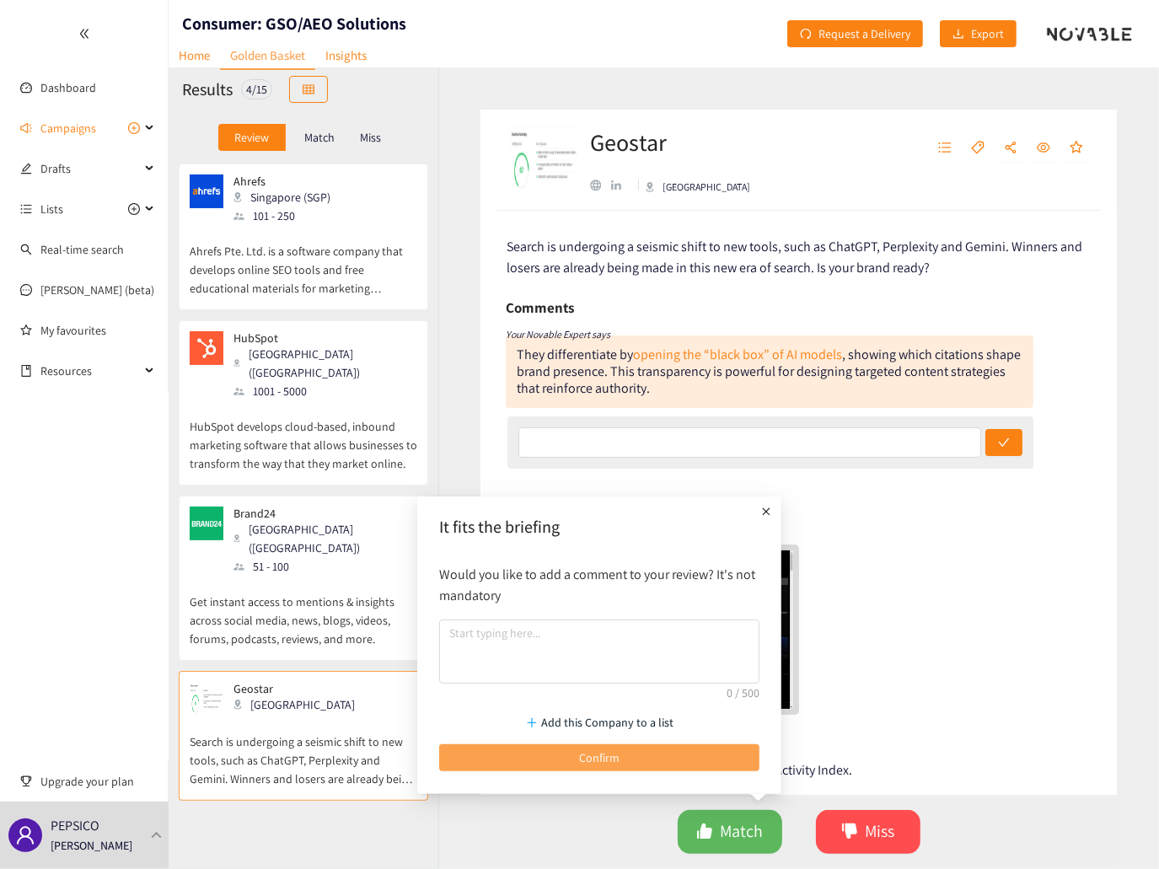
click at [652, 744] on button "Confirm" at bounding box center [599, 757] width 320 height 27
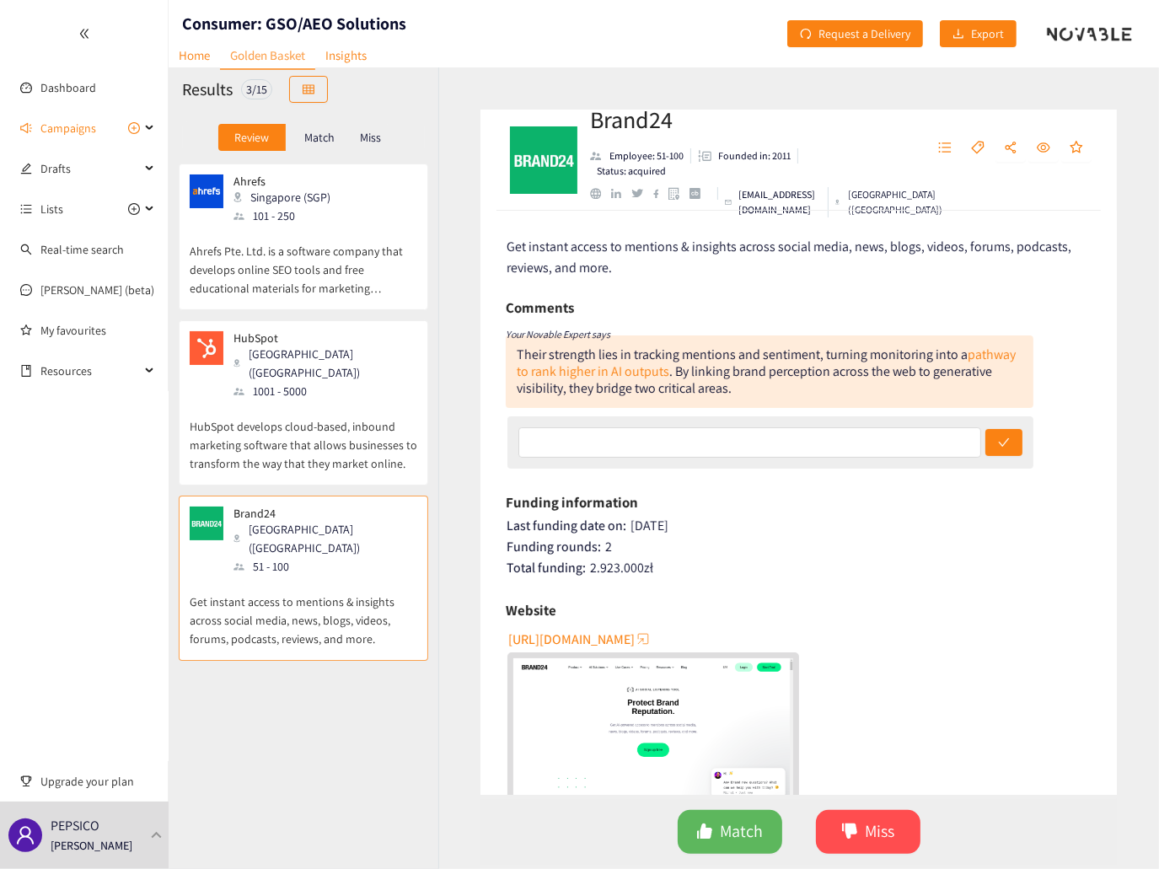
click at [317, 416] on p "HubSpot develops cloud-based, inbound marketing software that allows businesses…" at bounding box center [304, 436] width 228 height 72
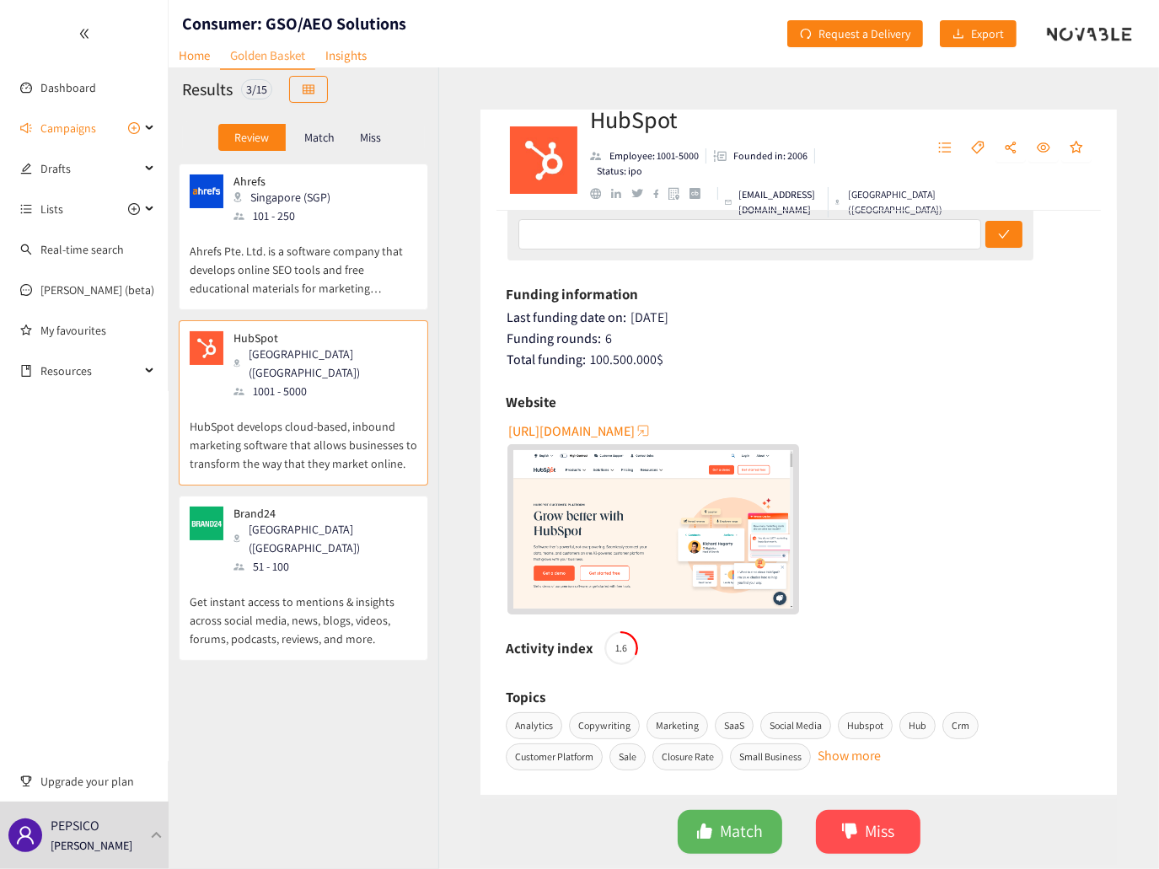
scroll to position [253, 0]
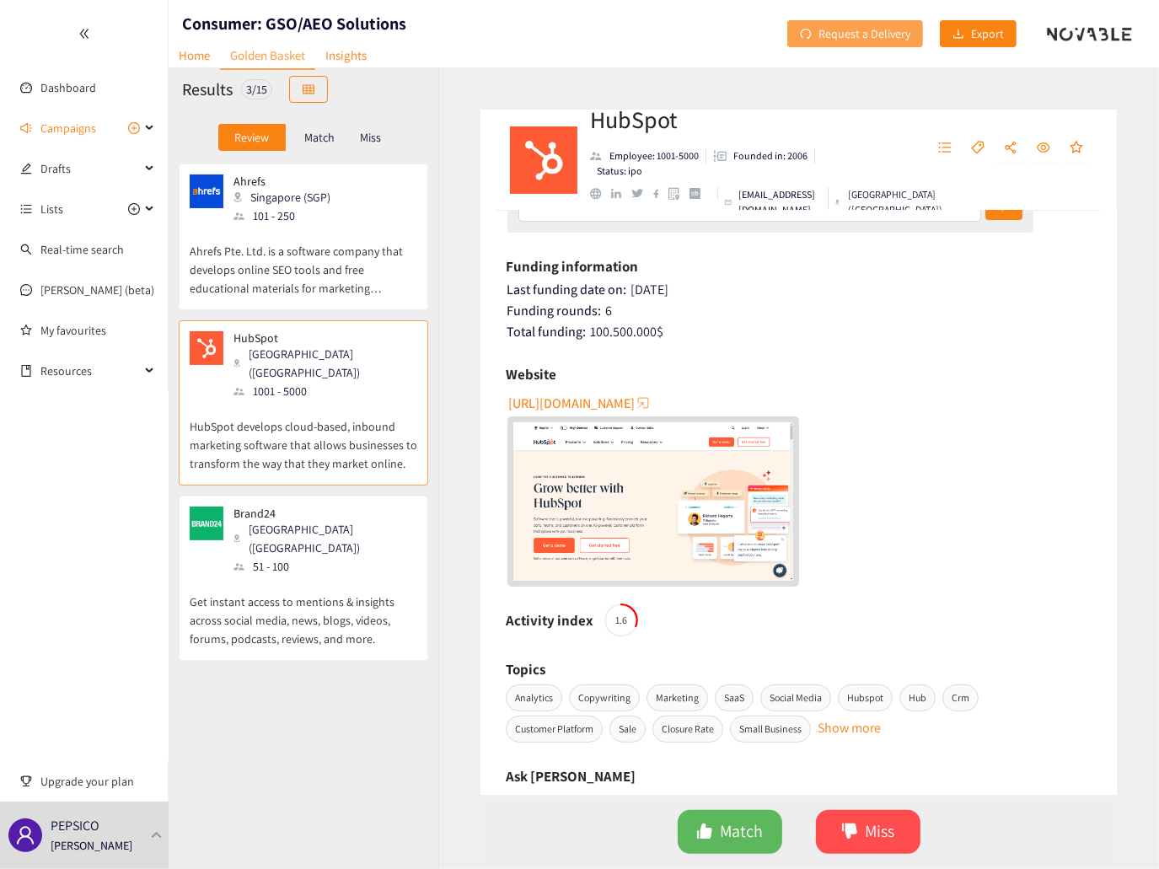
click at [852, 33] on span "Request a Delivery" at bounding box center [864, 33] width 92 height 19
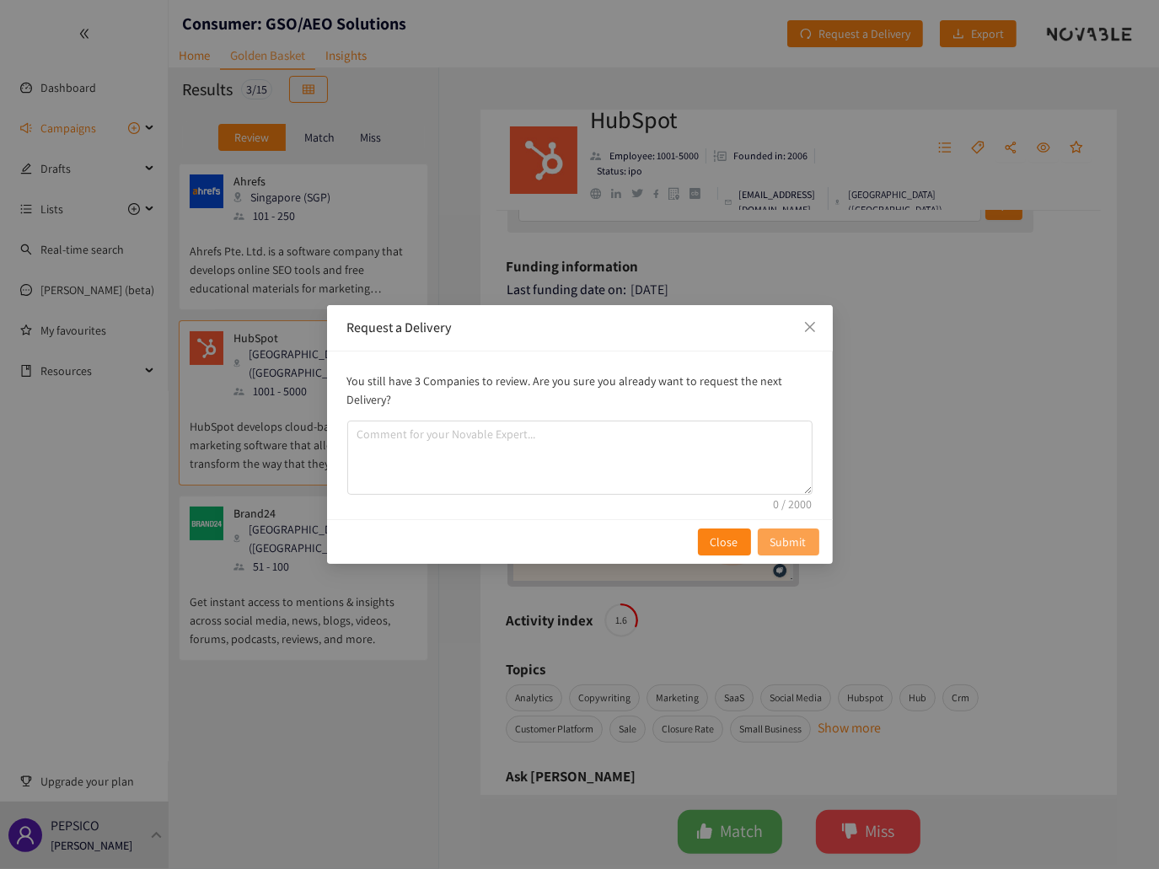
click at [786, 544] on span "Submit" at bounding box center [788, 542] width 36 height 19
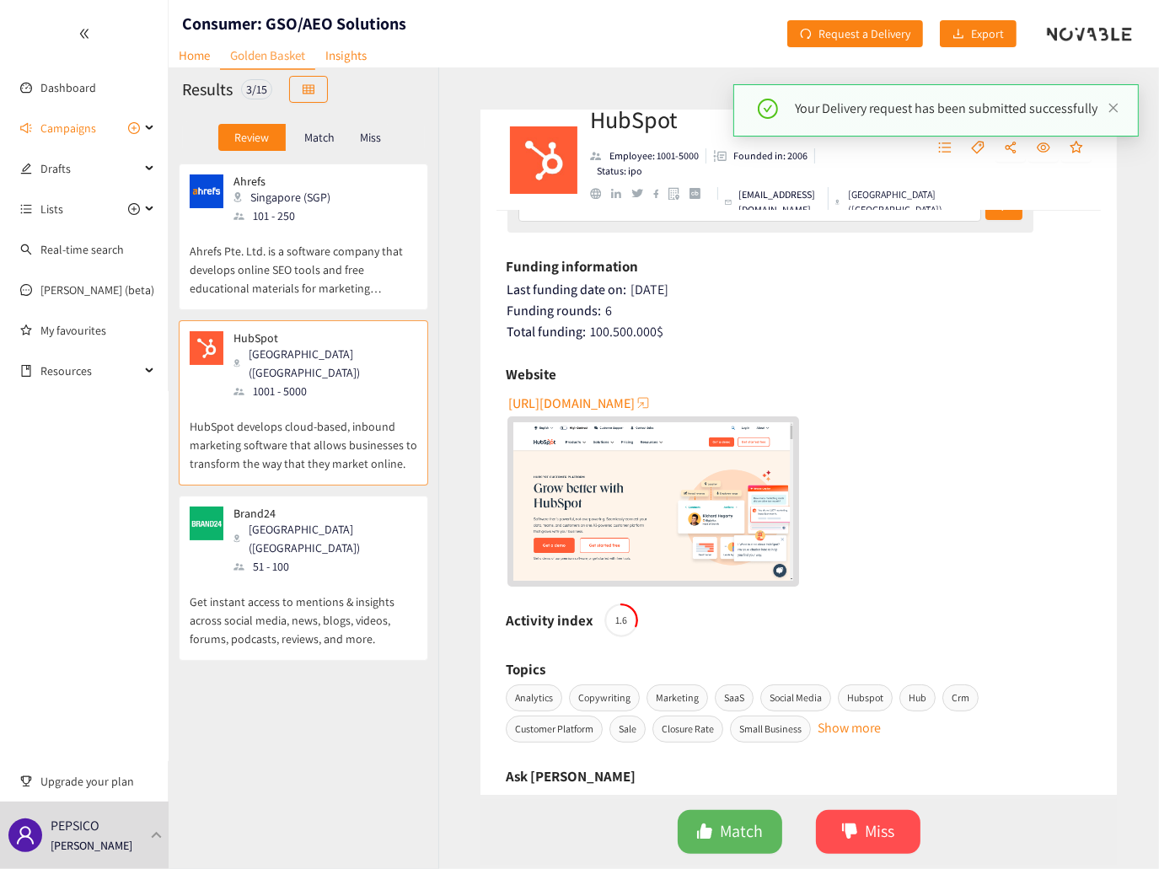
click at [330, 138] on p "Match" at bounding box center [319, 137] width 30 height 13
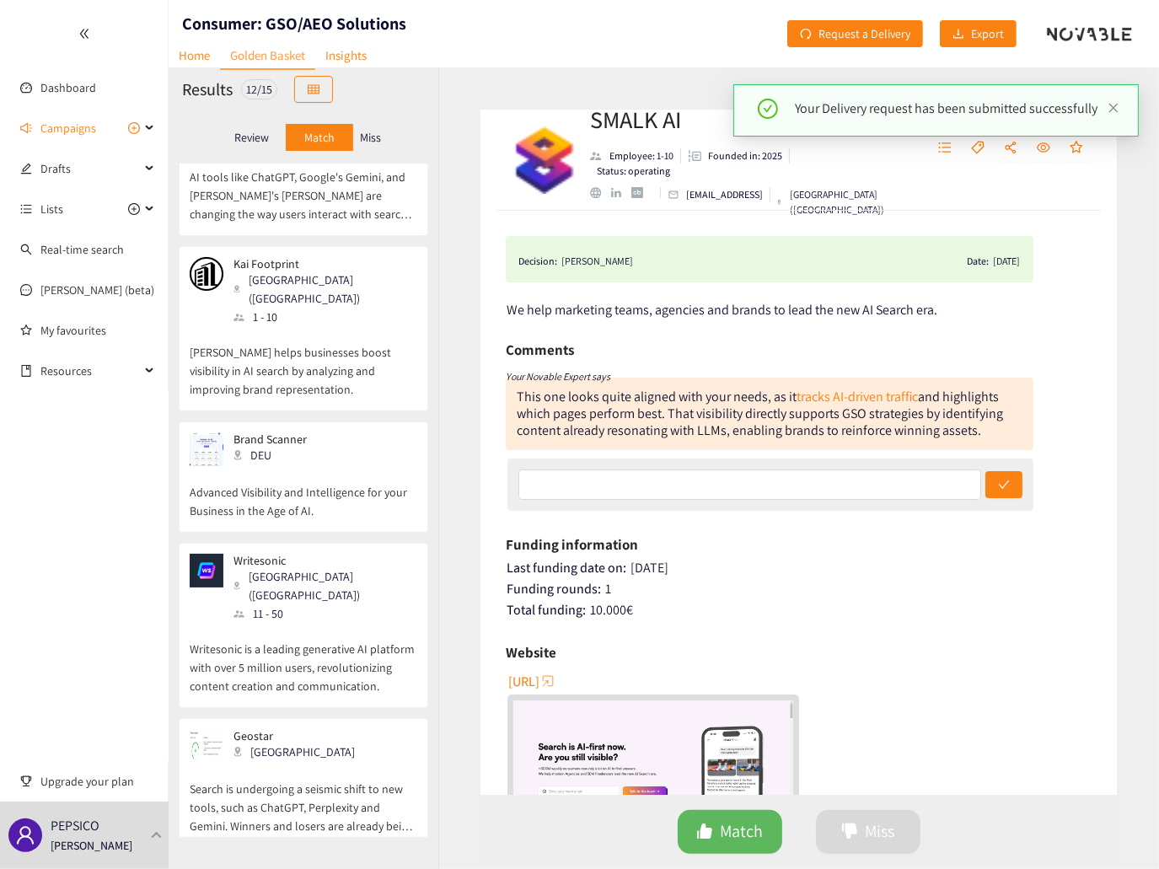
scroll to position [1062, 0]
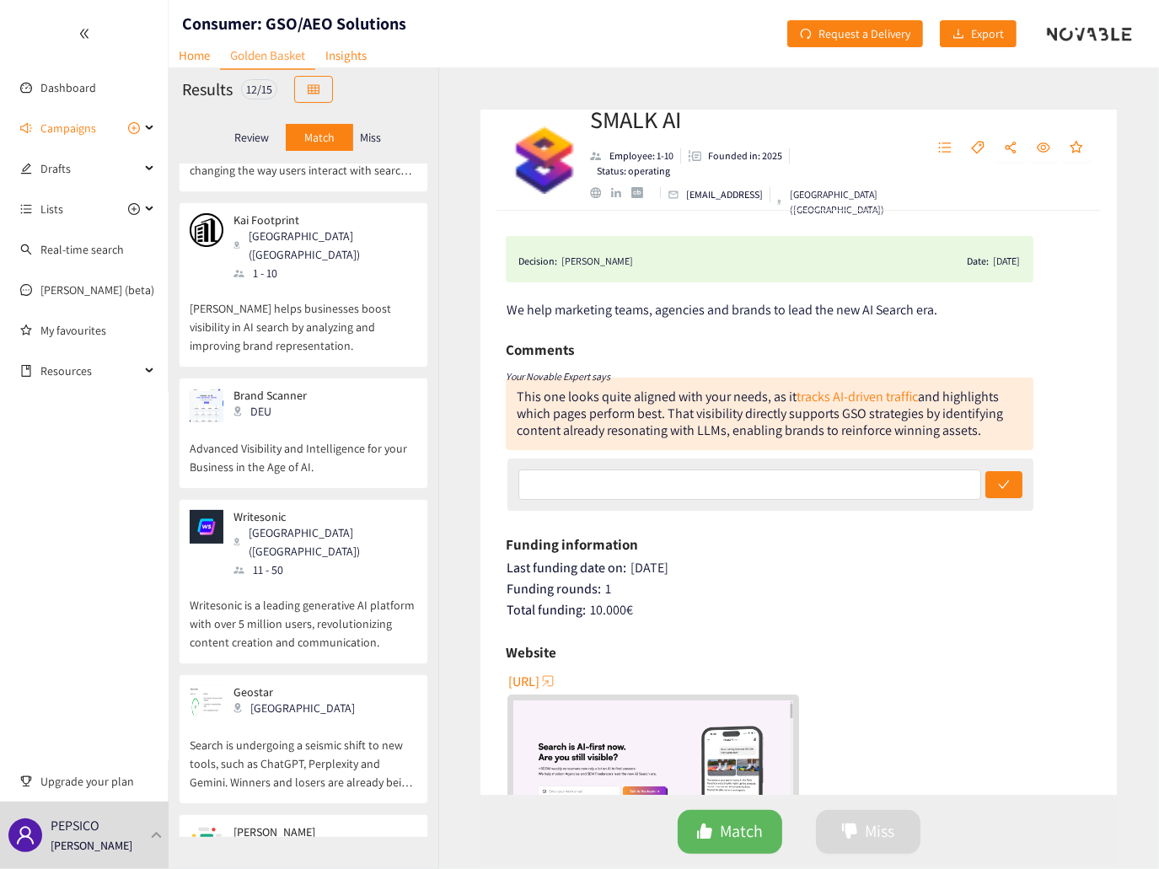
click at [256, 124] on div "Review" at bounding box center [251, 137] width 67 height 27
